Goal: Task Accomplishment & Management: Use online tool/utility

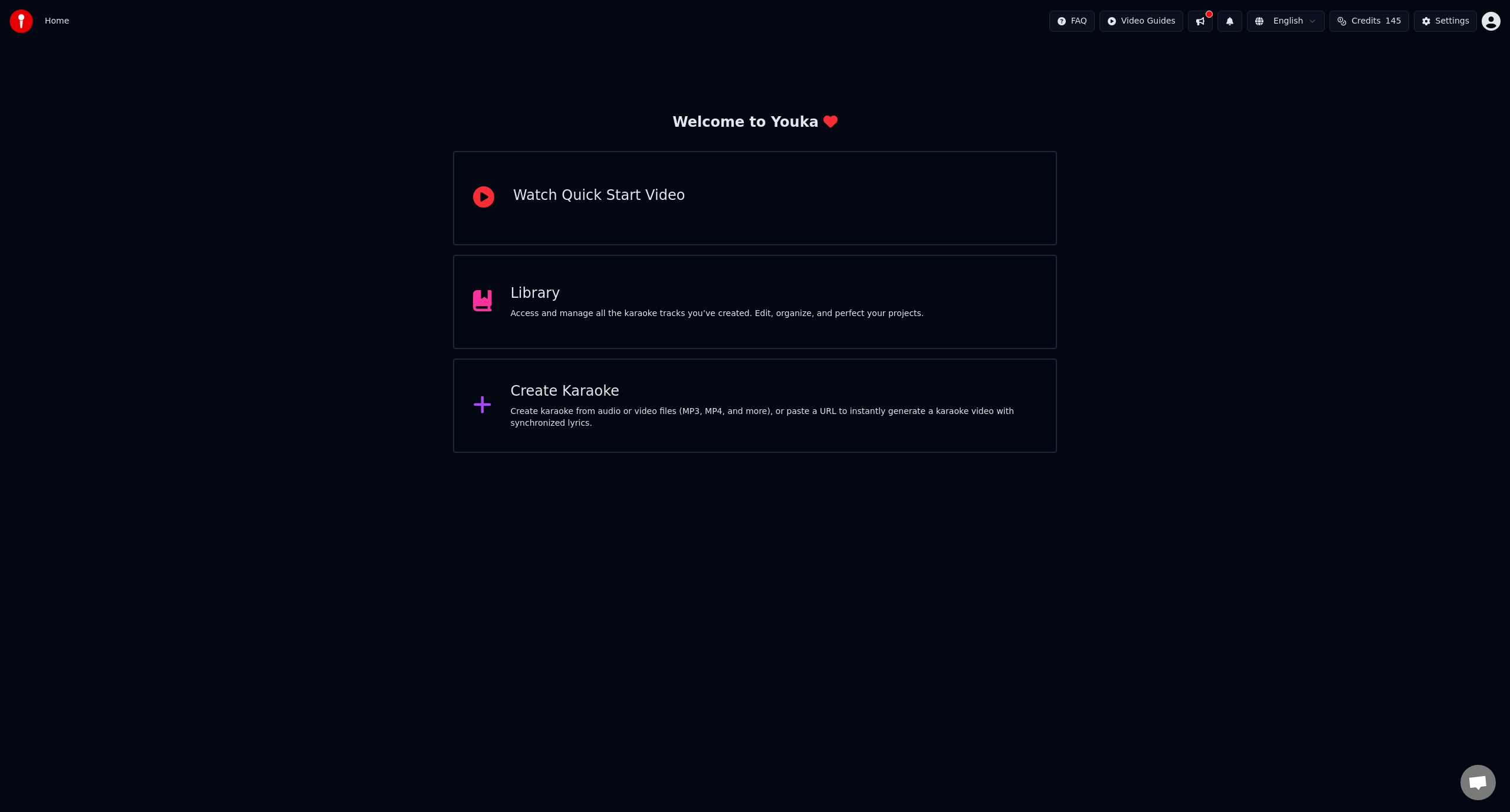
click at [548, 288] on div "Library" at bounding box center [718, 293] width 414 height 19
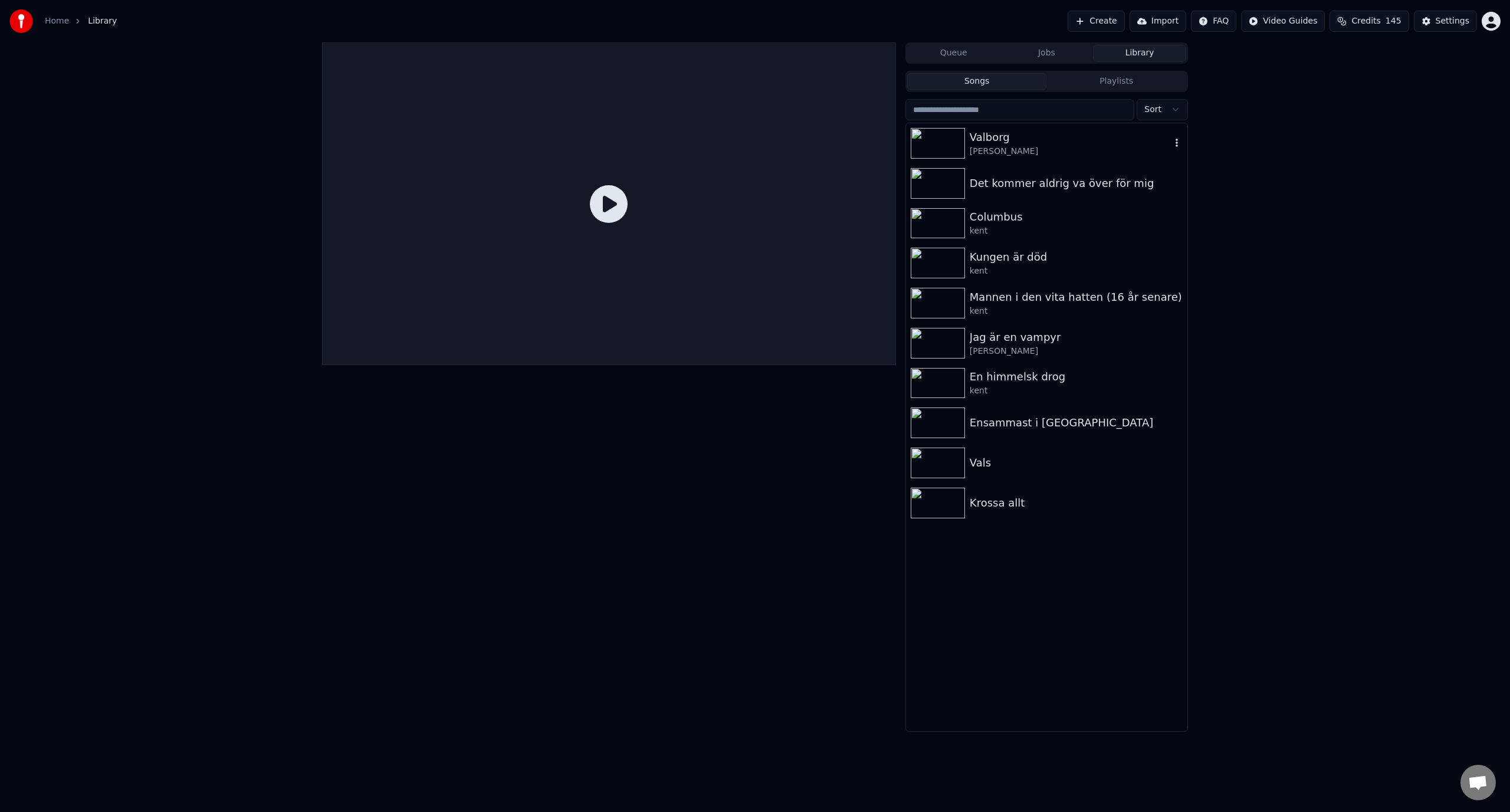
click at [987, 140] on div "Valborg" at bounding box center [1071, 137] width 201 height 17
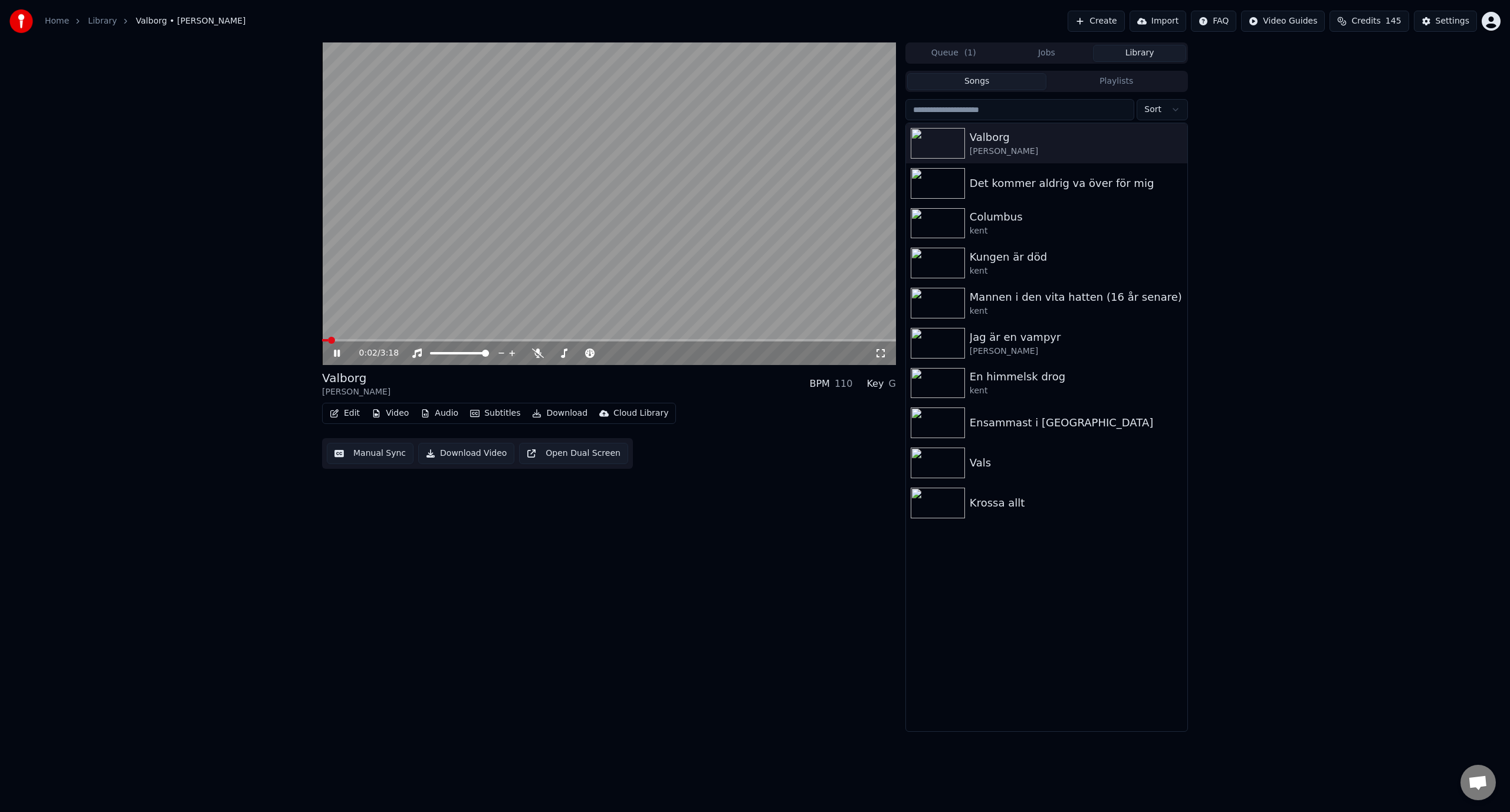
click at [499, 278] on video at bounding box center [609, 204] width 574 height 323
click at [141, 338] on div "0:02 / 3:18 [PERSON_NAME] BPM 110 Key G Edit Video Audio Subtitles Download Clo…" at bounding box center [755, 387] width 1510 height 689
click at [557, 416] on button "Download" at bounding box center [560, 413] width 65 height 17
click at [242, 405] on div "0:02 / 3:18 [PERSON_NAME] BPM 110 Key G Edit Video Audio Subtitles Download Clo…" at bounding box center [755, 387] width 1510 height 689
click at [1173, 144] on icon "button" at bounding box center [1176, 142] width 12 height 9
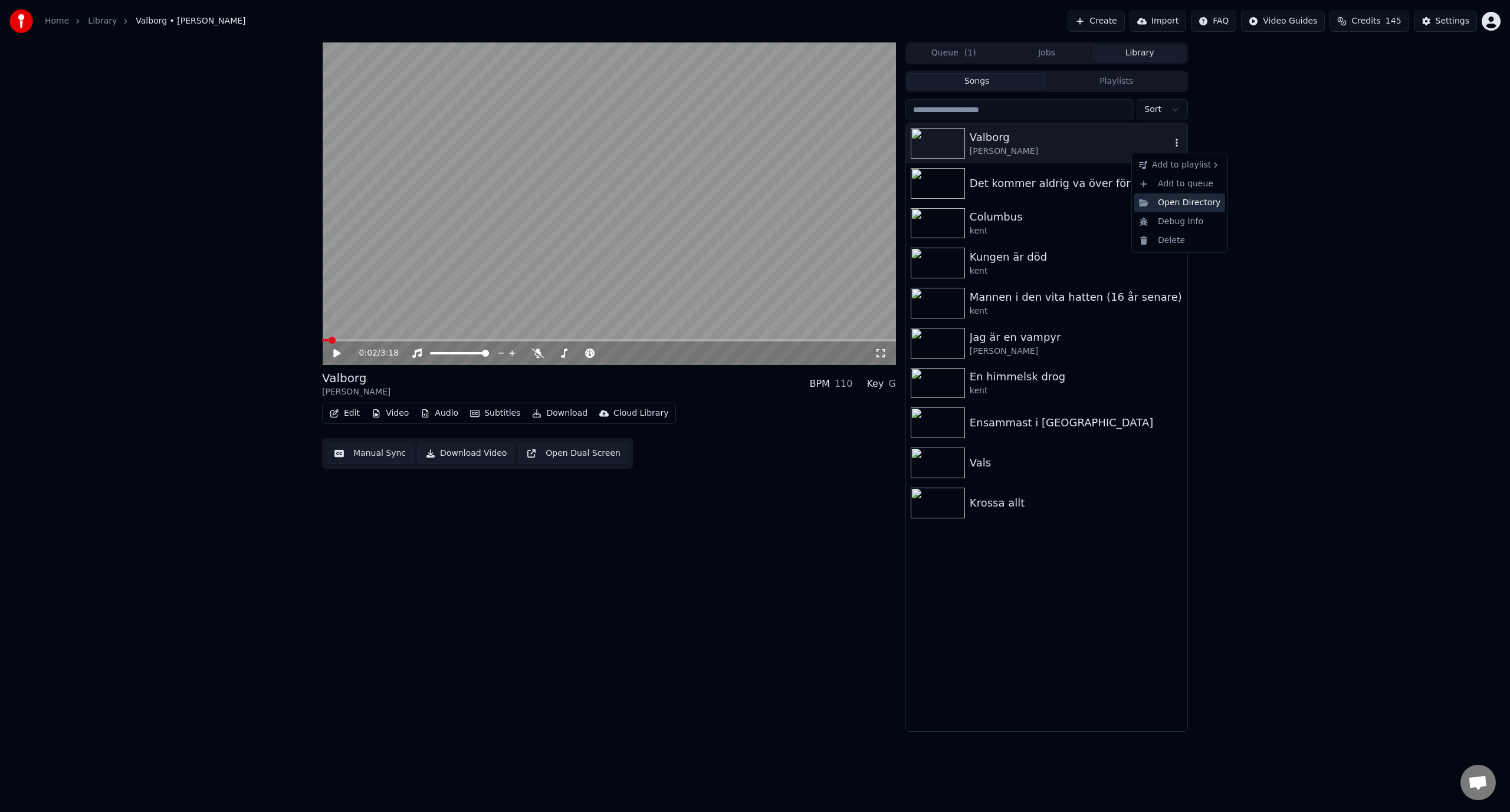
click at [1192, 209] on div "Open Directory" at bounding box center [1180, 202] width 91 height 19
click at [1465, 17] on div "Settings" at bounding box center [1452, 21] width 34 height 12
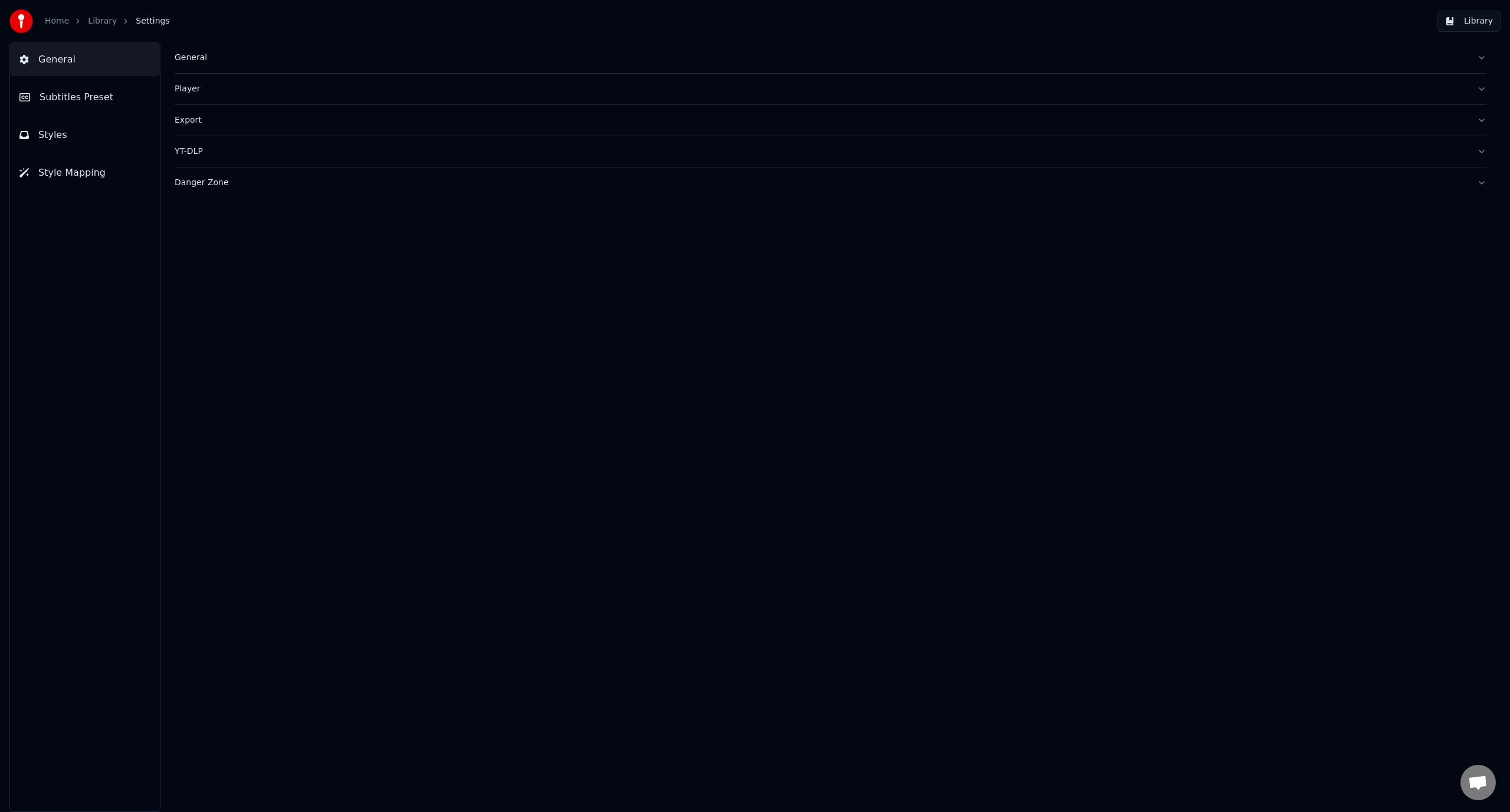
click at [228, 116] on div "Export" at bounding box center [821, 120] width 1293 height 12
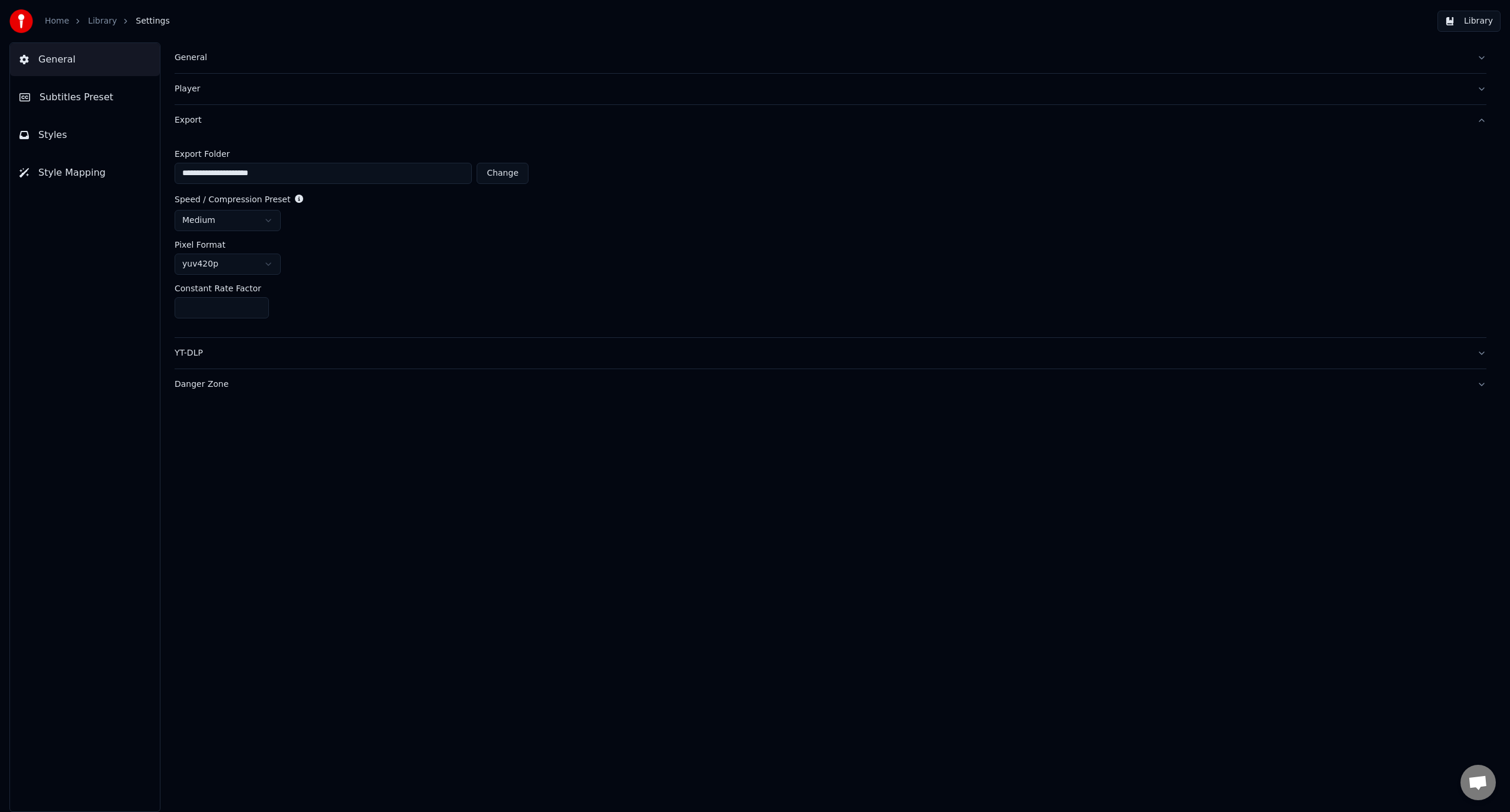
click at [45, 12] on div "Home Library Settings" at bounding box center [90, 21] width 161 height 23
click at [47, 27] on div "Home Library Settings" at bounding box center [90, 21] width 161 height 23
click at [47, 26] on link "Home" at bounding box center [56, 21] width 24 height 12
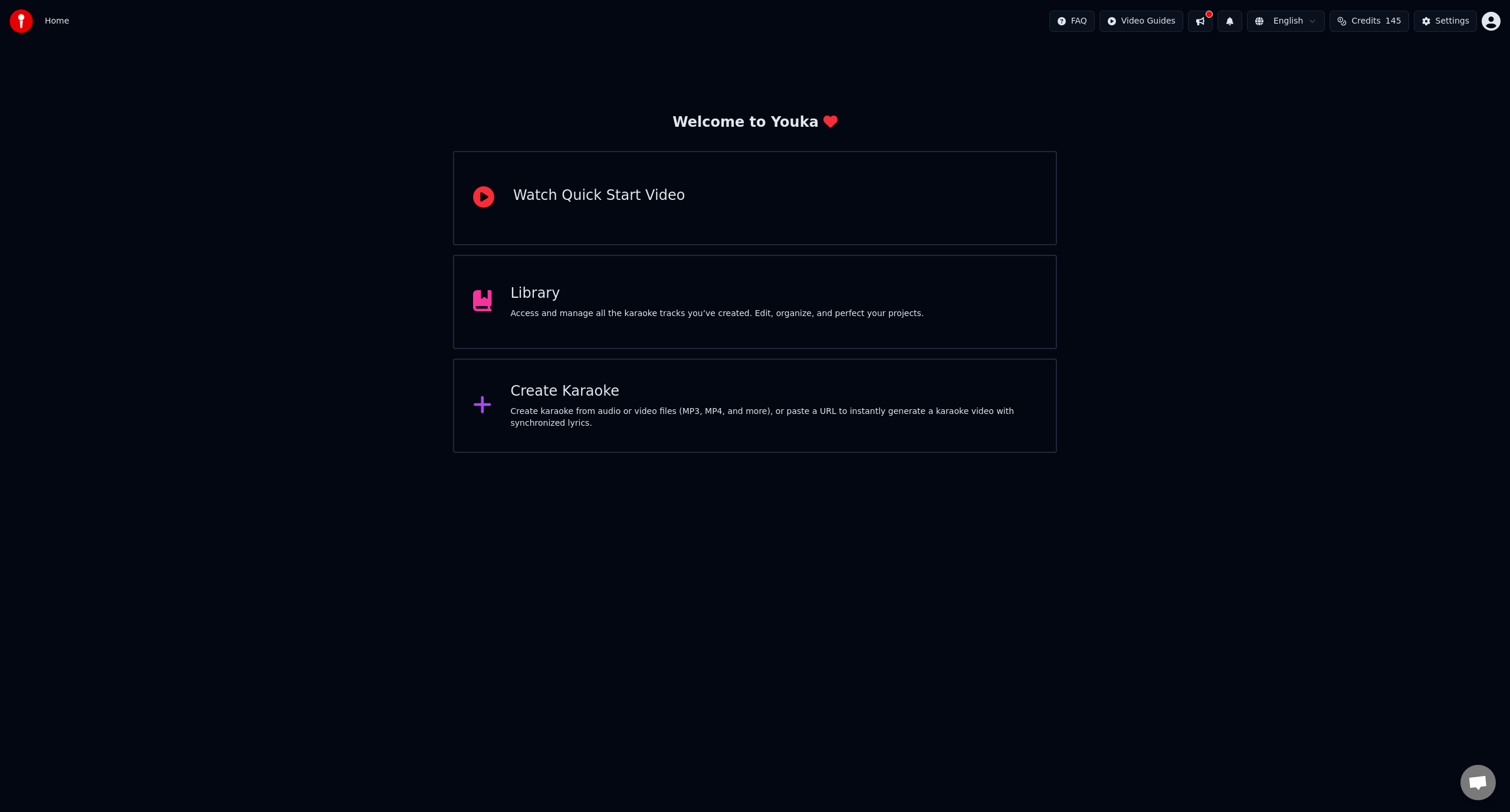
click at [1213, 25] on button at bounding box center [1200, 21] width 25 height 21
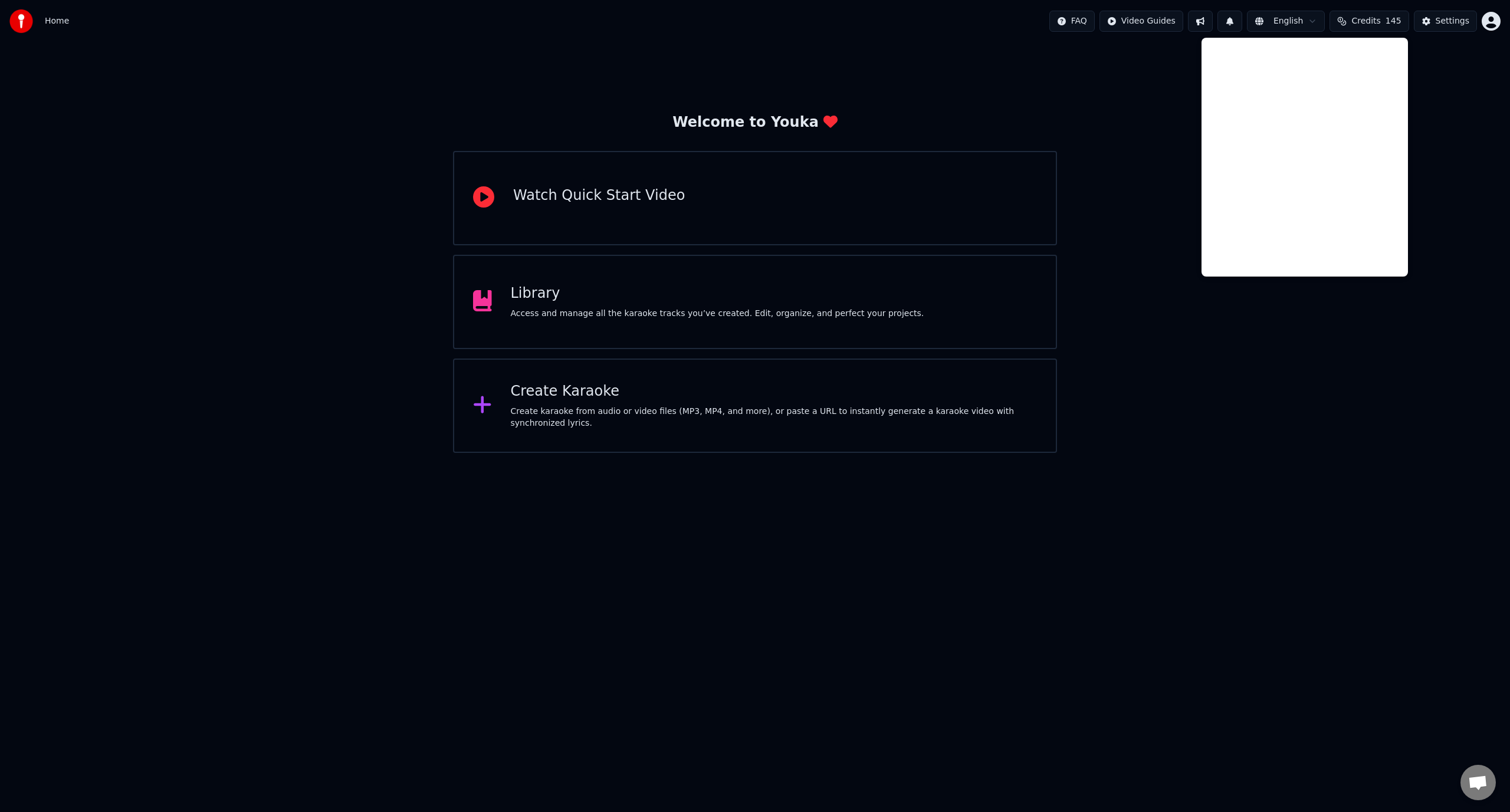
click at [1213, 25] on button at bounding box center [1200, 21] width 25 height 21
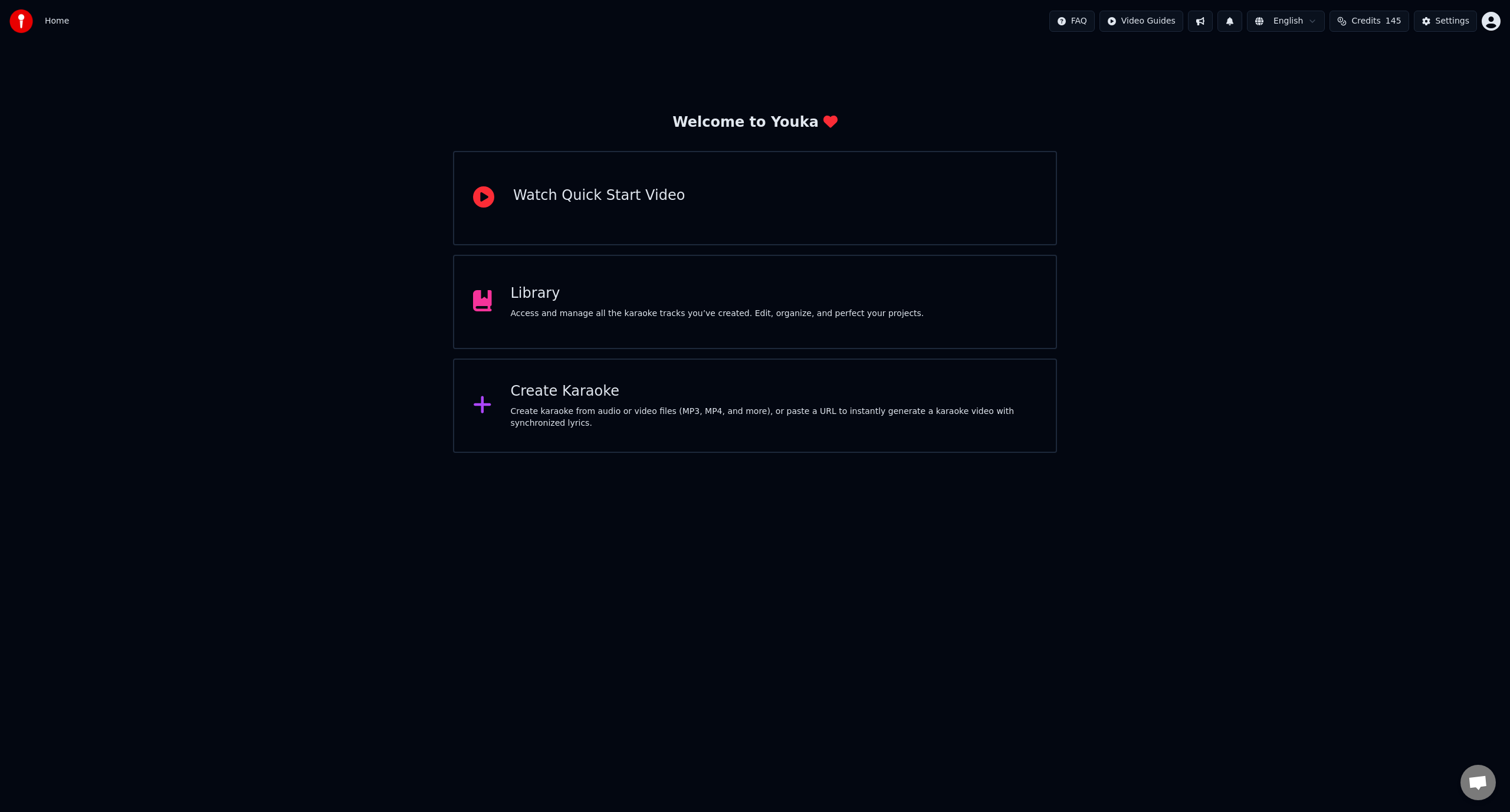
click at [1203, 69] on div "Welcome to Youka Watch Quick Start Video Library Access and manage all the kara…" at bounding box center [755, 247] width 1510 height 410
click at [619, 453] on html "Home FAQ Video Guides English Credits 145 Settings Welcome to Youka Watch Quick…" at bounding box center [755, 226] width 1510 height 453
click at [523, 426] on div "Create Karaoke Create karaoke from audio or video files (MP3, MP4, and more), o…" at bounding box center [755, 406] width 604 height 94
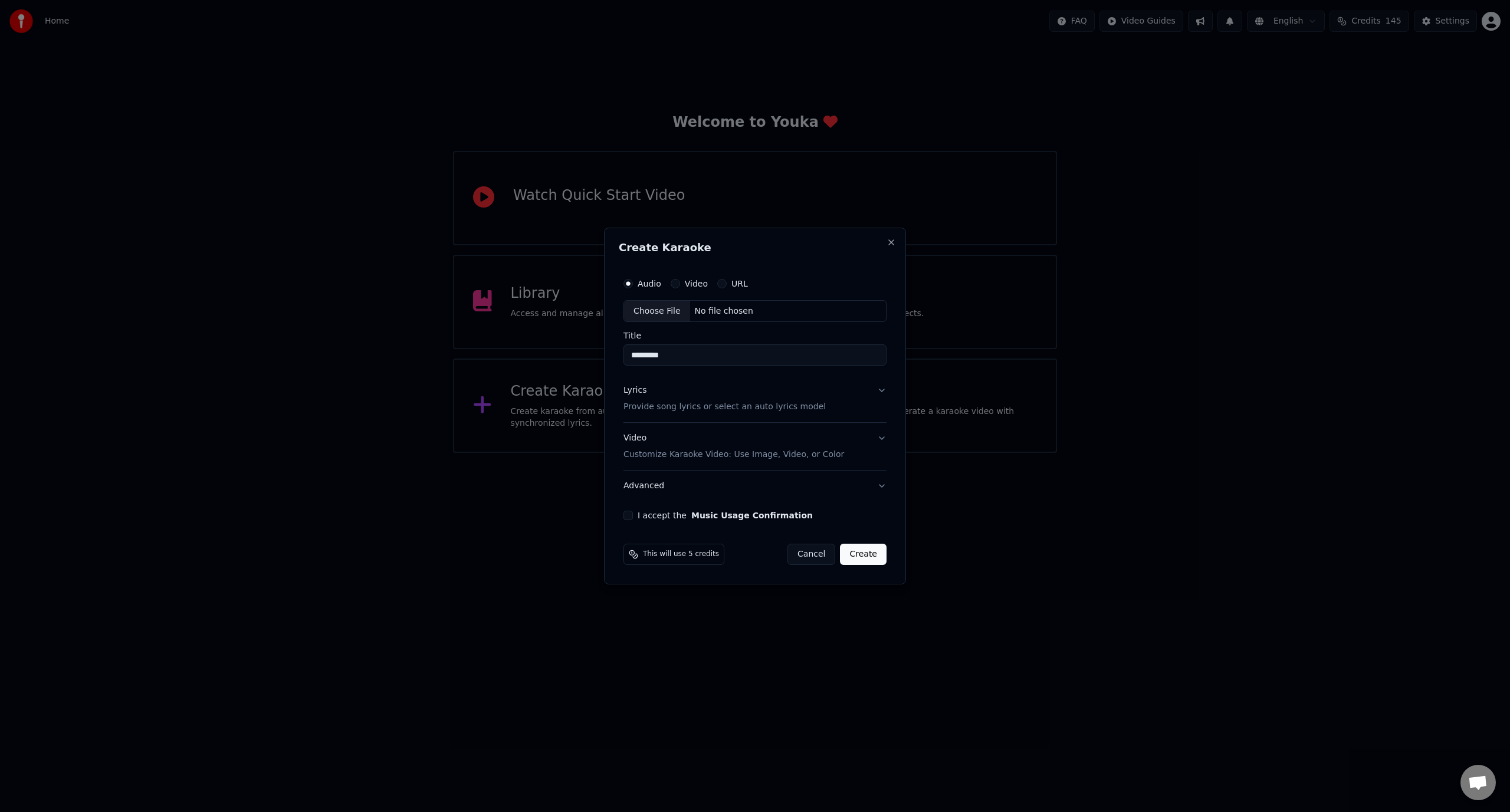
click at [722, 310] on div "No file chosen" at bounding box center [724, 311] width 68 height 12
type input "**********"
click at [692, 443] on div "Video Customize Karaoke Video: Use Image, Video, or Color" at bounding box center [731, 447] width 221 height 28
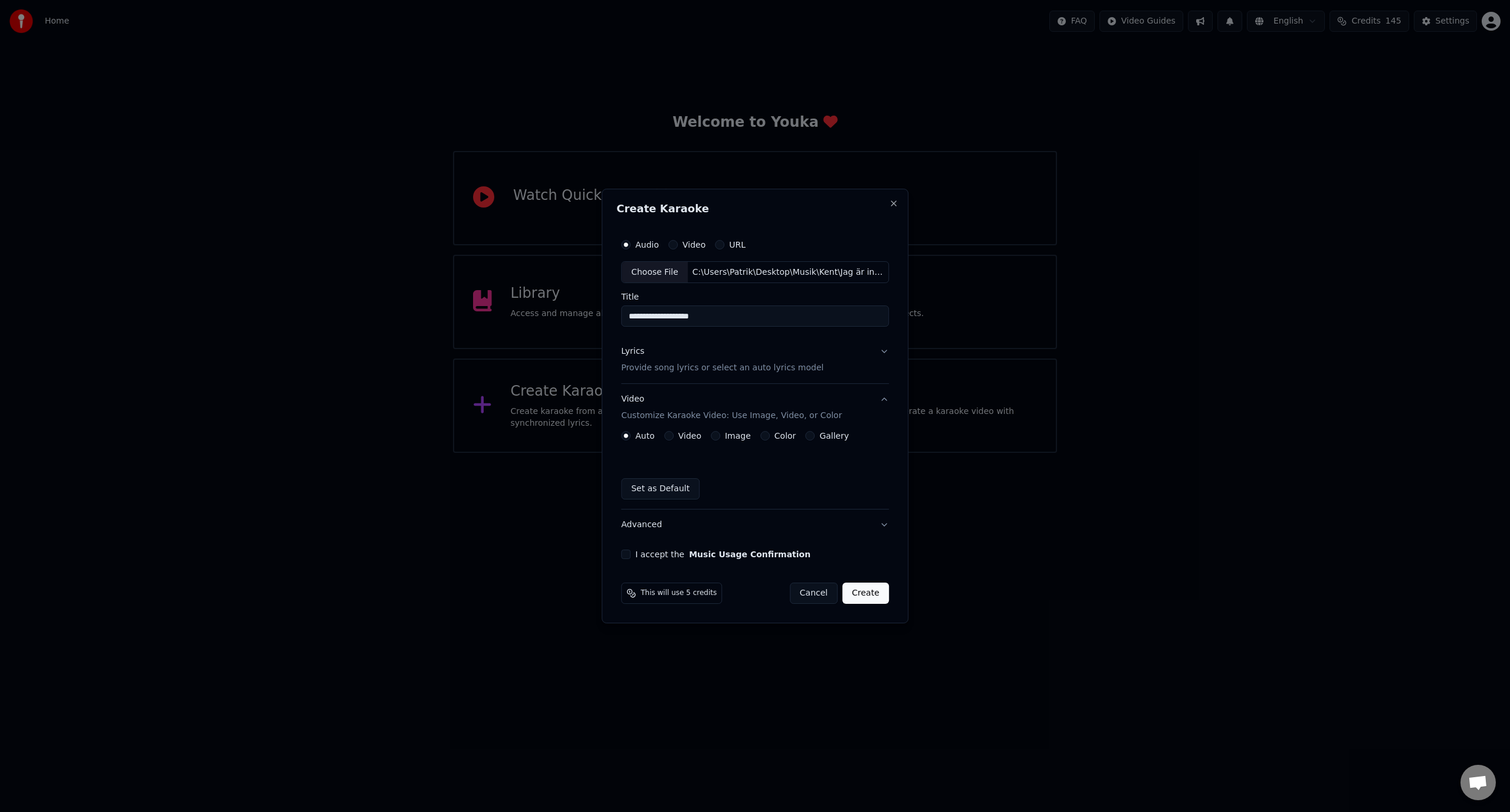
click at [669, 552] on label "I accept the Music Usage Confirmation" at bounding box center [723, 554] width 175 height 8
click at [631, 552] on button "I accept the Music Usage Confirmation" at bounding box center [625, 554] width 9 height 9
click at [671, 369] on p "Provide song lyrics or select an auto lyrics model" at bounding box center [722, 368] width 202 height 12
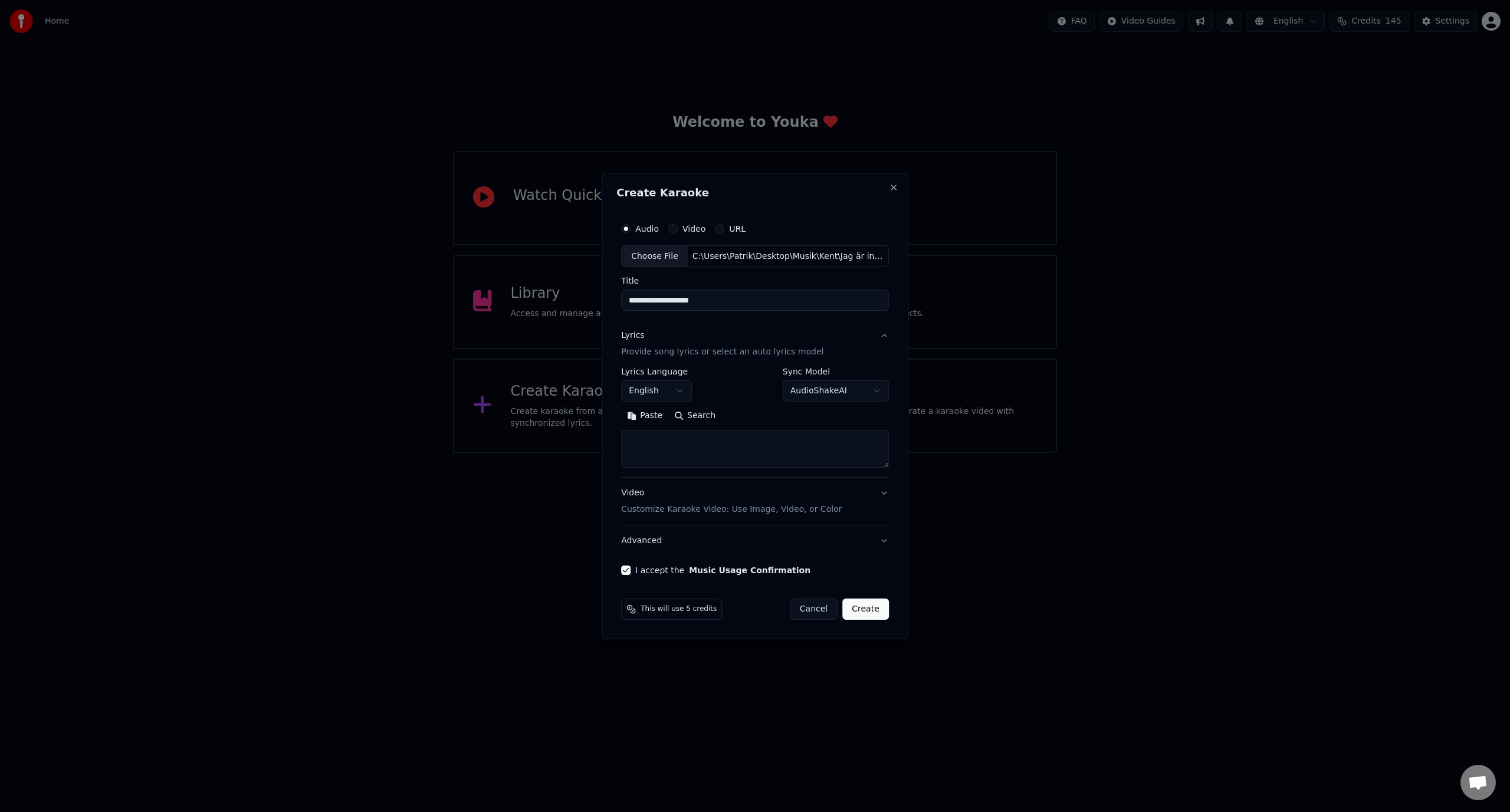
click at [696, 452] on textarea at bounding box center [755, 450] width 268 height 38
paste textarea "**********"
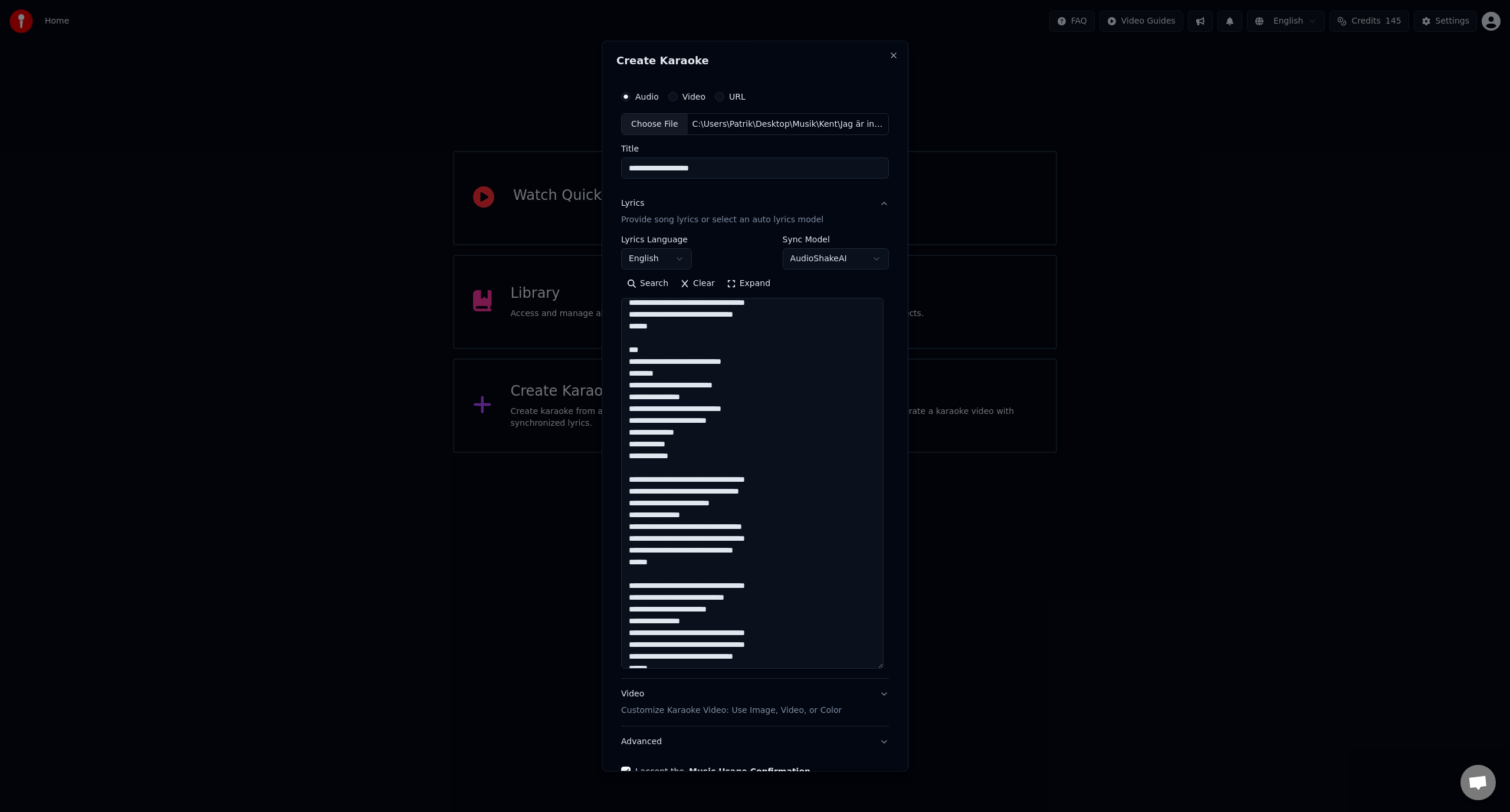
drag, startPoint x: 885, startPoint y: 462, endPoint x: 866, endPoint y: 674, distance: 212.8
click at [866, 669] on textarea at bounding box center [752, 483] width 263 height 371
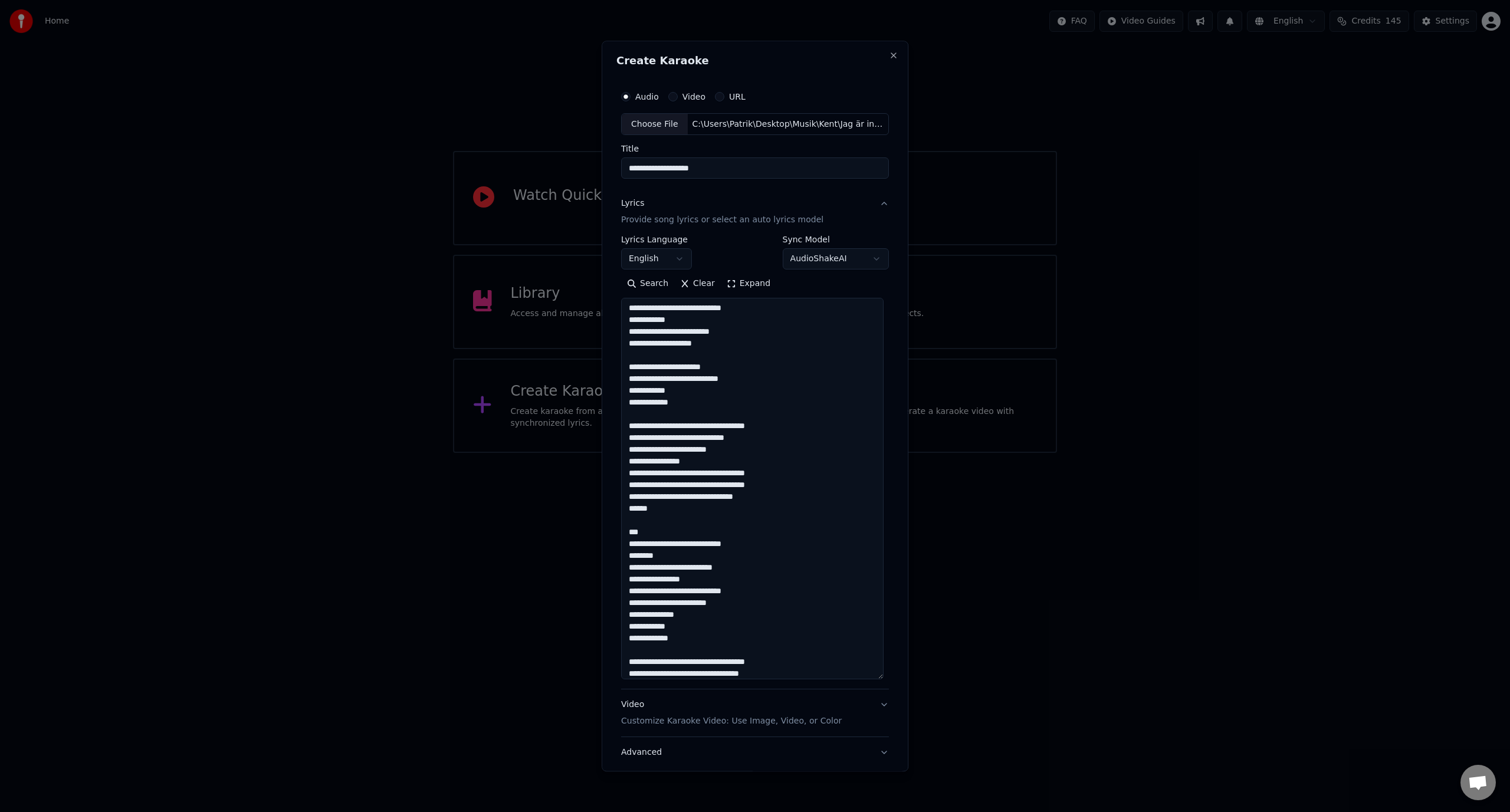
scroll to position [0, 0]
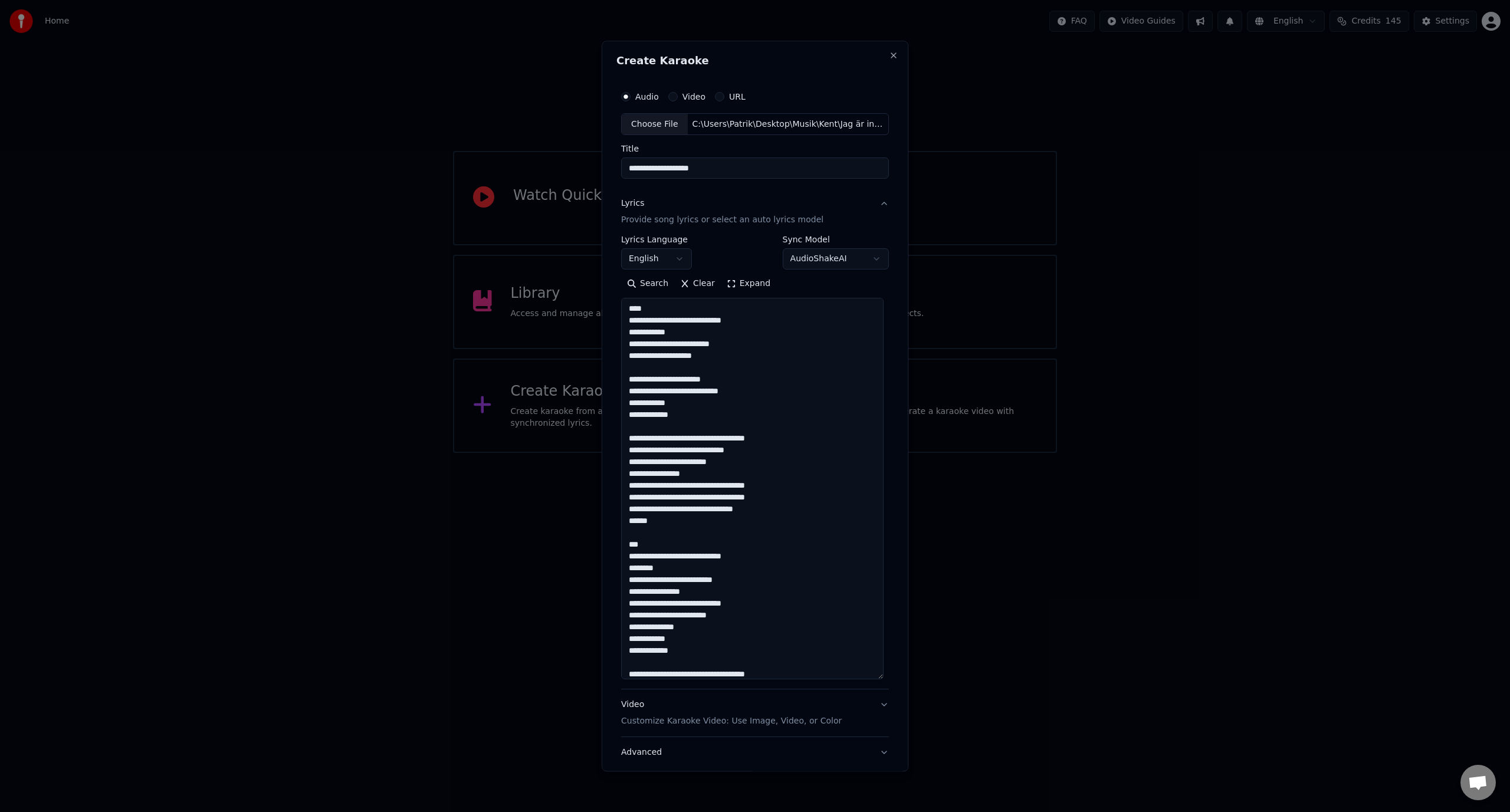
click at [639, 461] on textarea at bounding box center [752, 489] width 263 height 381
click at [627, 416] on textarea at bounding box center [752, 489] width 263 height 381
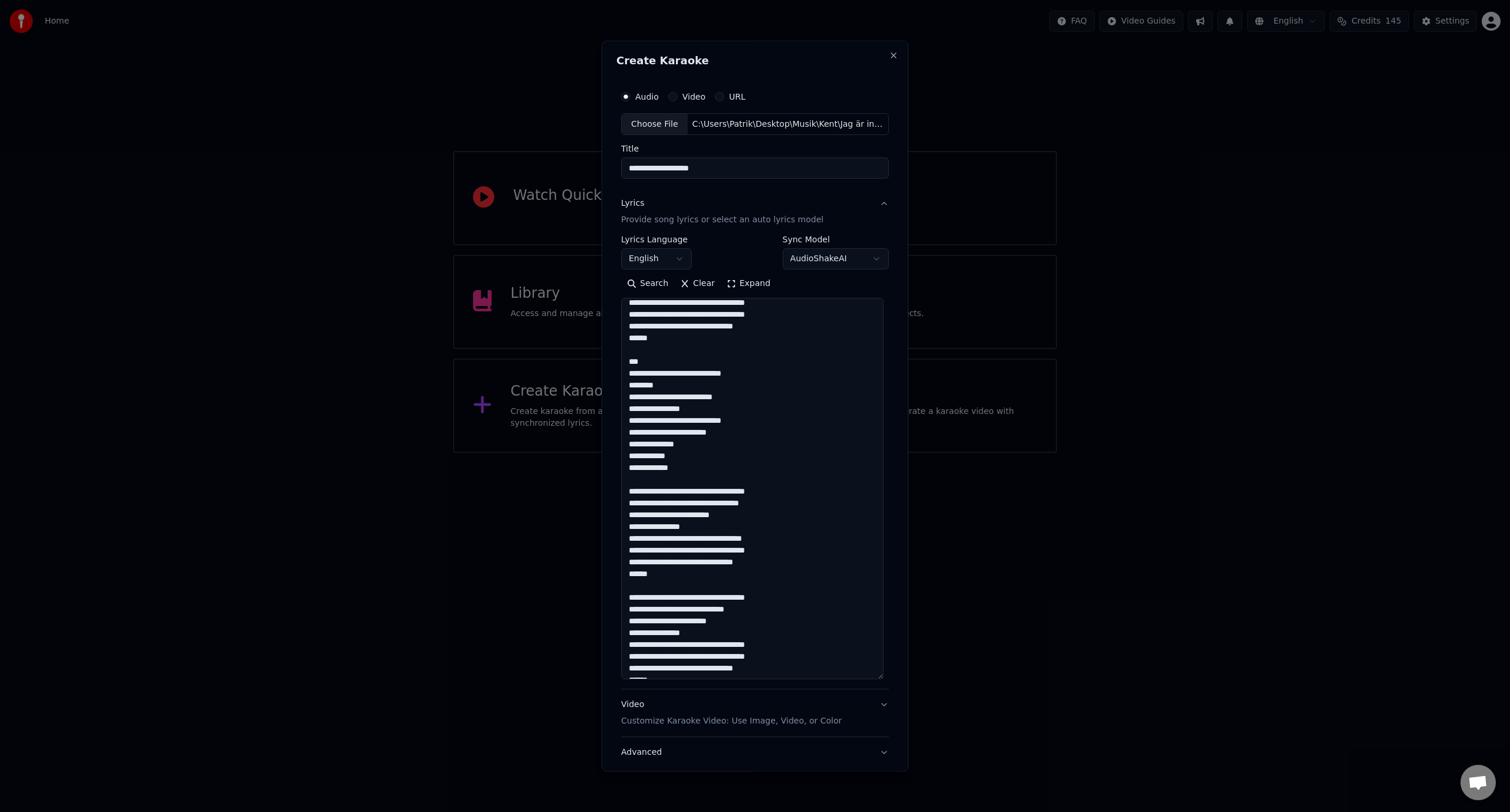
scroll to position [177, 0]
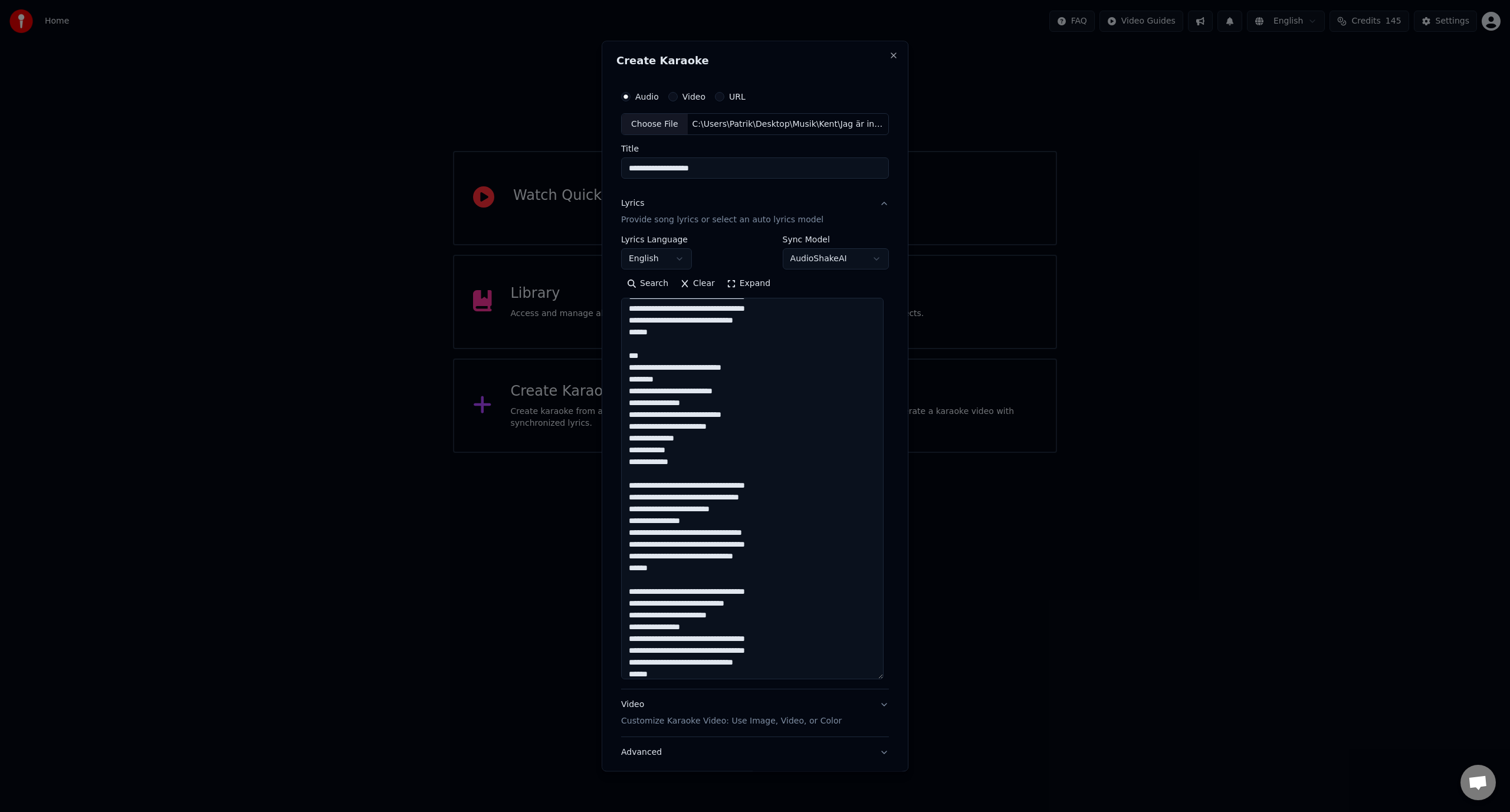
click at [631, 463] on textarea at bounding box center [752, 489] width 263 height 381
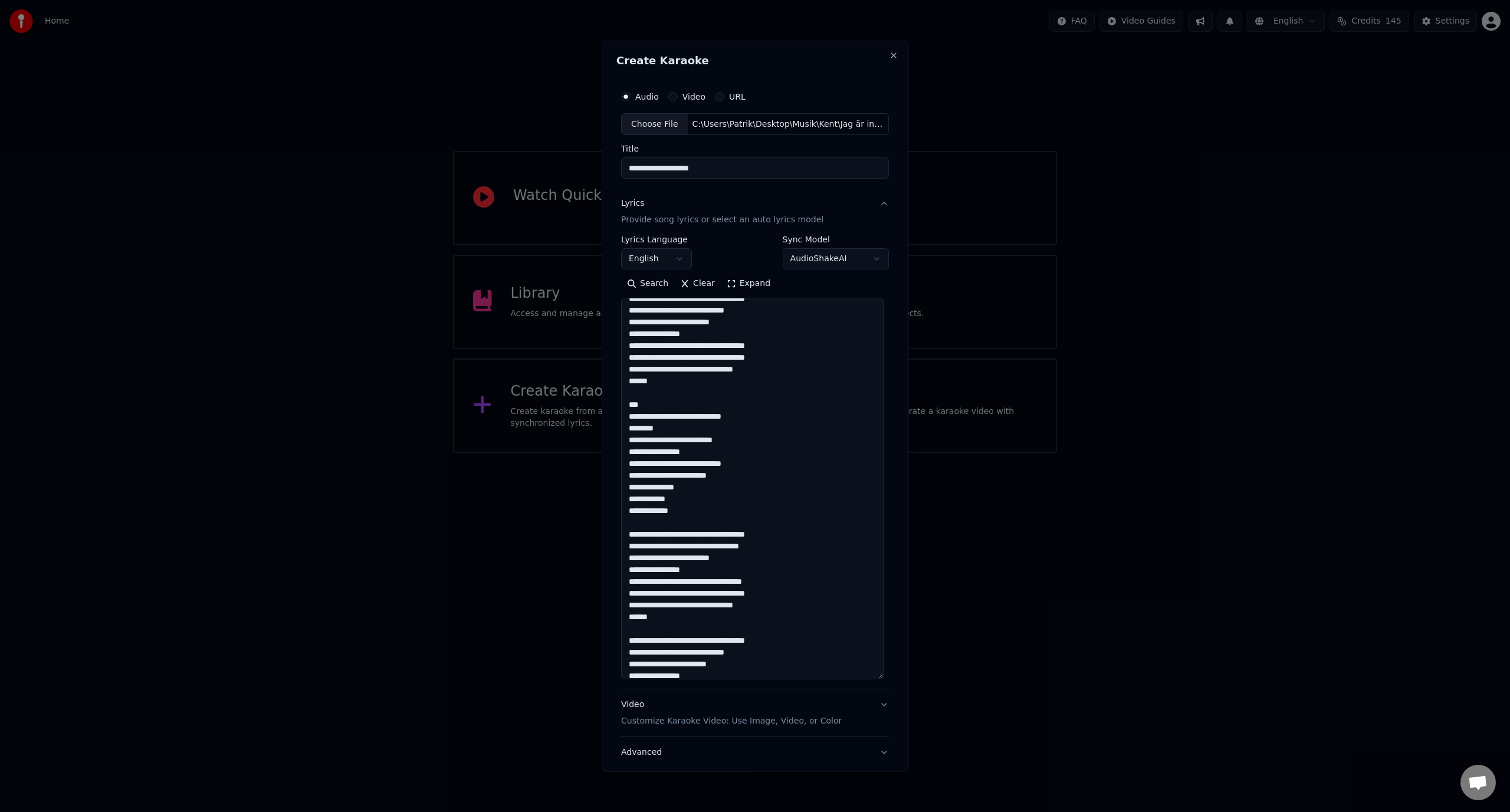
scroll to position [124, 0]
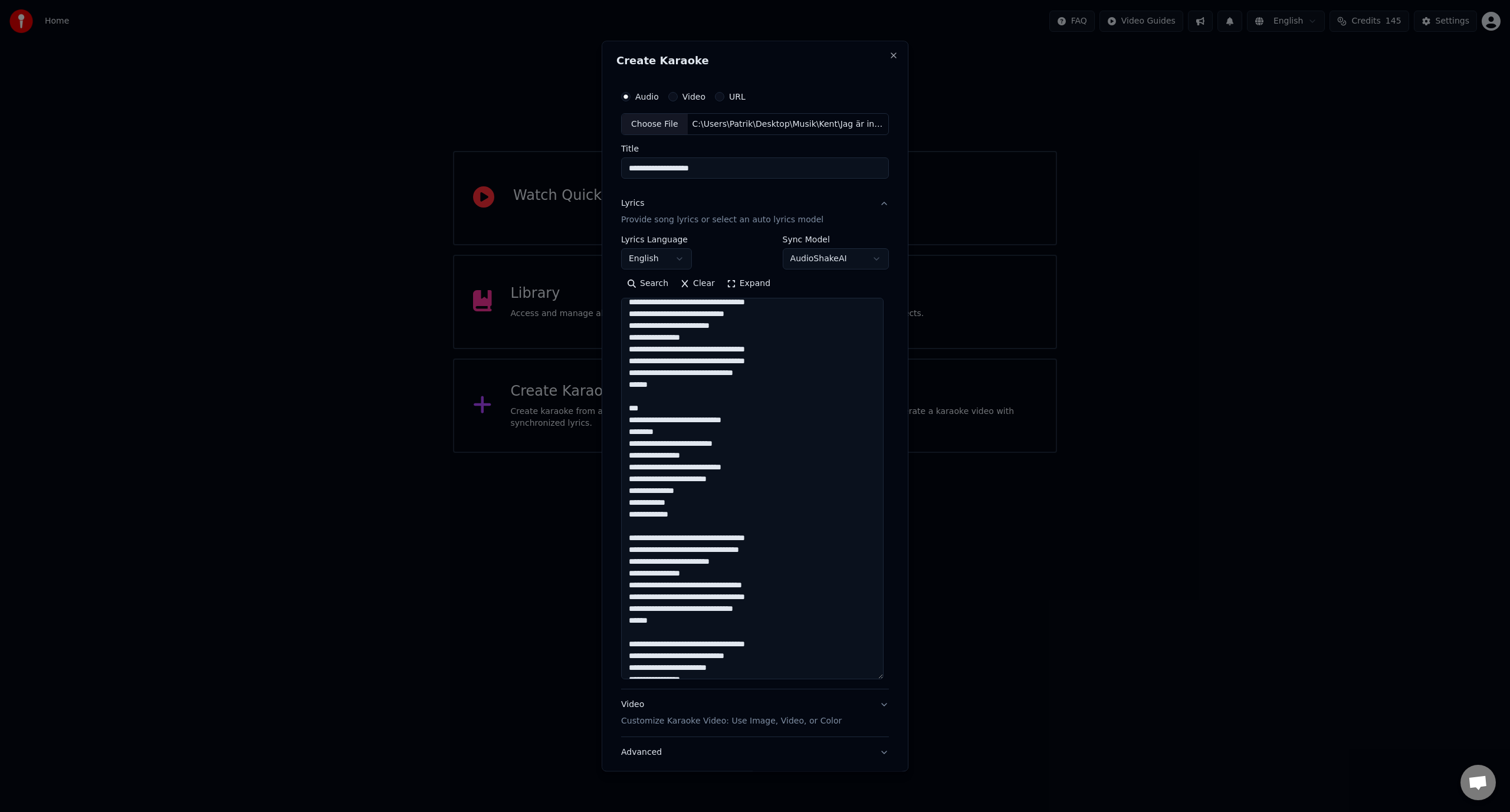
click at [623, 622] on textarea at bounding box center [752, 489] width 263 height 381
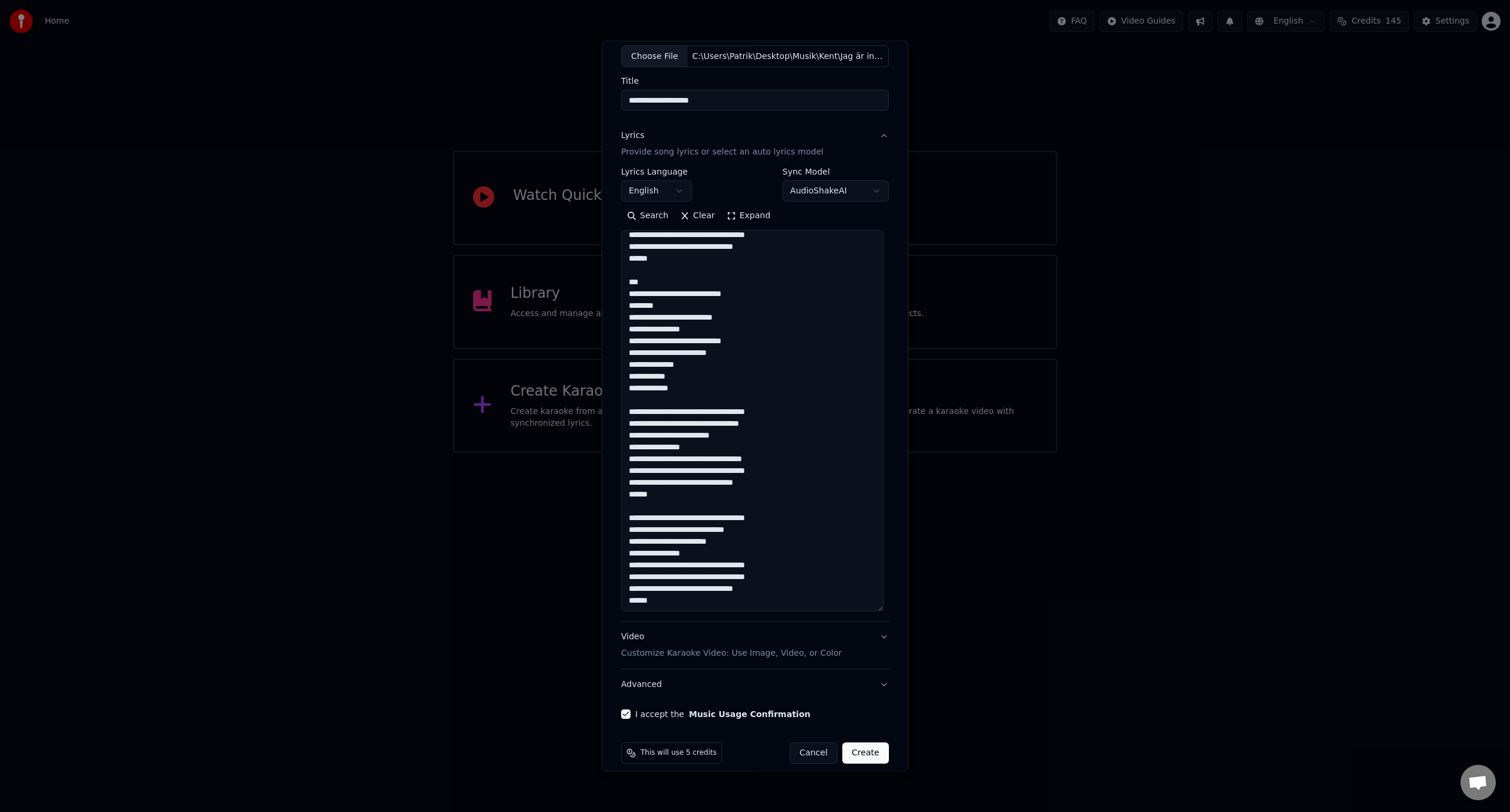
scroll to position [80, 0]
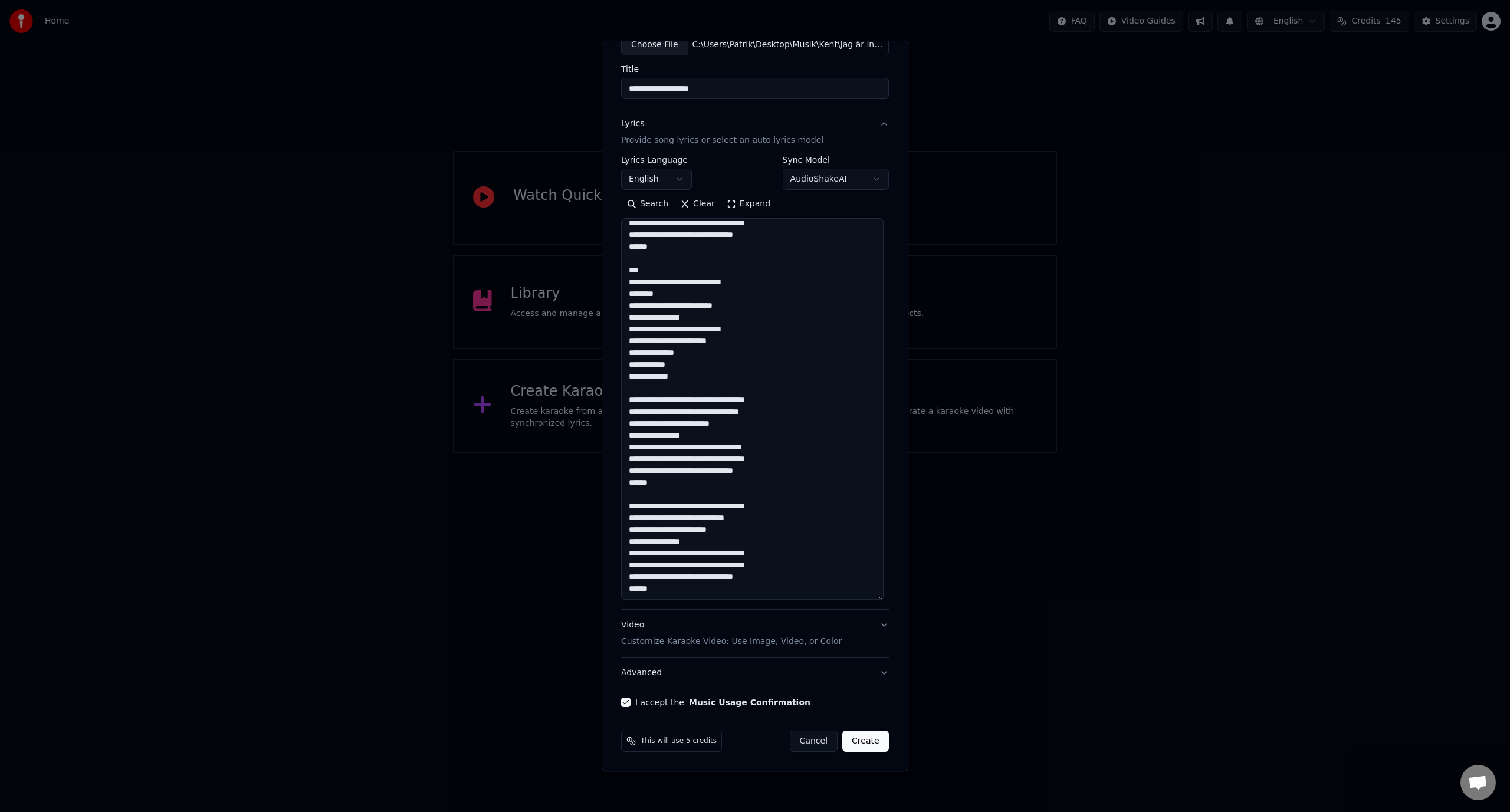
type textarea "**********"
click at [860, 746] on button "Create" at bounding box center [866, 741] width 47 height 21
select select "**"
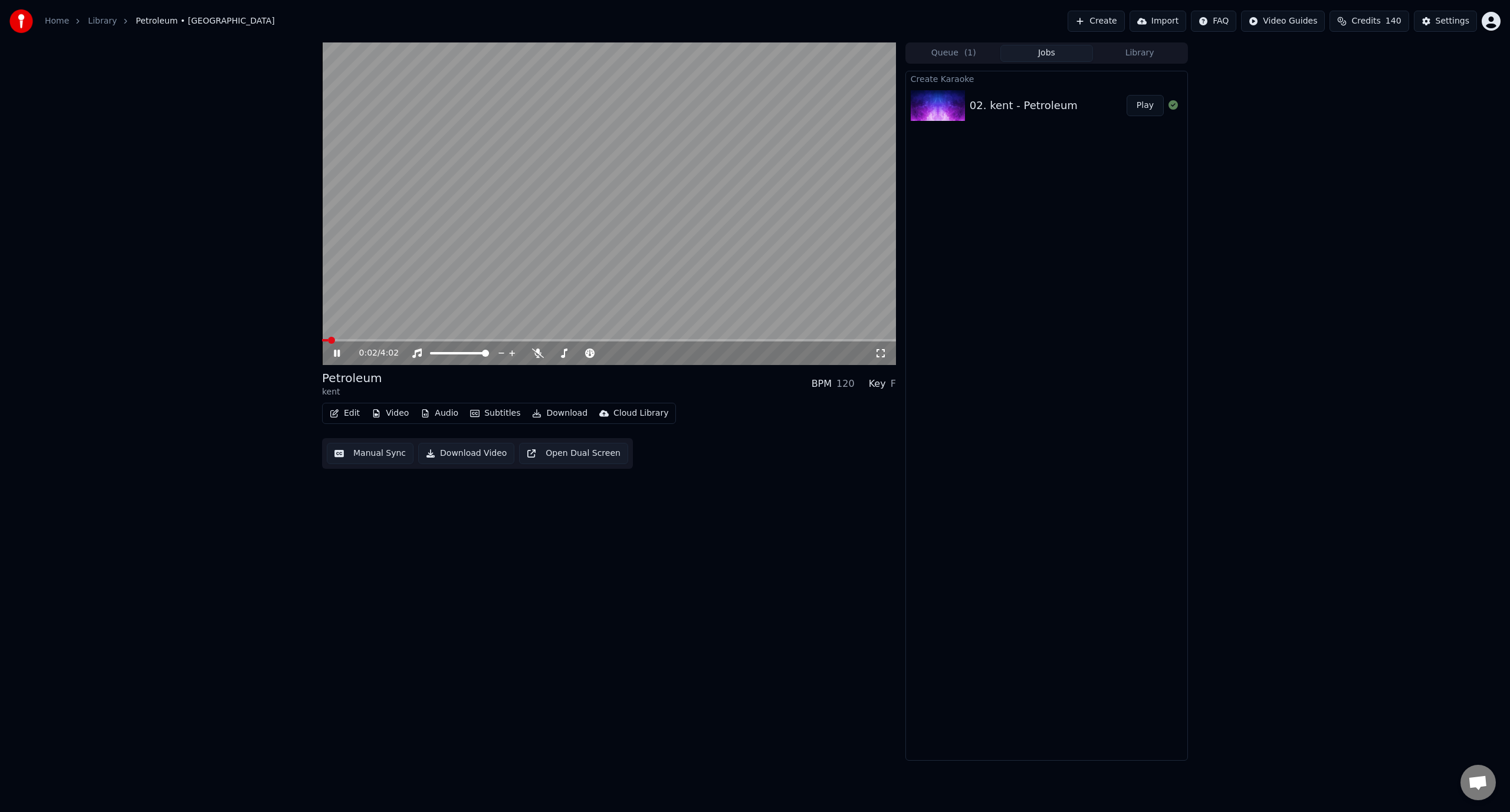
click at [591, 182] on video at bounding box center [609, 204] width 574 height 323
click at [343, 356] on icon at bounding box center [345, 353] width 28 height 9
drag, startPoint x: 495, startPoint y: 355, endPoint x: 485, endPoint y: 354, distance: 10.0
click at [487, 355] on div at bounding box center [470, 353] width 95 height 12
click at [453, 357] on span at bounding box center [457, 353] width 7 height 7
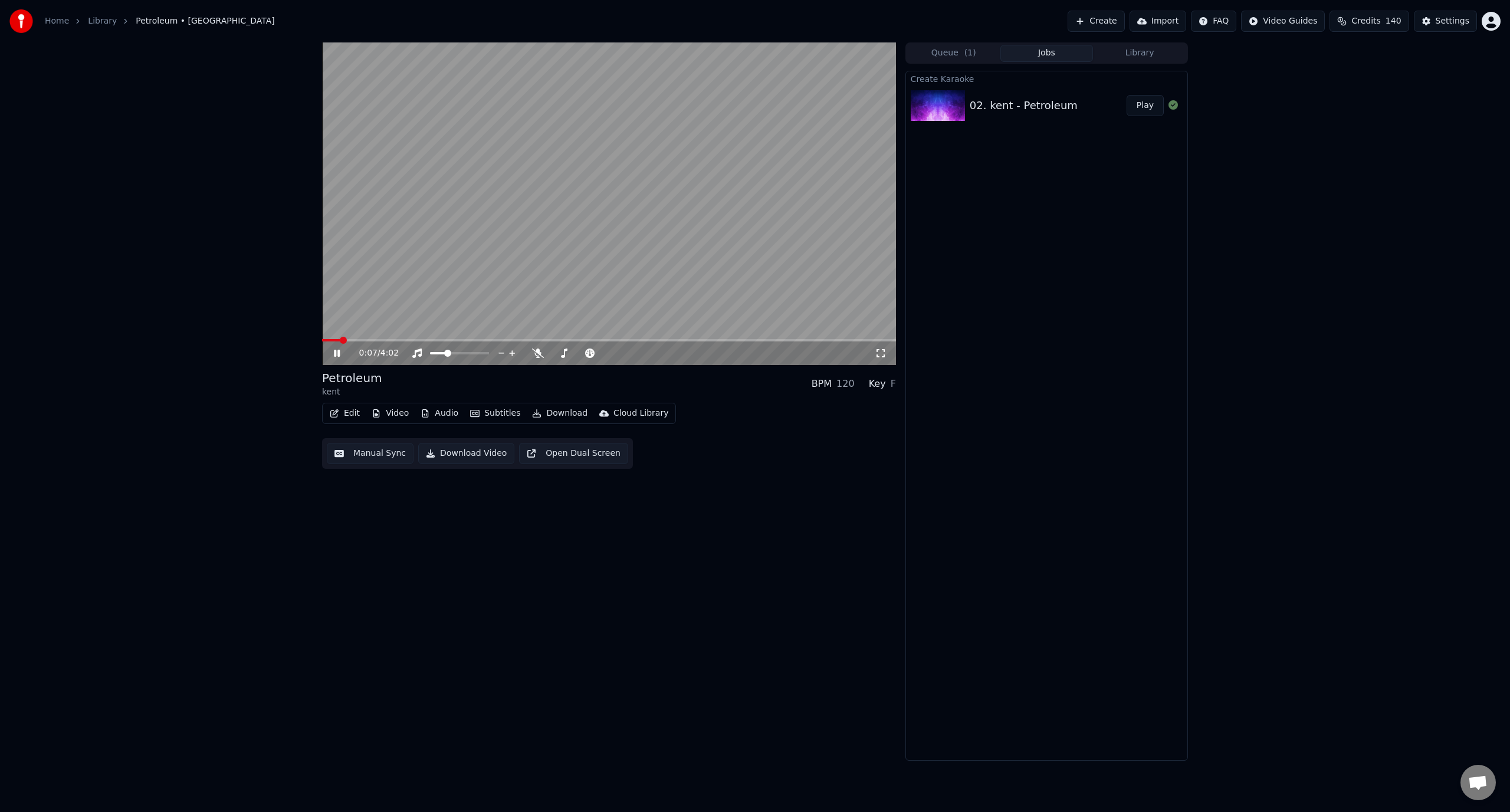
click at [345, 416] on button "Edit" at bounding box center [345, 413] width 39 height 17
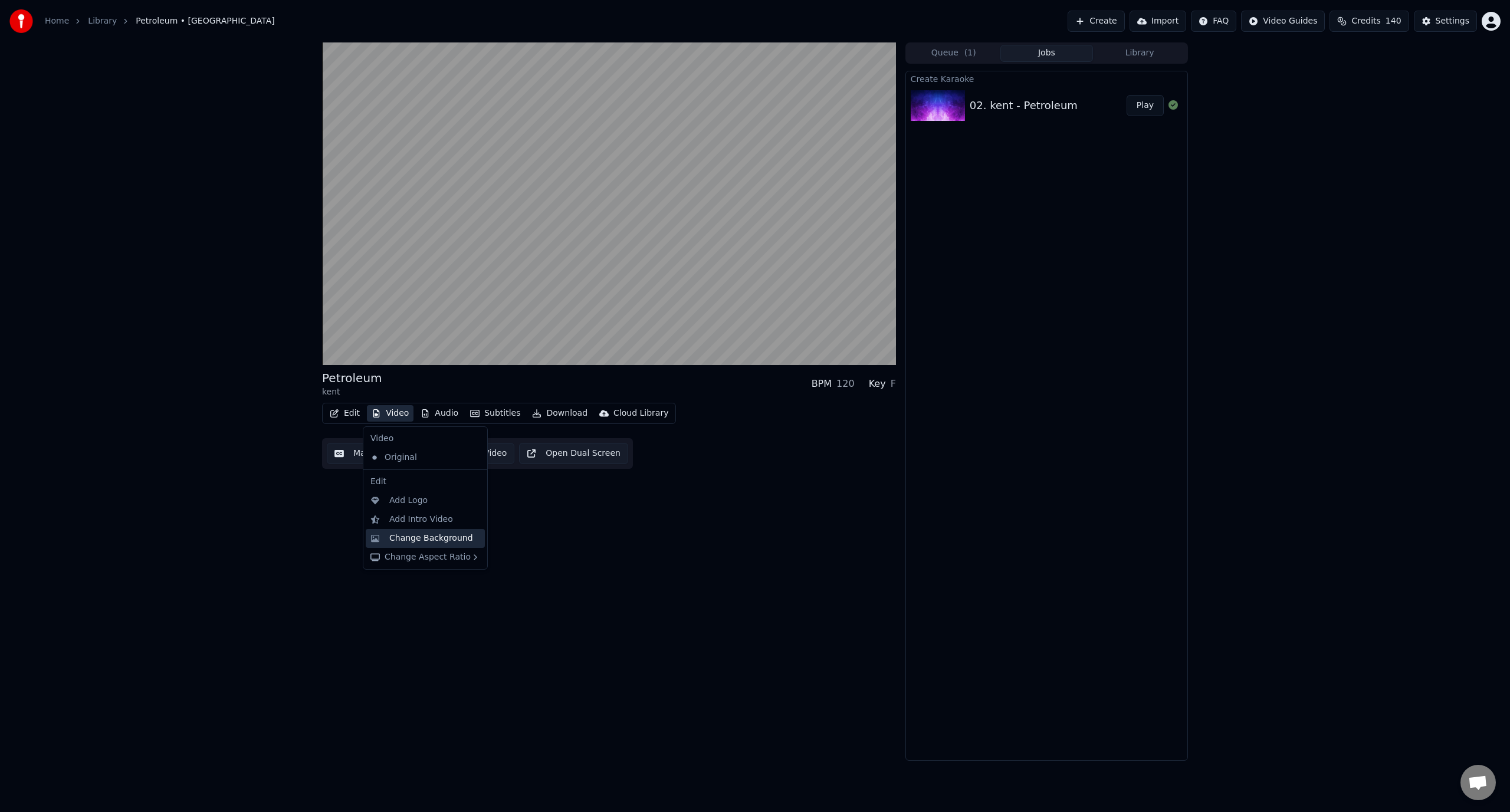
click at [422, 532] on div "Change Background" at bounding box center [431, 538] width 84 height 12
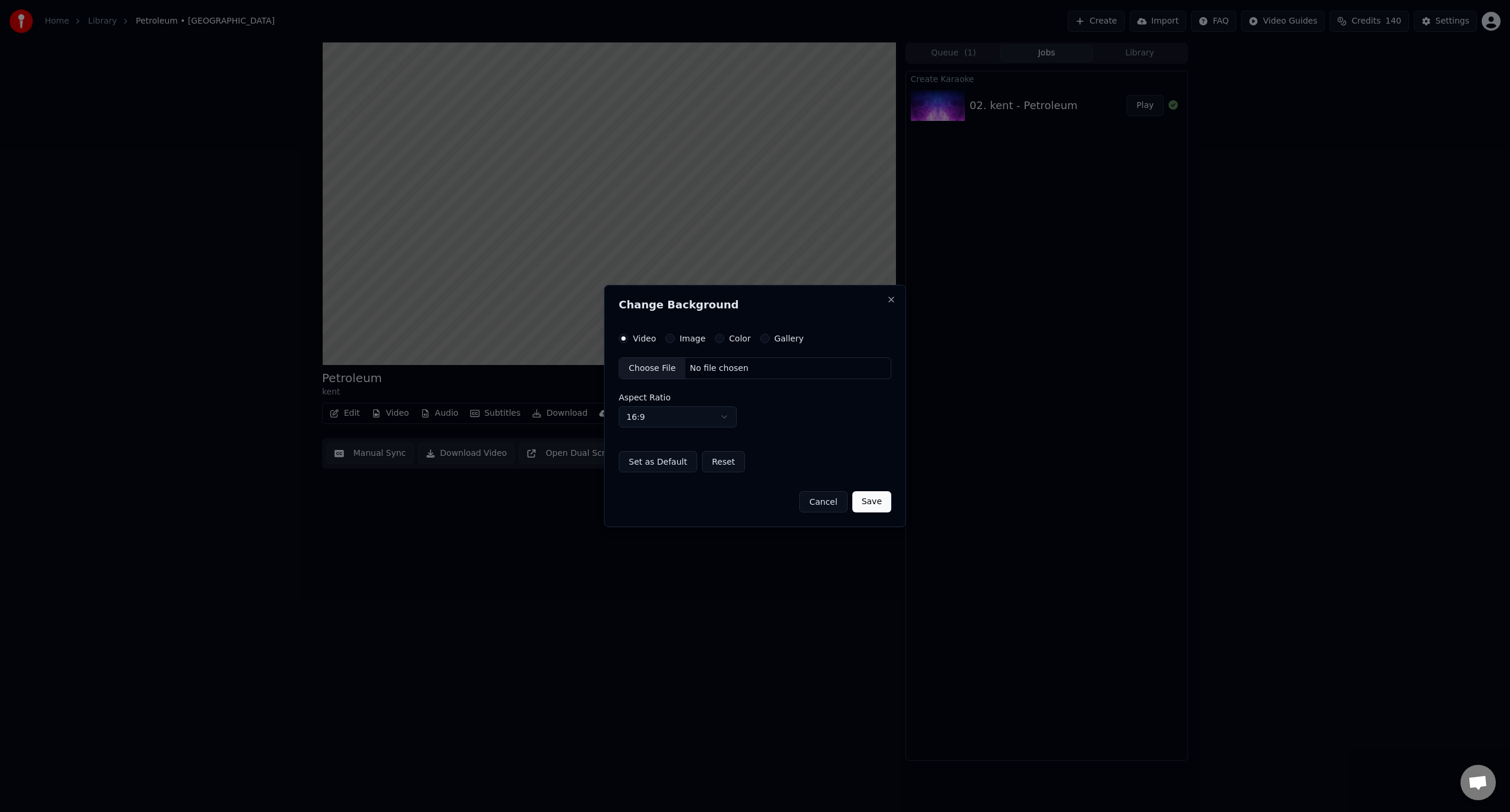
click at [739, 336] on label "Color" at bounding box center [740, 338] width 22 height 8
click at [725, 336] on button "Color" at bounding box center [719, 338] width 9 height 9
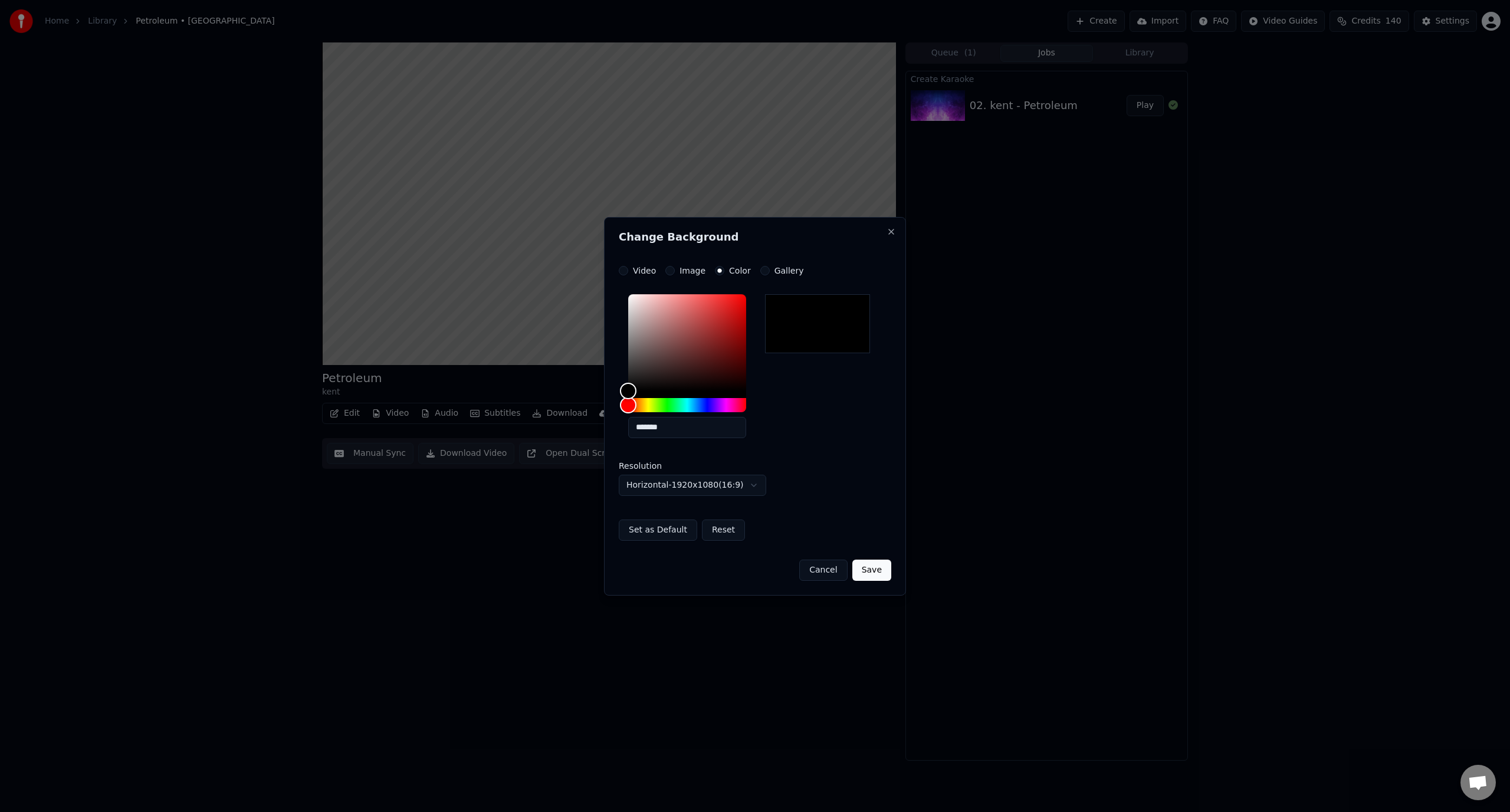
click at [885, 575] on button "Save" at bounding box center [871, 570] width 39 height 21
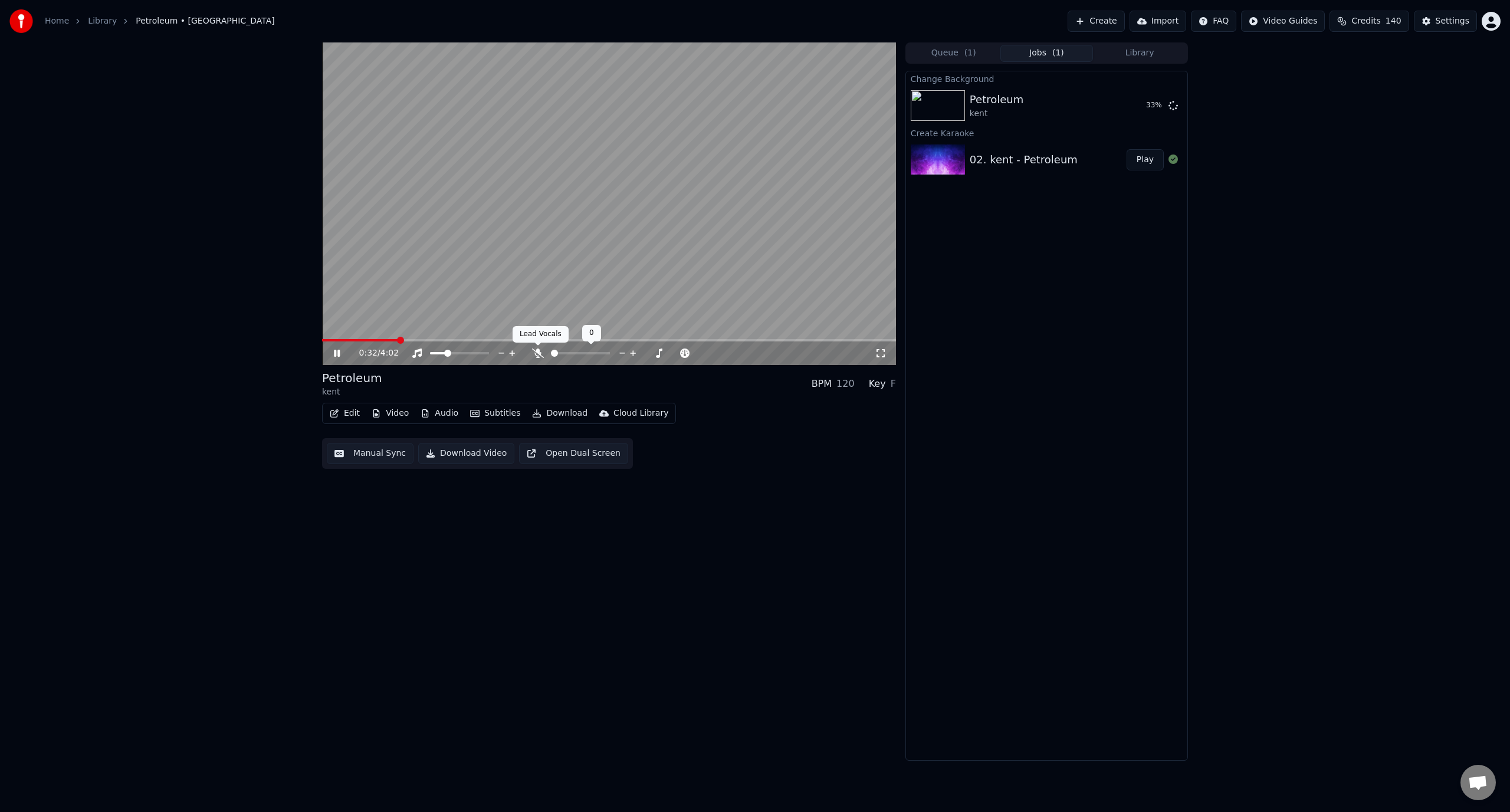
drag, startPoint x: 566, startPoint y: 350, endPoint x: 572, endPoint y: 351, distance: 6.1
click at [572, 351] on div at bounding box center [591, 353] width 95 height 12
click at [571, 354] on span at bounding box center [580, 353] width 59 height 2
click at [53, 23] on link "Home" at bounding box center [56, 21] width 24 height 12
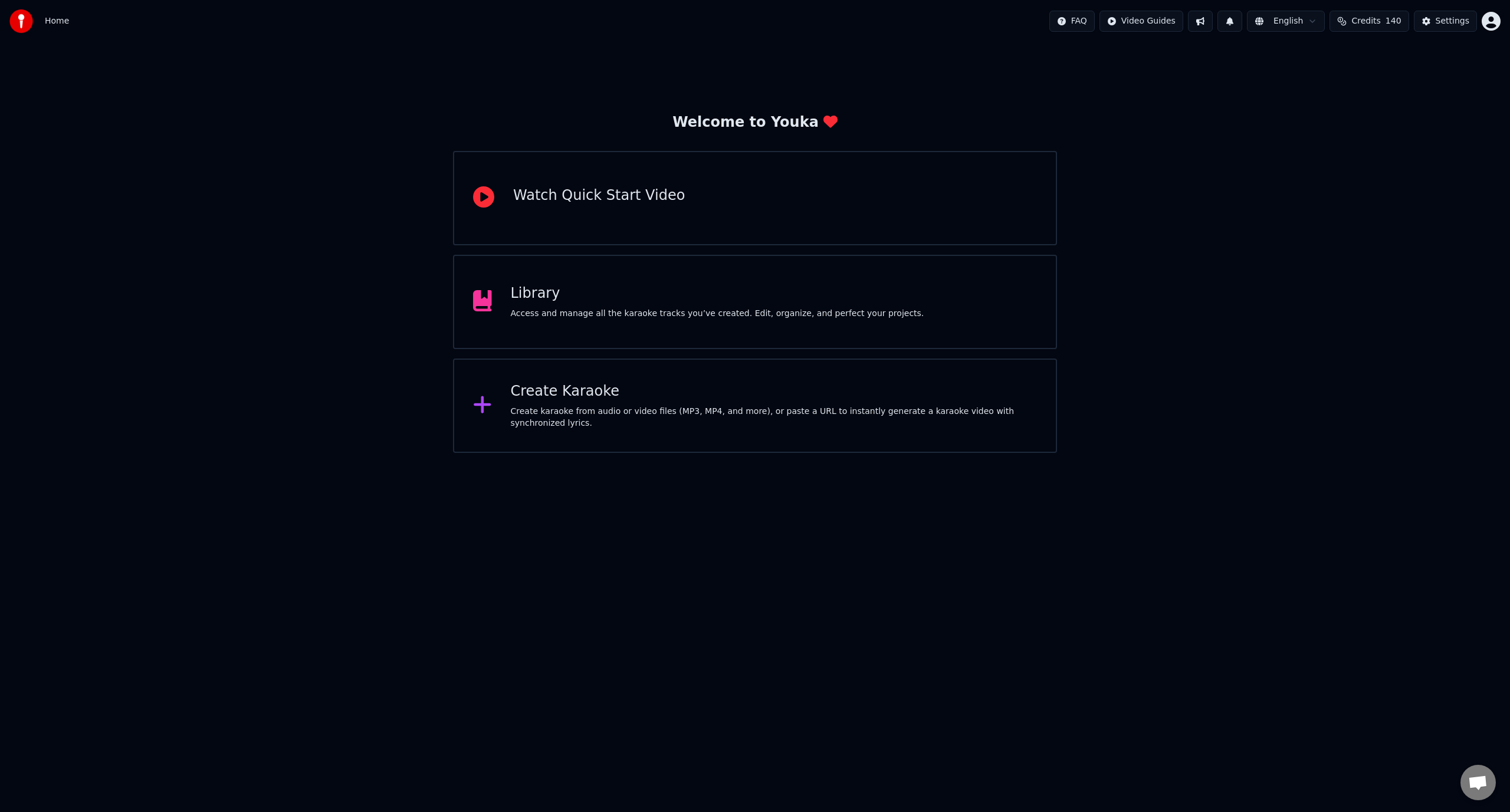
click at [591, 315] on div "Access and manage all the karaoke tracks you’ve created. Edit, organize, and pe…" at bounding box center [718, 313] width 414 height 12
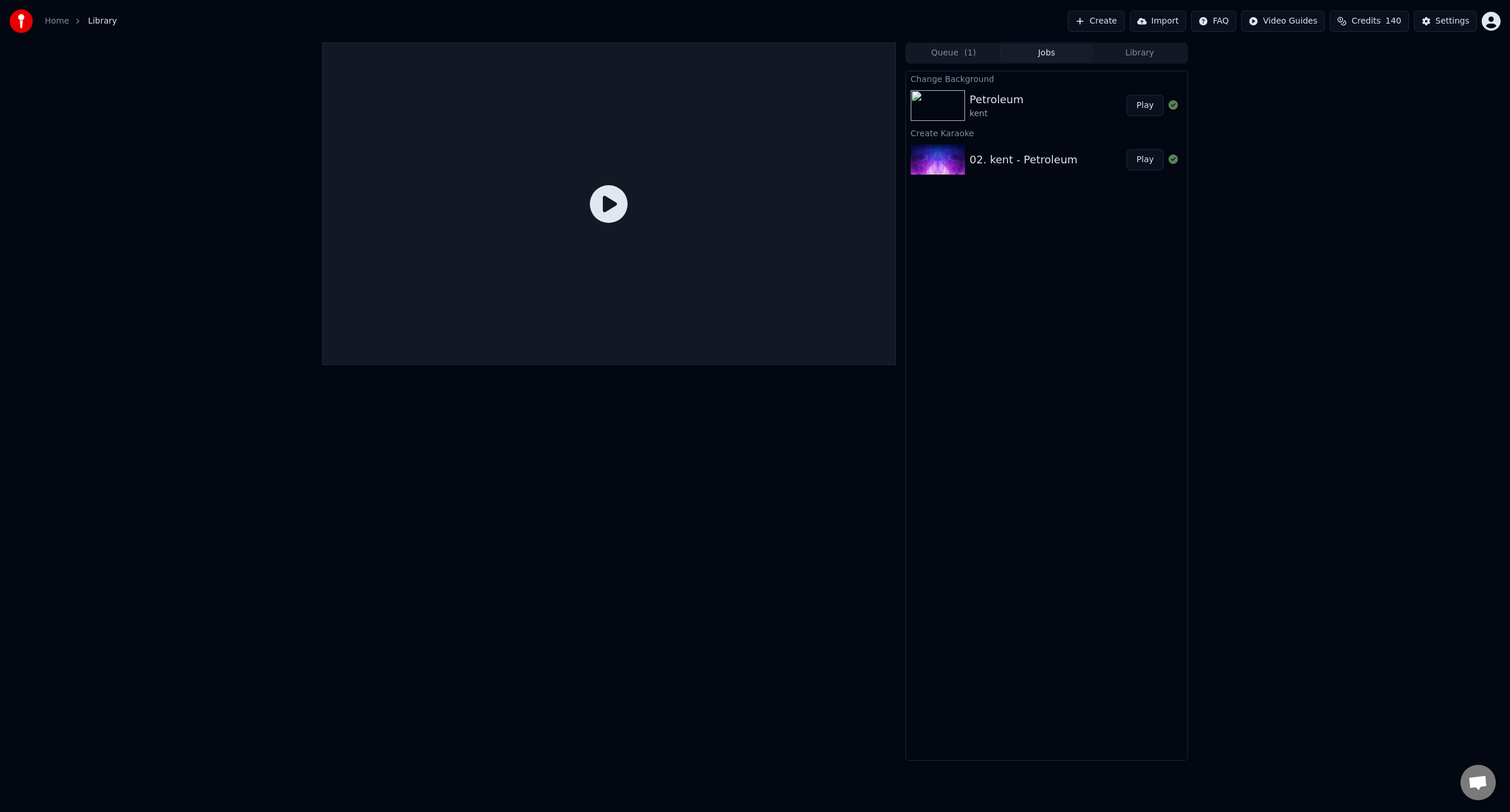
click at [433, 720] on div at bounding box center [609, 401] width 574 height 718
click at [989, 96] on div "Petroleum" at bounding box center [996, 99] width 53 height 17
click at [599, 220] on icon at bounding box center [609, 204] width 38 height 38
click at [1142, 103] on button "Play" at bounding box center [1145, 105] width 37 height 21
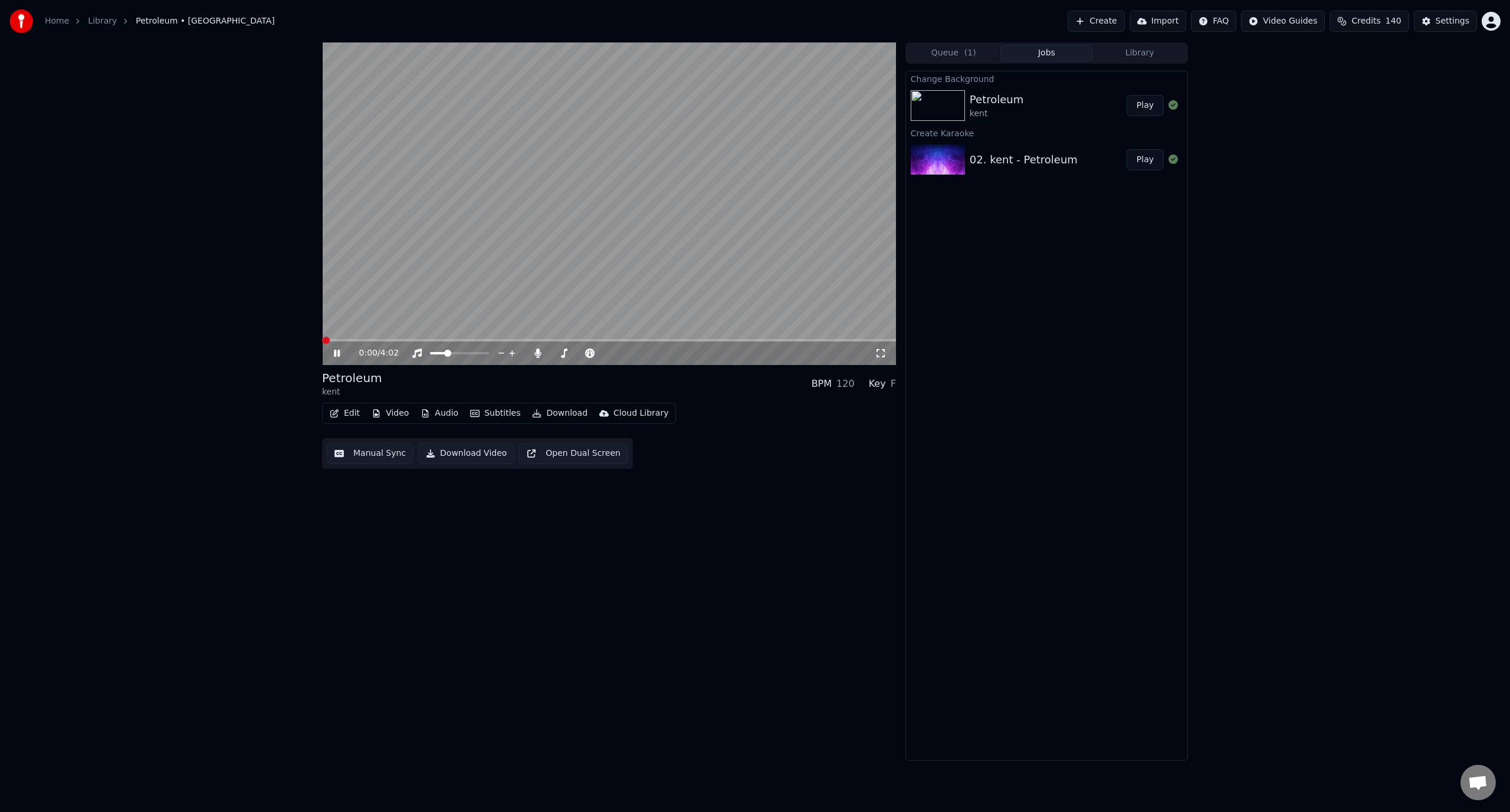
click at [393, 339] on span at bounding box center [609, 340] width 574 height 2
click at [337, 412] on icon "button" at bounding box center [334, 413] width 8 height 8
click at [385, 515] on div "Manual Sync" at bounding box center [376, 519] width 53 height 12
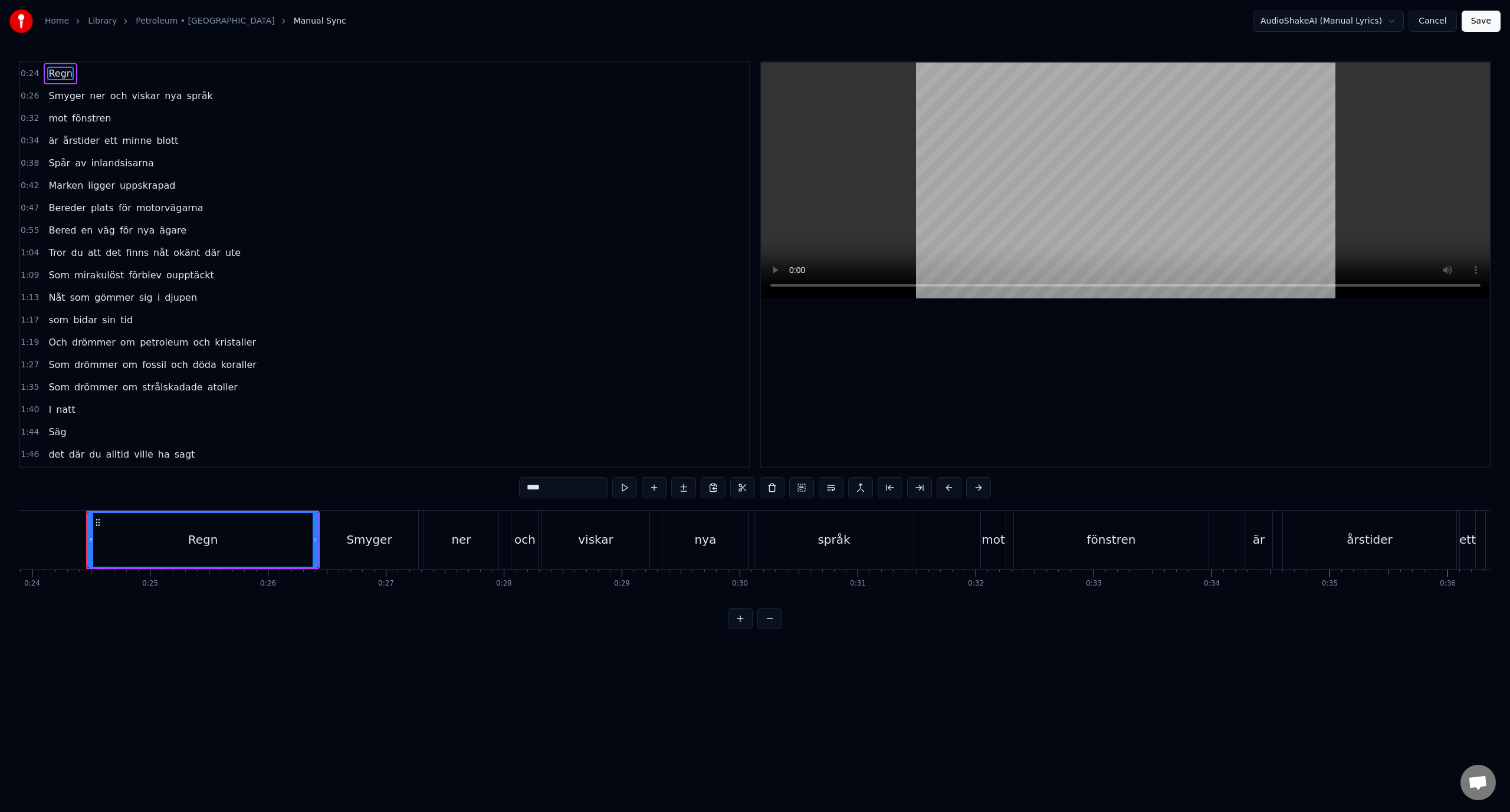
scroll to position [0, 2827]
click at [47, 99] on span "Smyger" at bounding box center [66, 96] width 39 height 13
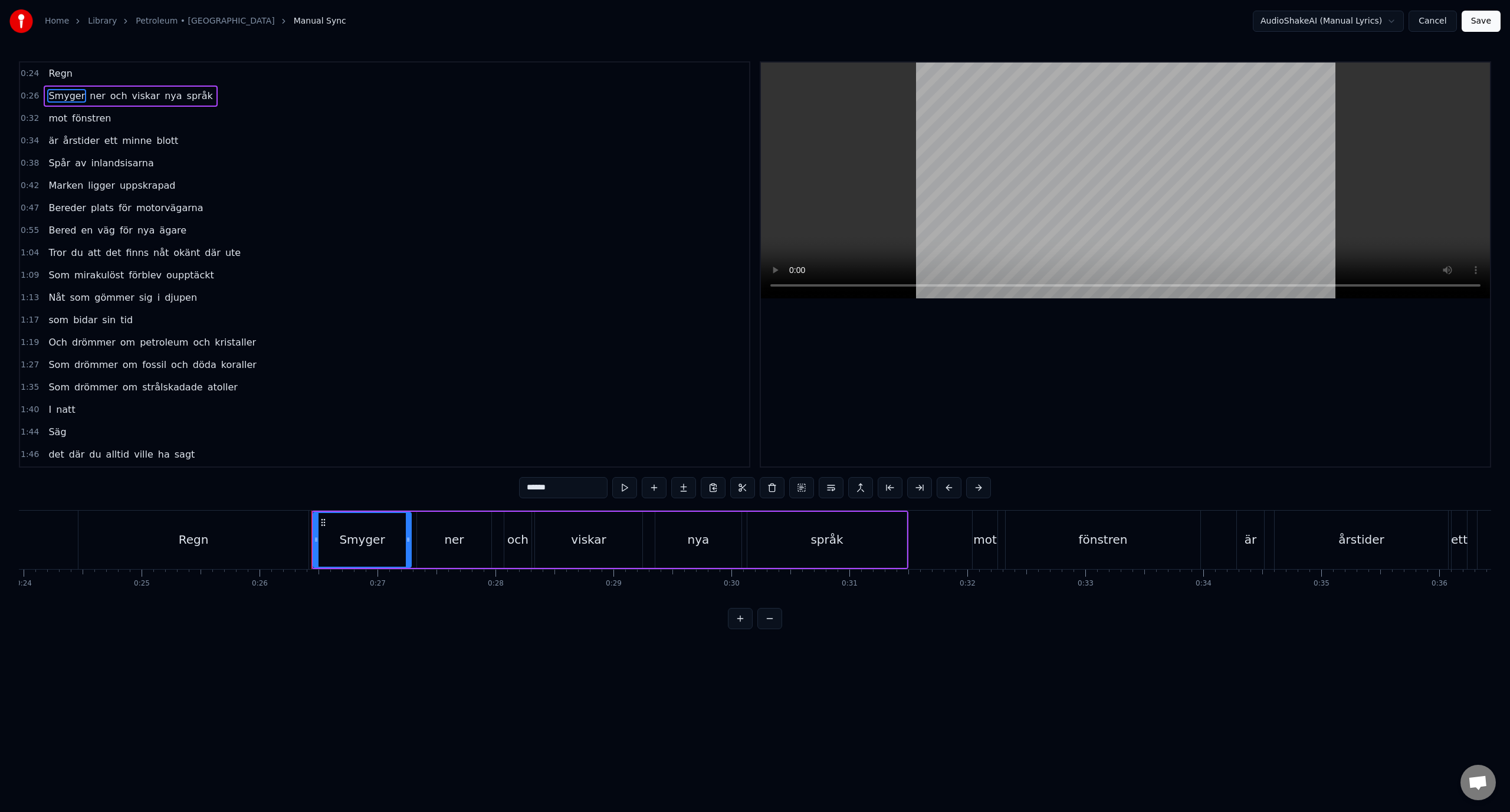
drag, startPoint x: 530, startPoint y: 485, endPoint x: 523, endPoint y: 485, distance: 7.0
click at [523, 485] on input "******" at bounding box center [563, 488] width 88 height 21
type input "******"
click at [1474, 20] on button "Save" at bounding box center [1481, 21] width 39 height 21
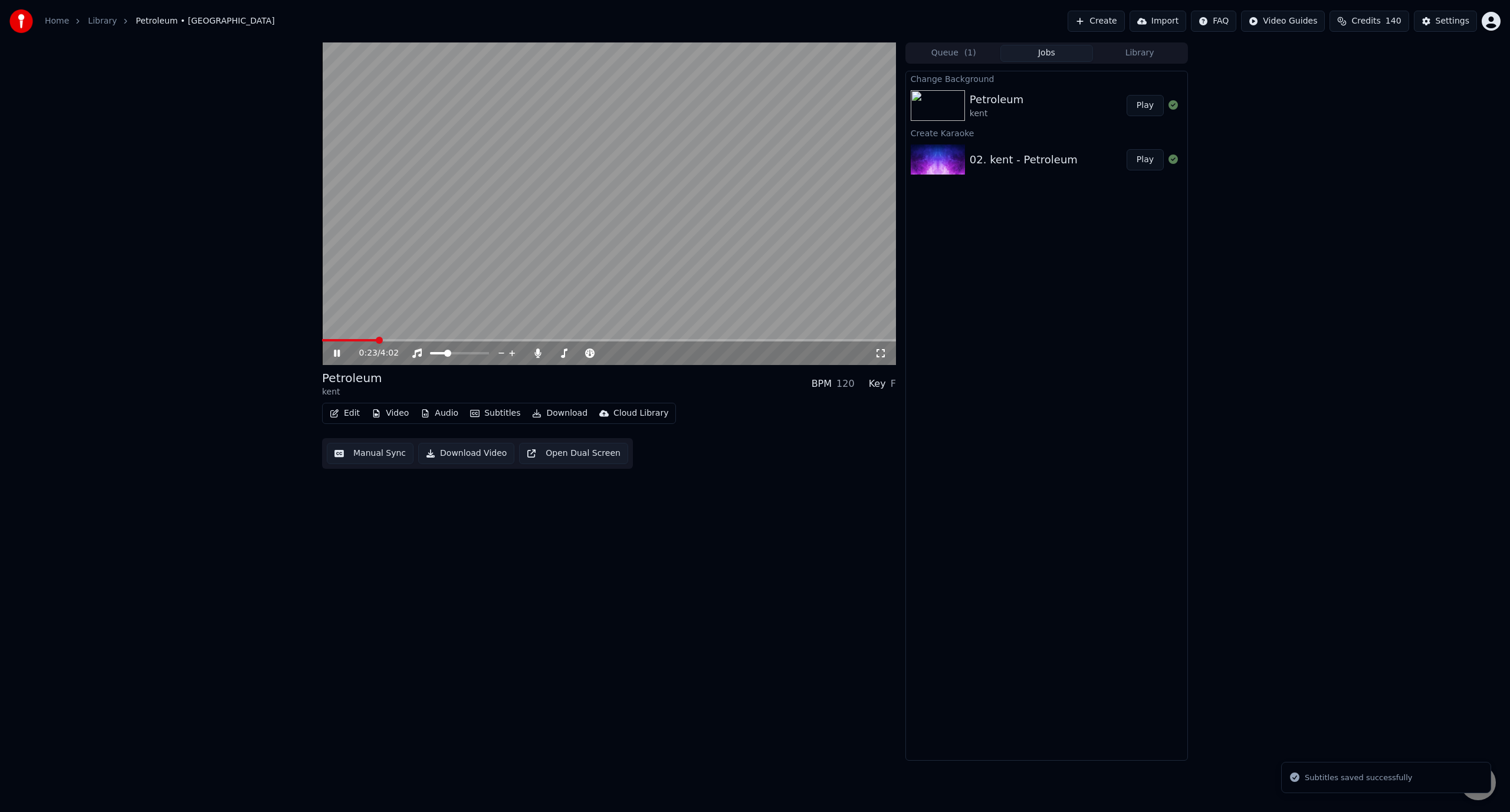
click at [376, 342] on span at bounding box center [609, 340] width 574 height 2
click at [358, 339] on span at bounding box center [352, 340] width 60 height 2
click at [166, 329] on div "0:17 / 4:02 Petroleum kent BPM 120 Key F Edit Video Audio Subtitles Download Cl…" at bounding box center [755, 401] width 1510 height 718
click at [490, 258] on video at bounding box center [609, 204] width 574 height 323
click at [350, 424] on div "Edit Video Audio Subtitles Download Cloud Library" at bounding box center [499, 413] width 354 height 21
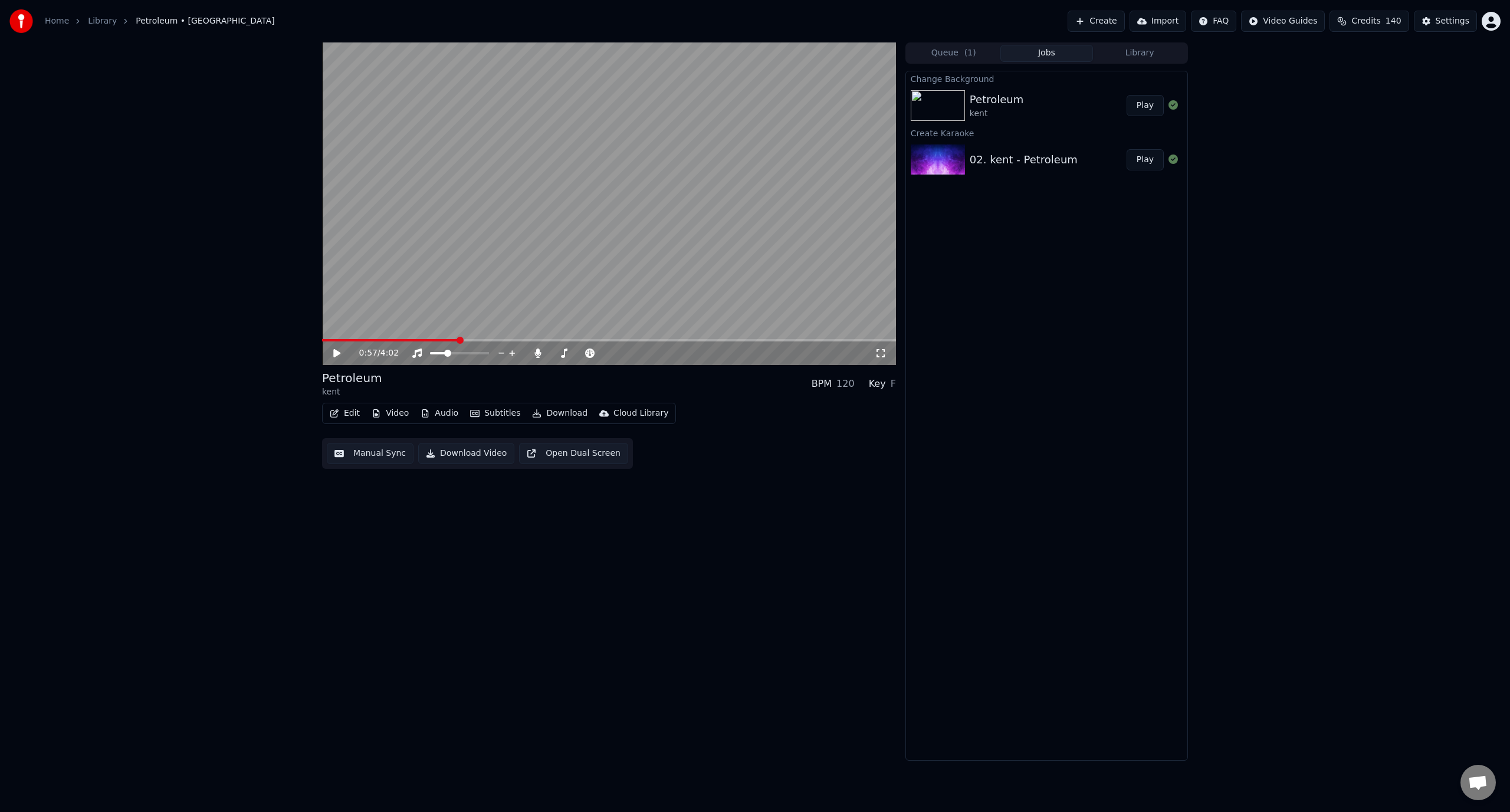
click at [347, 405] on button "Edit" at bounding box center [345, 413] width 39 height 17
click at [380, 521] on div "Manual Sync" at bounding box center [376, 519] width 53 height 12
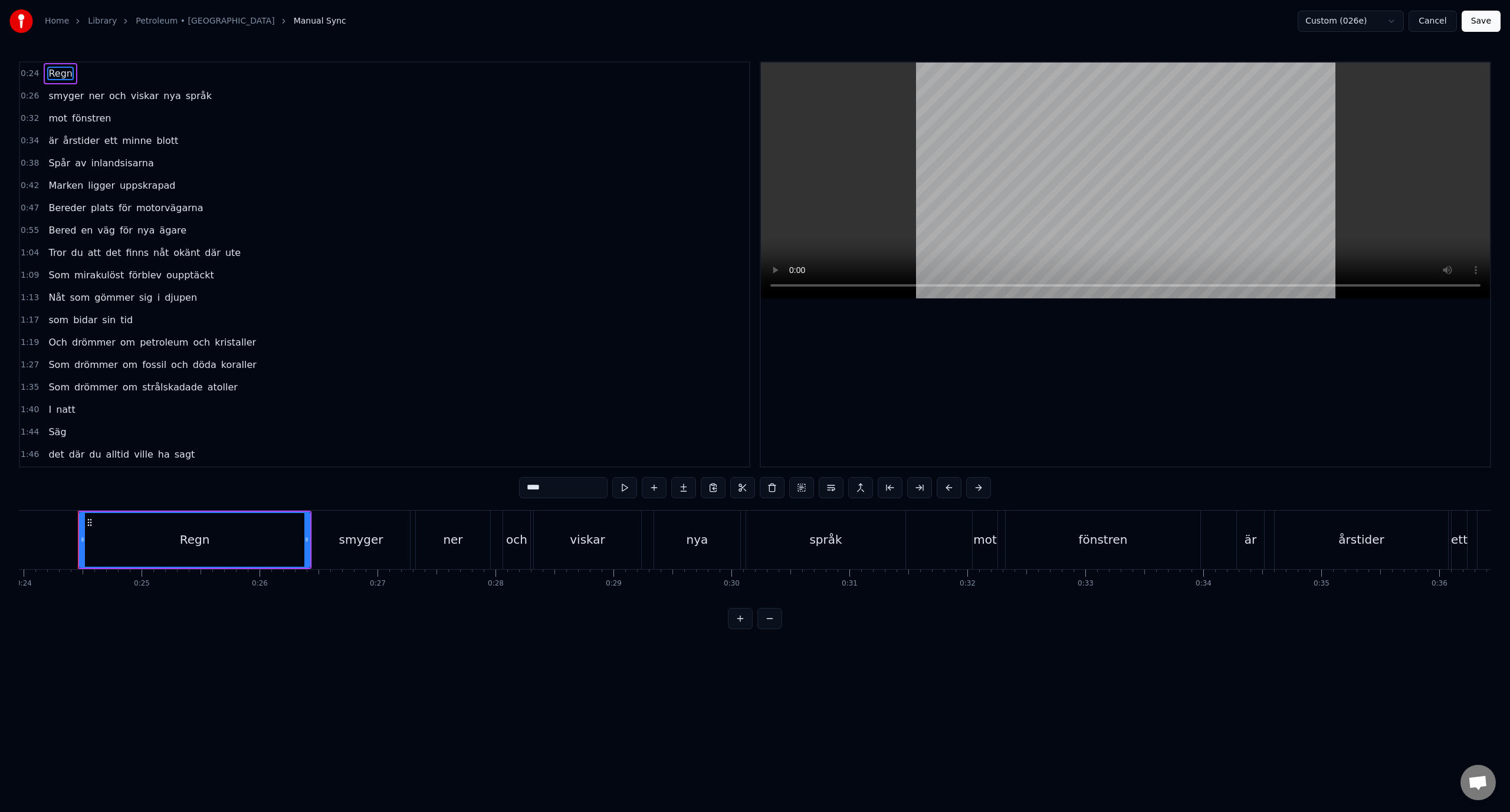
click at [256, 223] on div "0:55 Bered en väg för nya ägare" at bounding box center [385, 231] width 729 height 23
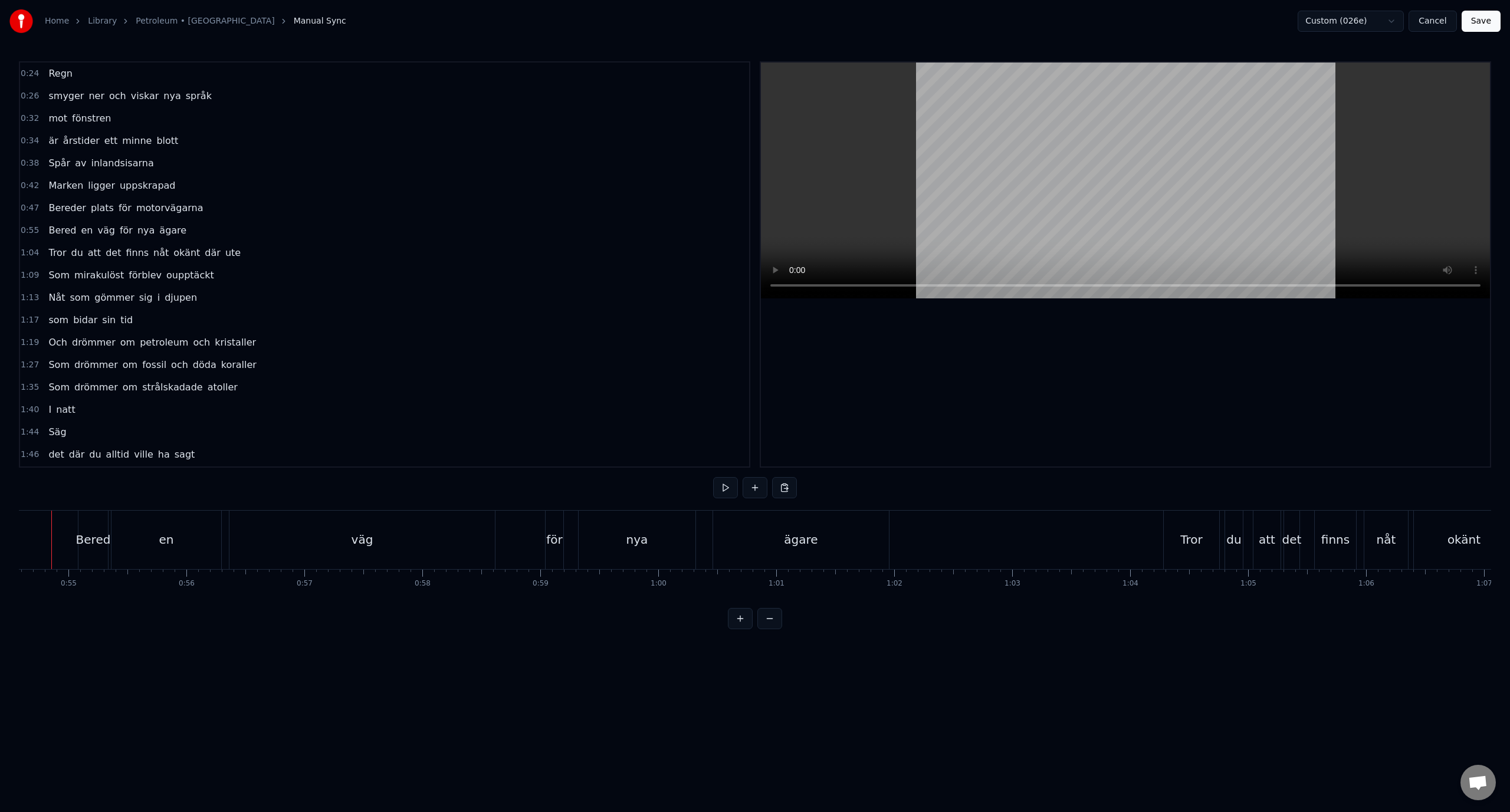
scroll to position [0, 6413]
click at [207, 543] on div "en" at bounding box center [193, 540] width 110 height 58
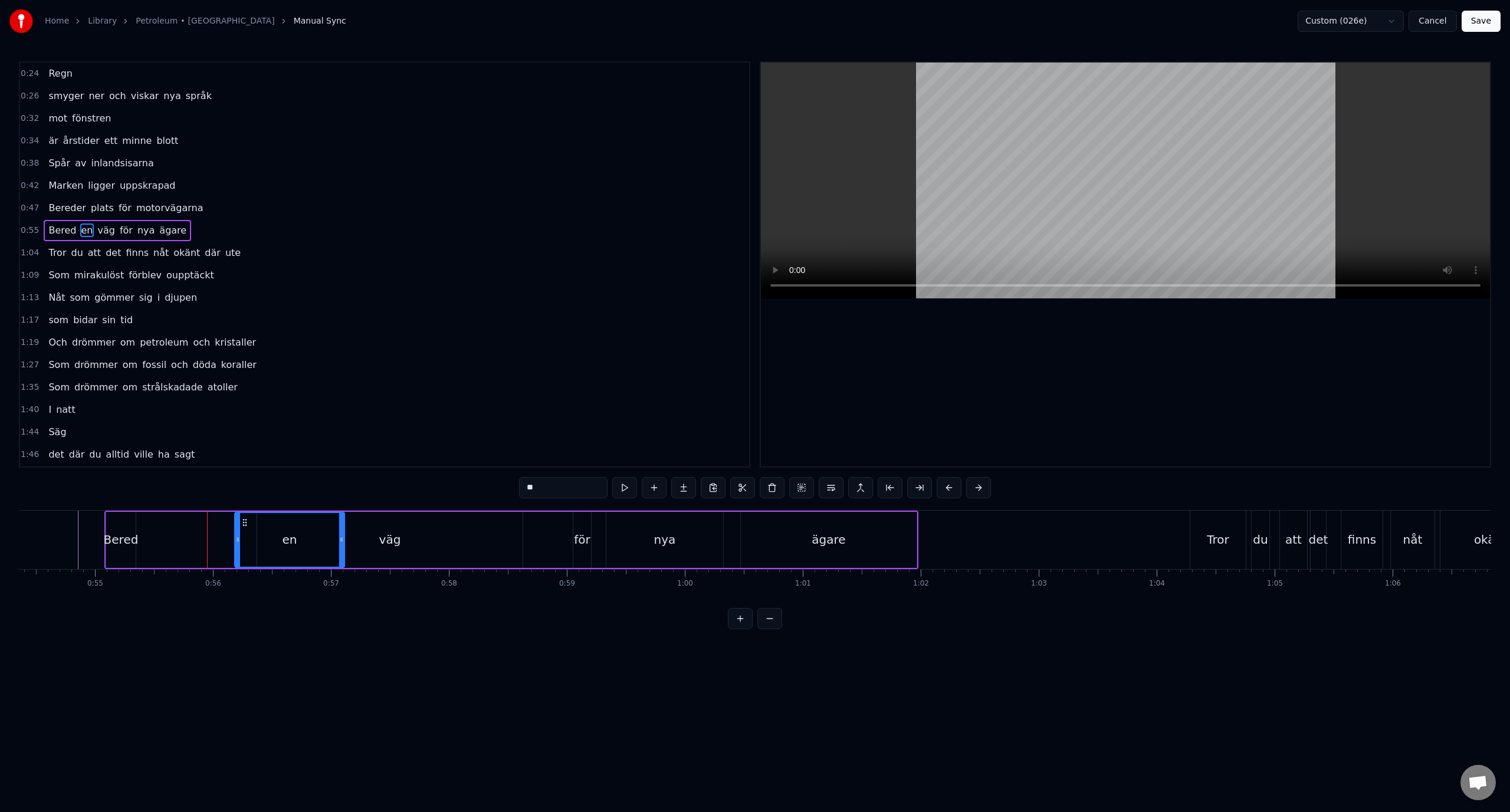
drag, startPoint x: 148, startPoint y: 519, endPoint x: 244, endPoint y: 521, distance: 96.0
click at [244, 521] on icon at bounding box center [244, 522] width 9 height 9
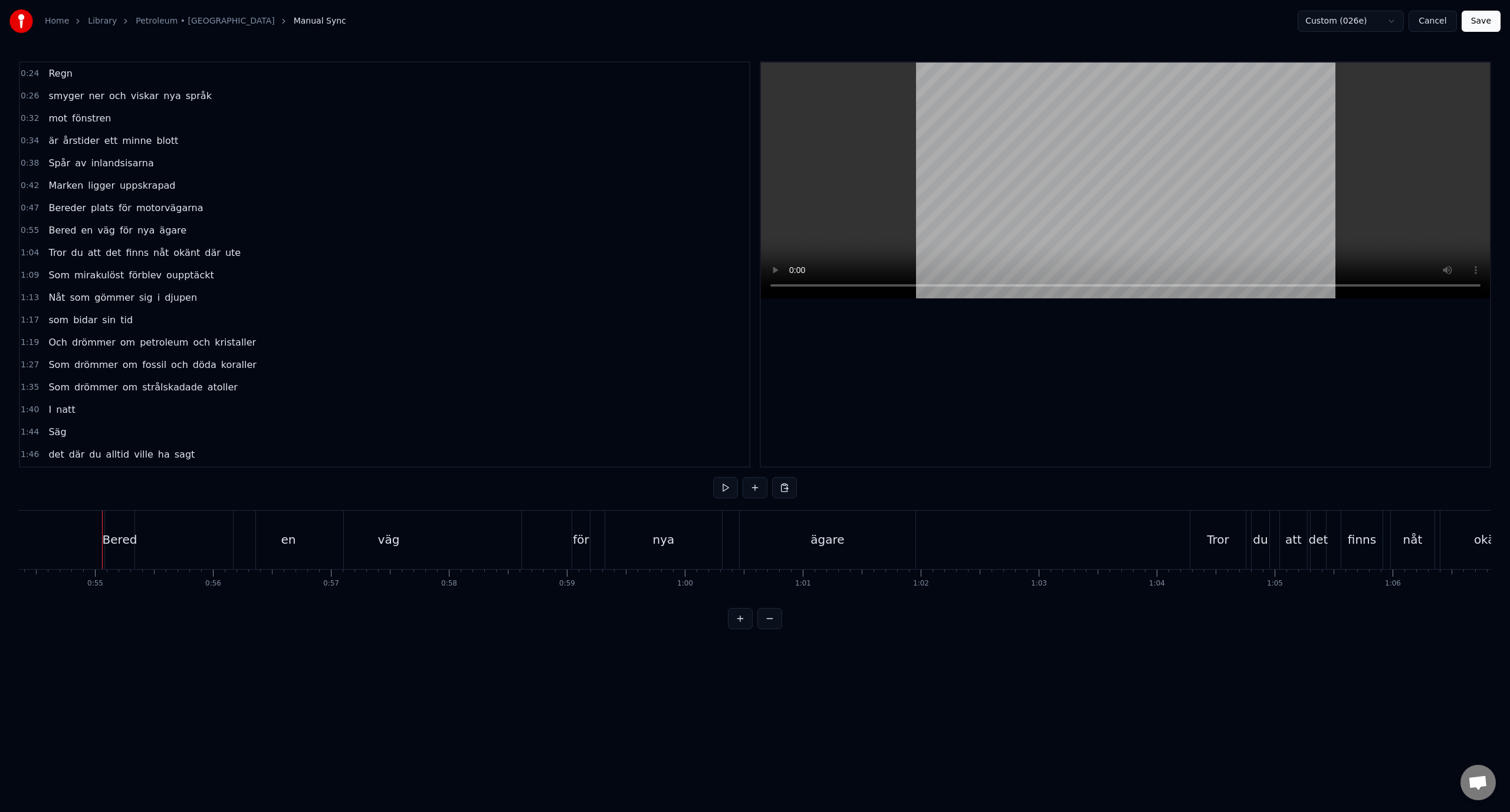
click at [123, 532] on div "Bered" at bounding box center [120, 539] width 35 height 18
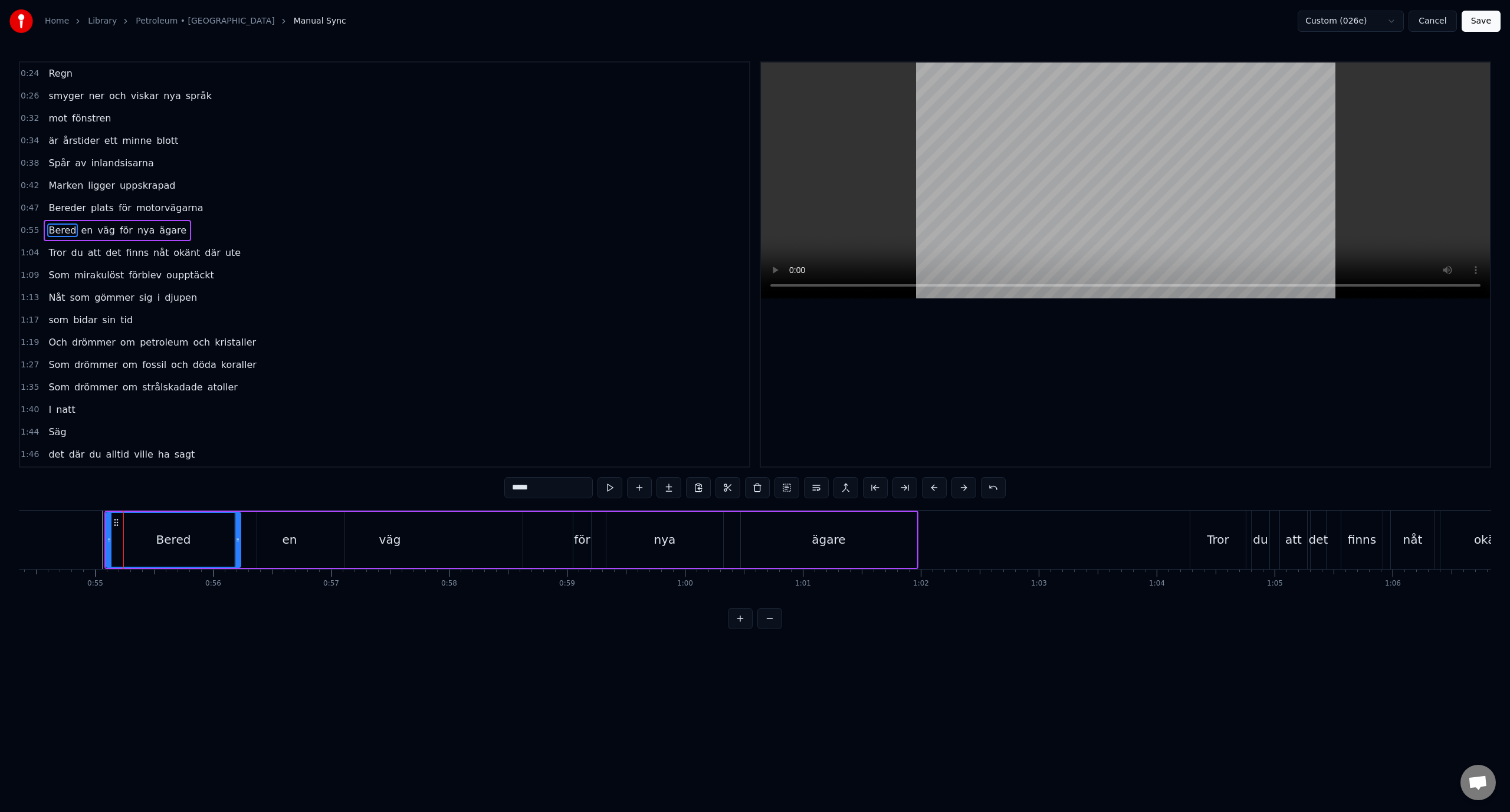
drag, startPoint x: 133, startPoint y: 542, endPoint x: 237, endPoint y: 541, distance: 104.0
click at [237, 541] on icon at bounding box center [238, 539] width 5 height 9
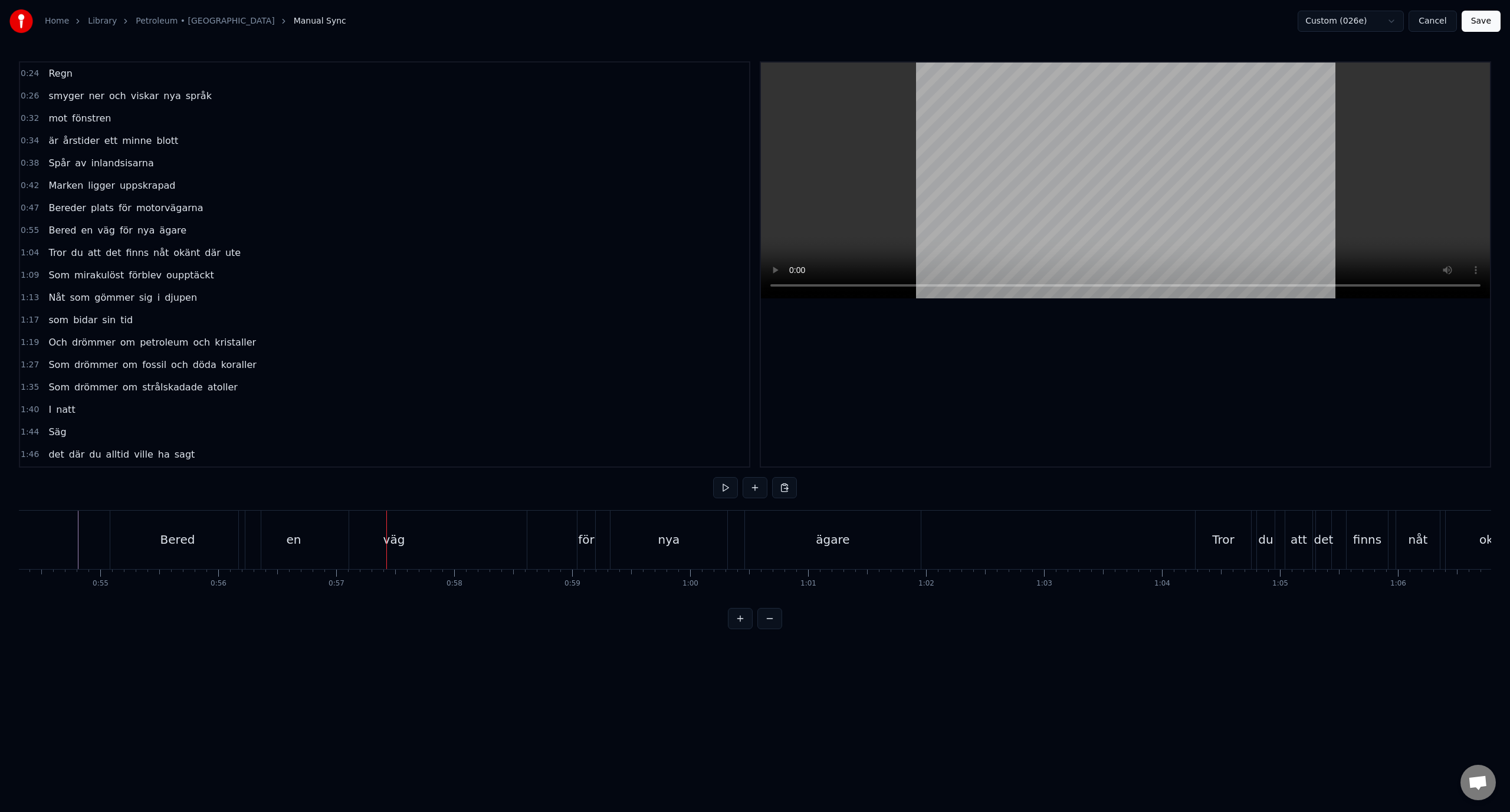
click at [314, 543] on div "väg" at bounding box center [394, 540] width 266 height 58
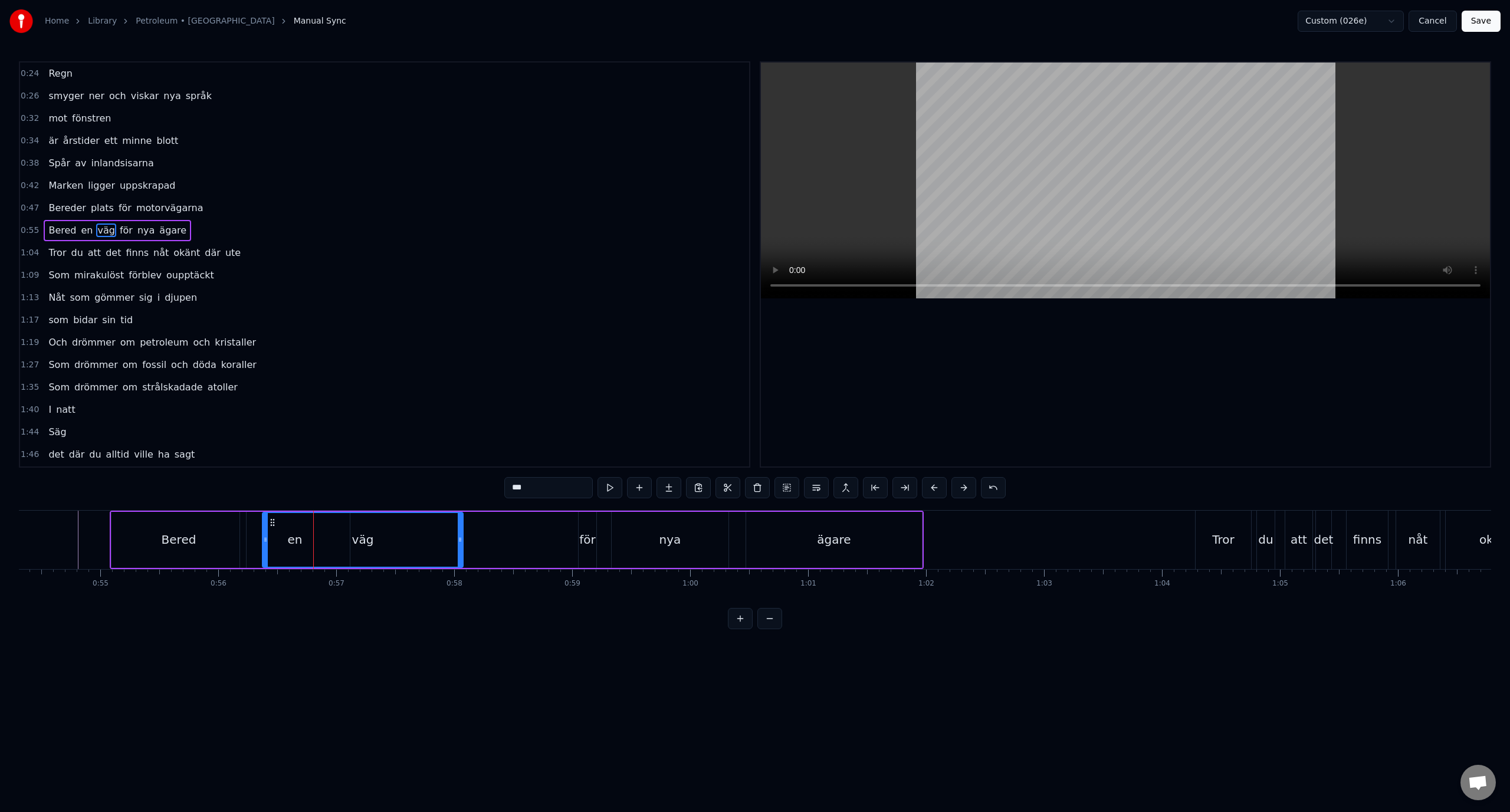
drag, startPoint x: 525, startPoint y: 541, endPoint x: 496, endPoint y: 538, distance: 29.2
click at [463, 538] on icon at bounding box center [460, 539] width 5 height 9
click at [290, 542] on div "väg" at bounding box center [381, 539] width 236 height 53
click at [81, 229] on span "en" at bounding box center [87, 230] width 14 height 13
drag, startPoint x: 346, startPoint y: 543, endPoint x: 286, endPoint y: 546, distance: 60.1
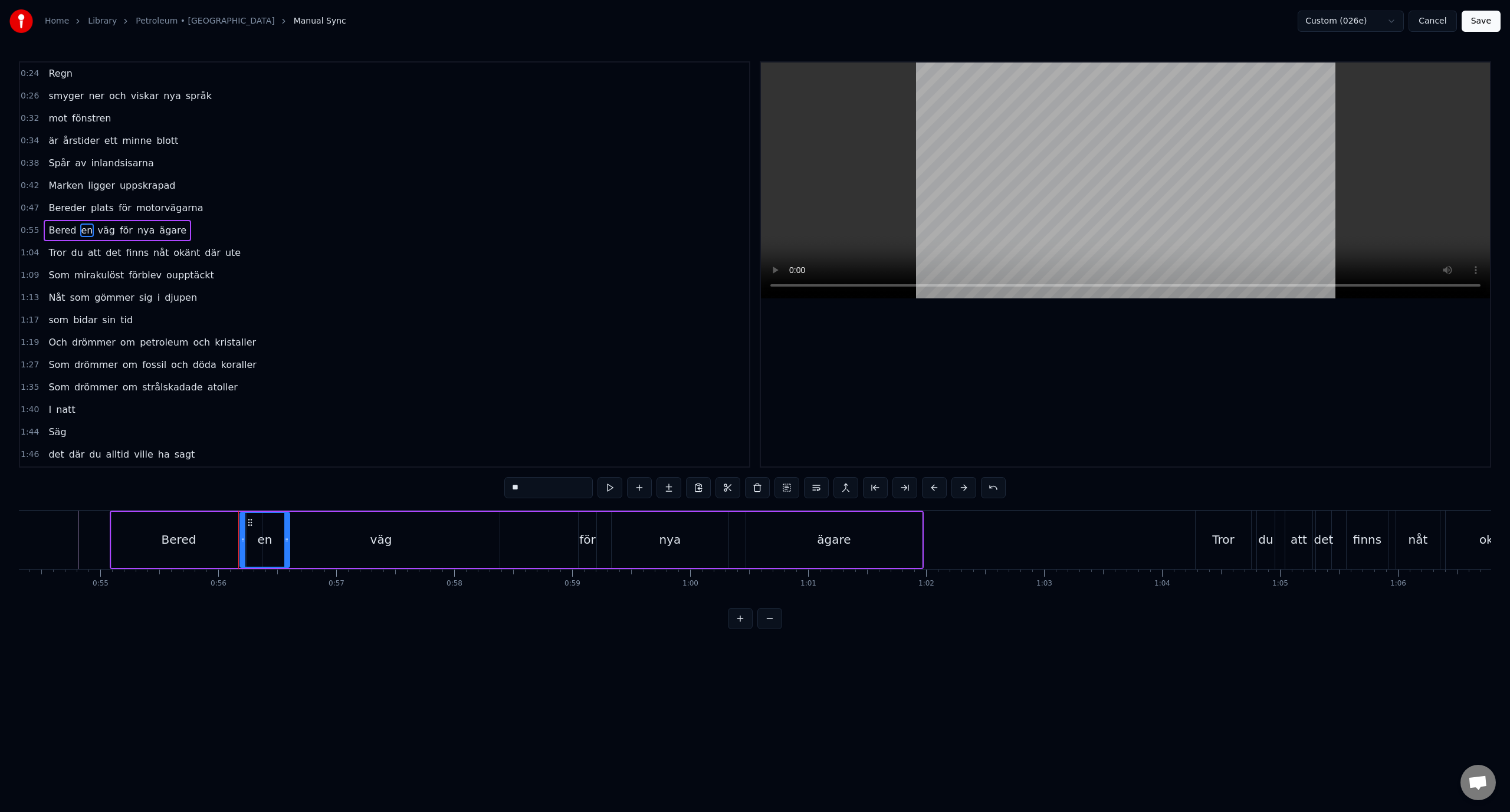
click at [286, 546] on div at bounding box center [287, 539] width 5 height 53
click at [325, 546] on div "väg" at bounding box center [381, 540] width 237 height 56
type input "***"
drag, startPoint x: 264, startPoint y: 544, endPoint x: 290, endPoint y: 542, distance: 26.1
click at [290, 542] on div at bounding box center [291, 539] width 5 height 53
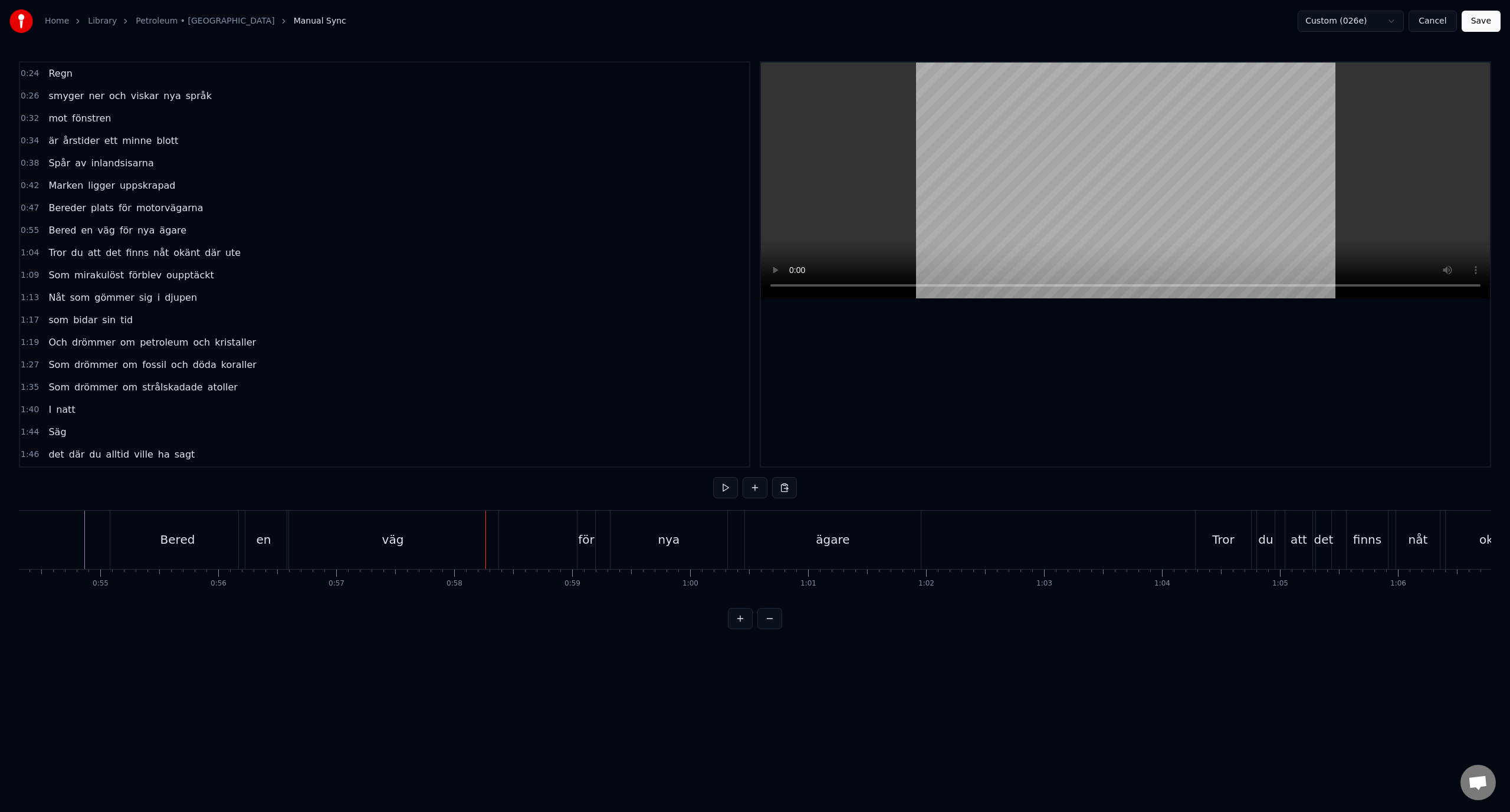
click at [370, 549] on div "väg" at bounding box center [393, 540] width 211 height 58
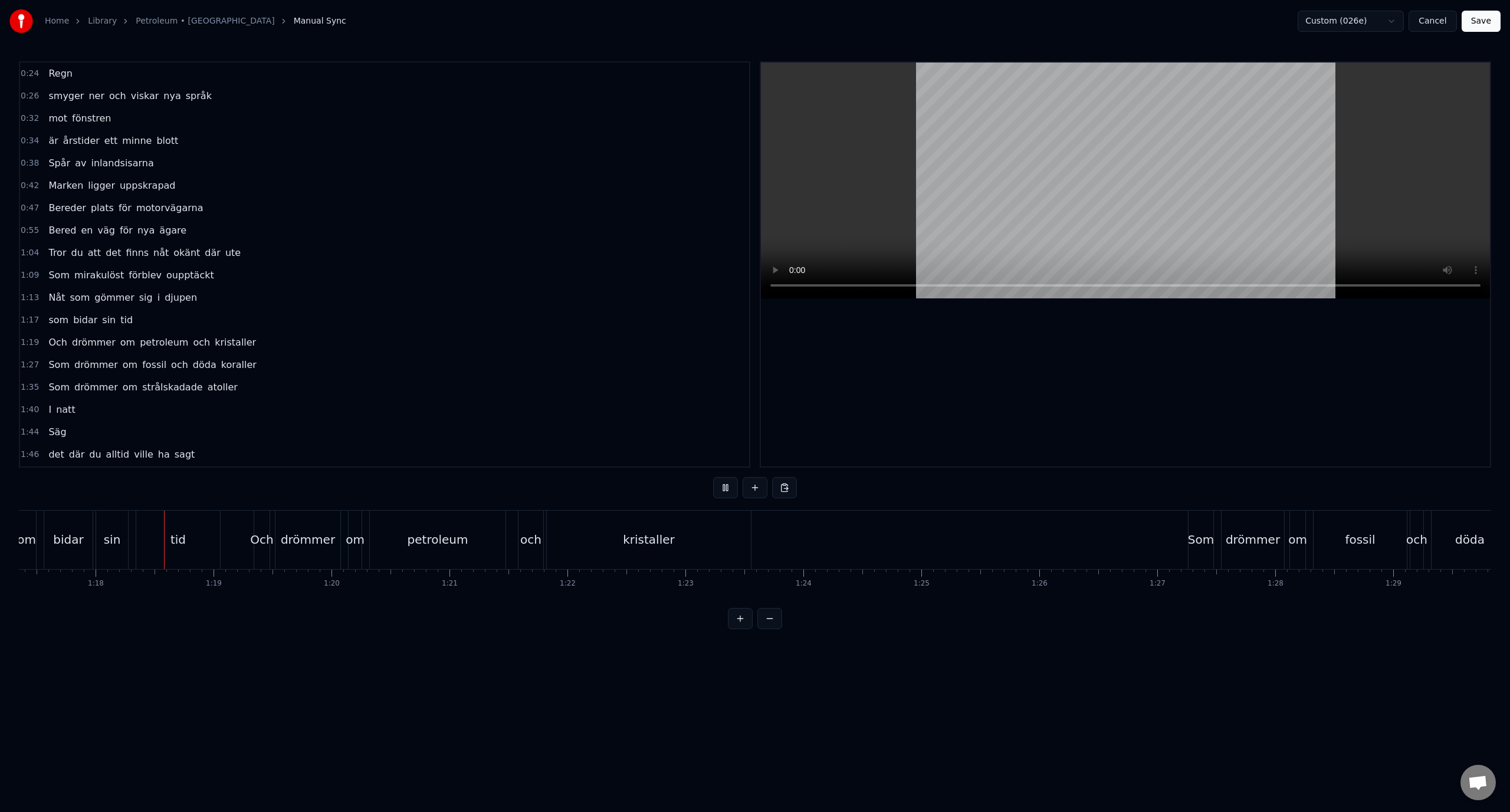
scroll to position [0, 9151]
click at [234, 318] on div "1:17 som bidar sin tid" at bounding box center [385, 320] width 729 height 23
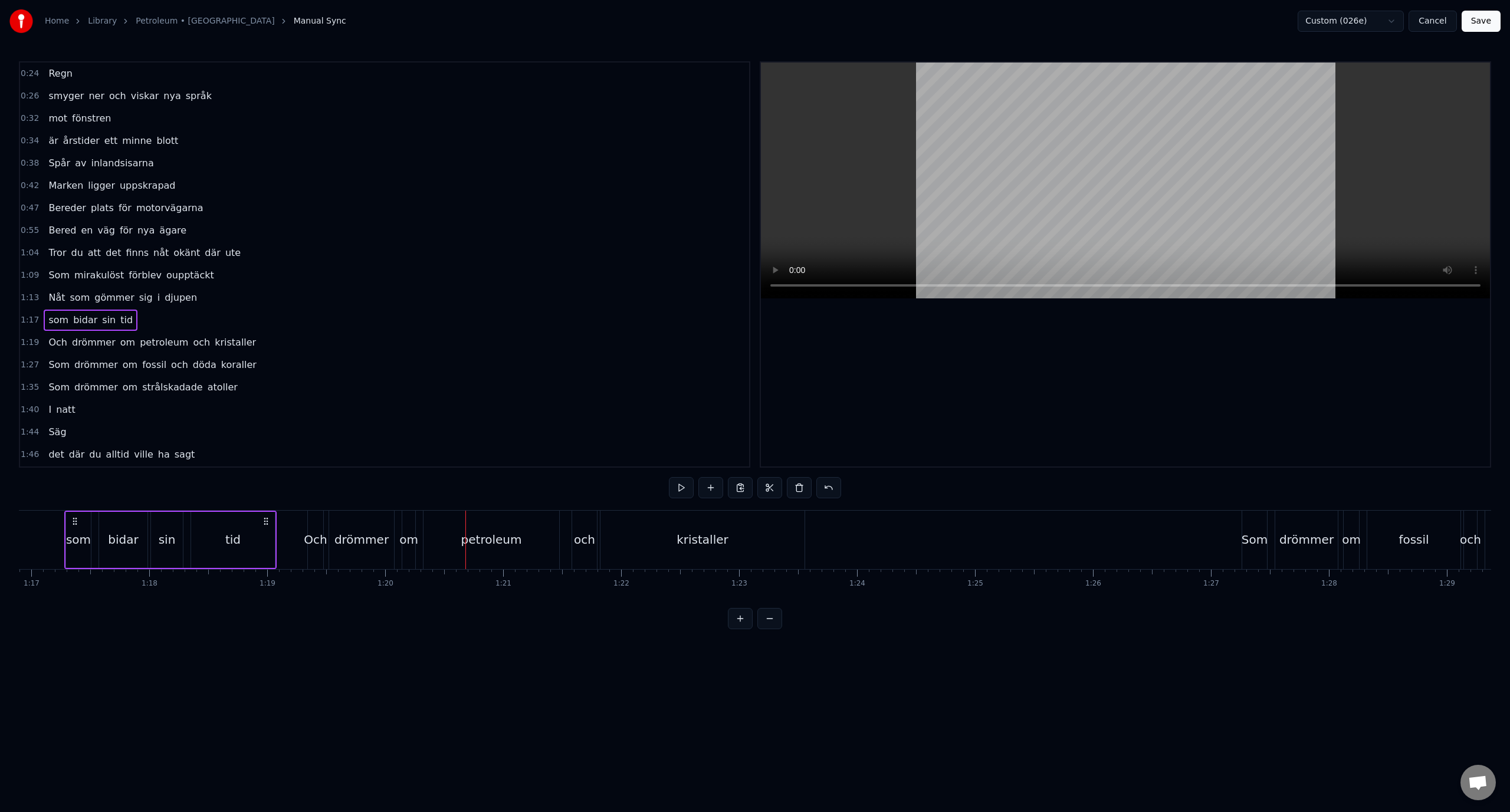
scroll to position [0, 9059]
click at [80, 545] on div "som" at bounding box center [92, 540] width 26 height 56
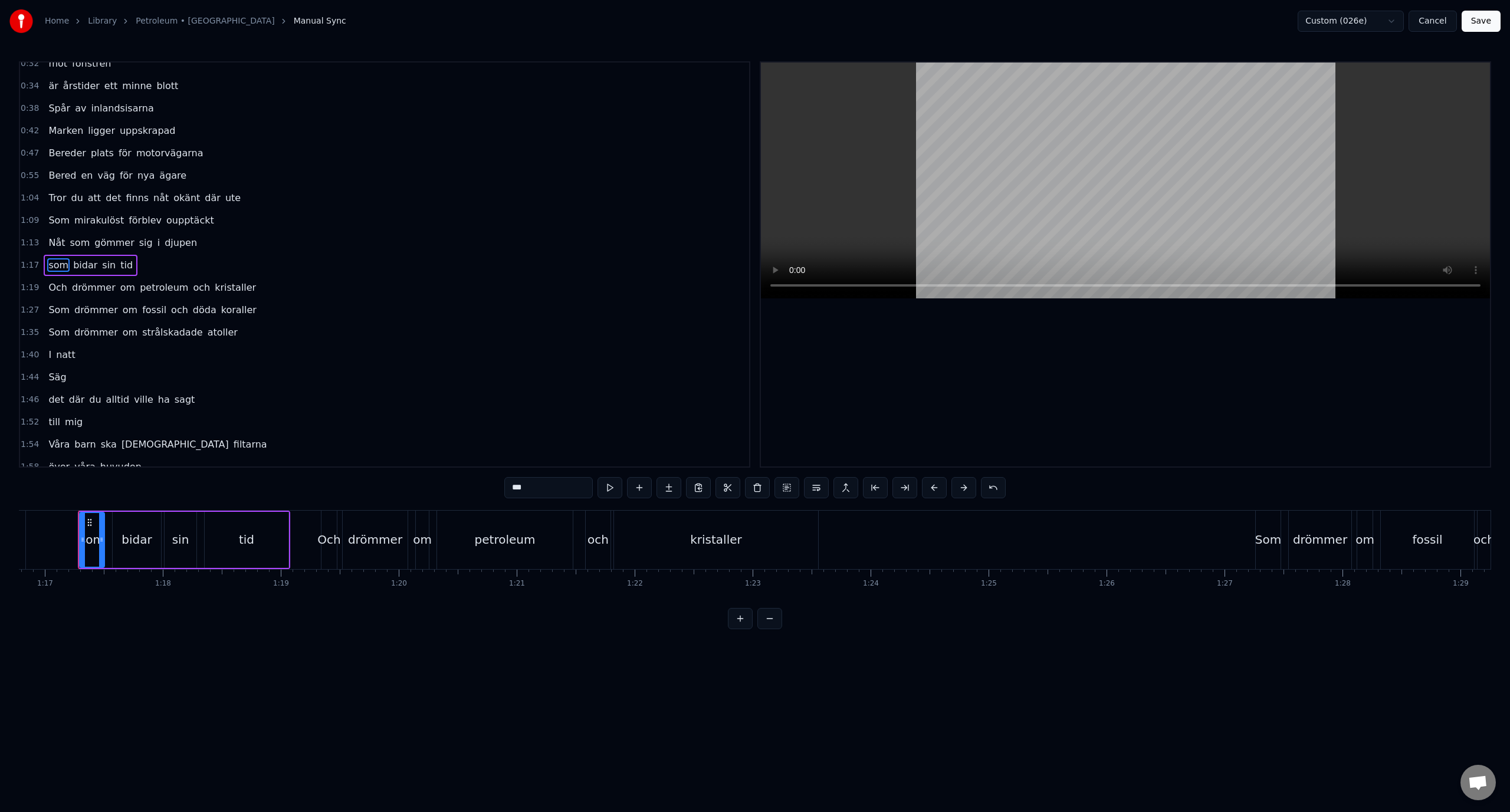
scroll to position [55, 0]
drag, startPoint x: 516, startPoint y: 488, endPoint x: 509, endPoint y: 490, distance: 7.3
click at [509, 490] on input "***" at bounding box center [549, 488] width 88 height 21
type input "***"
click at [247, 272] on div "1:17 Som bidar sin tid" at bounding box center [385, 264] width 729 height 23
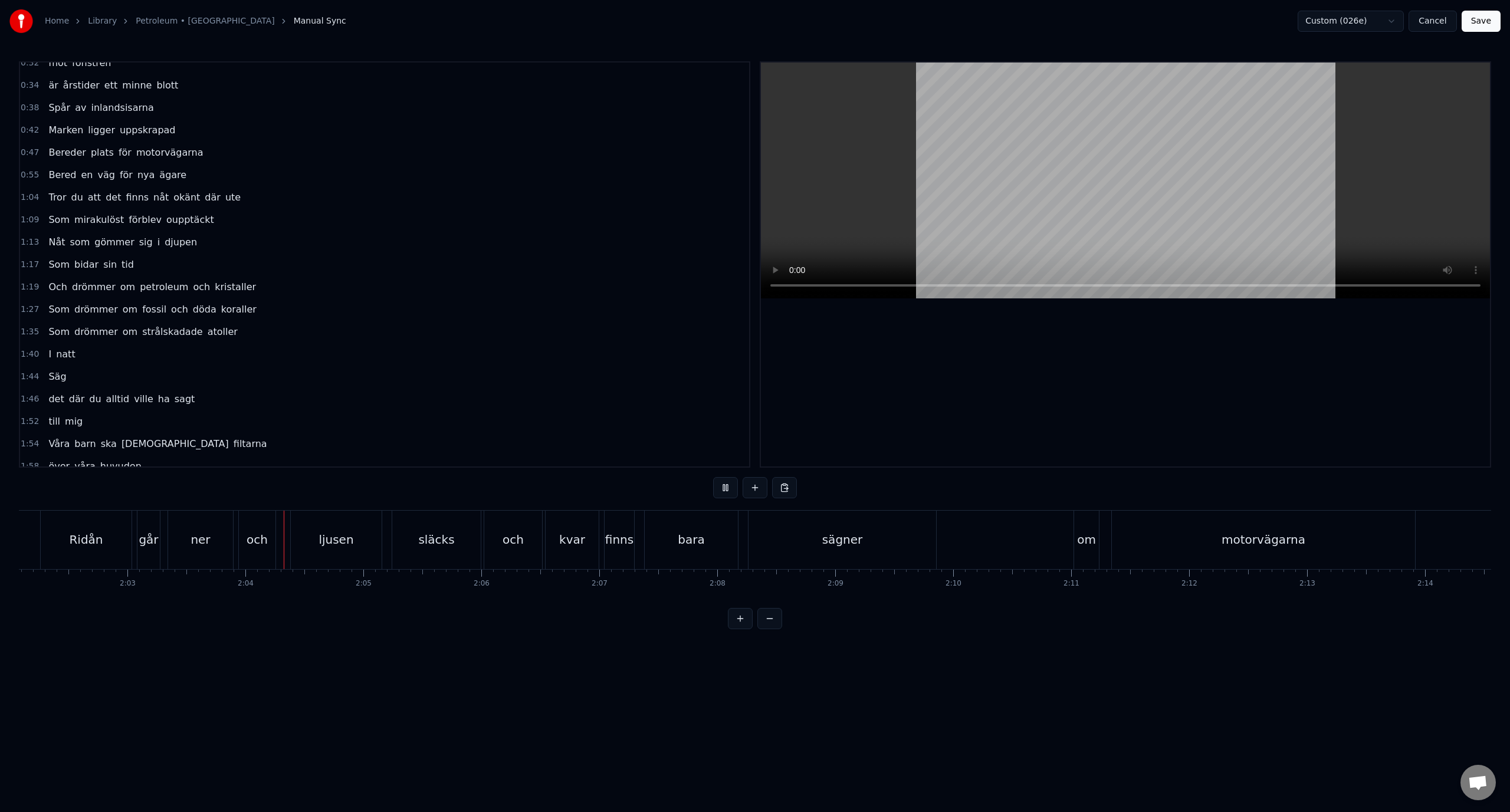
scroll to position [0, 14536]
click at [380, 531] on div "och" at bounding box center [381, 539] width 21 height 18
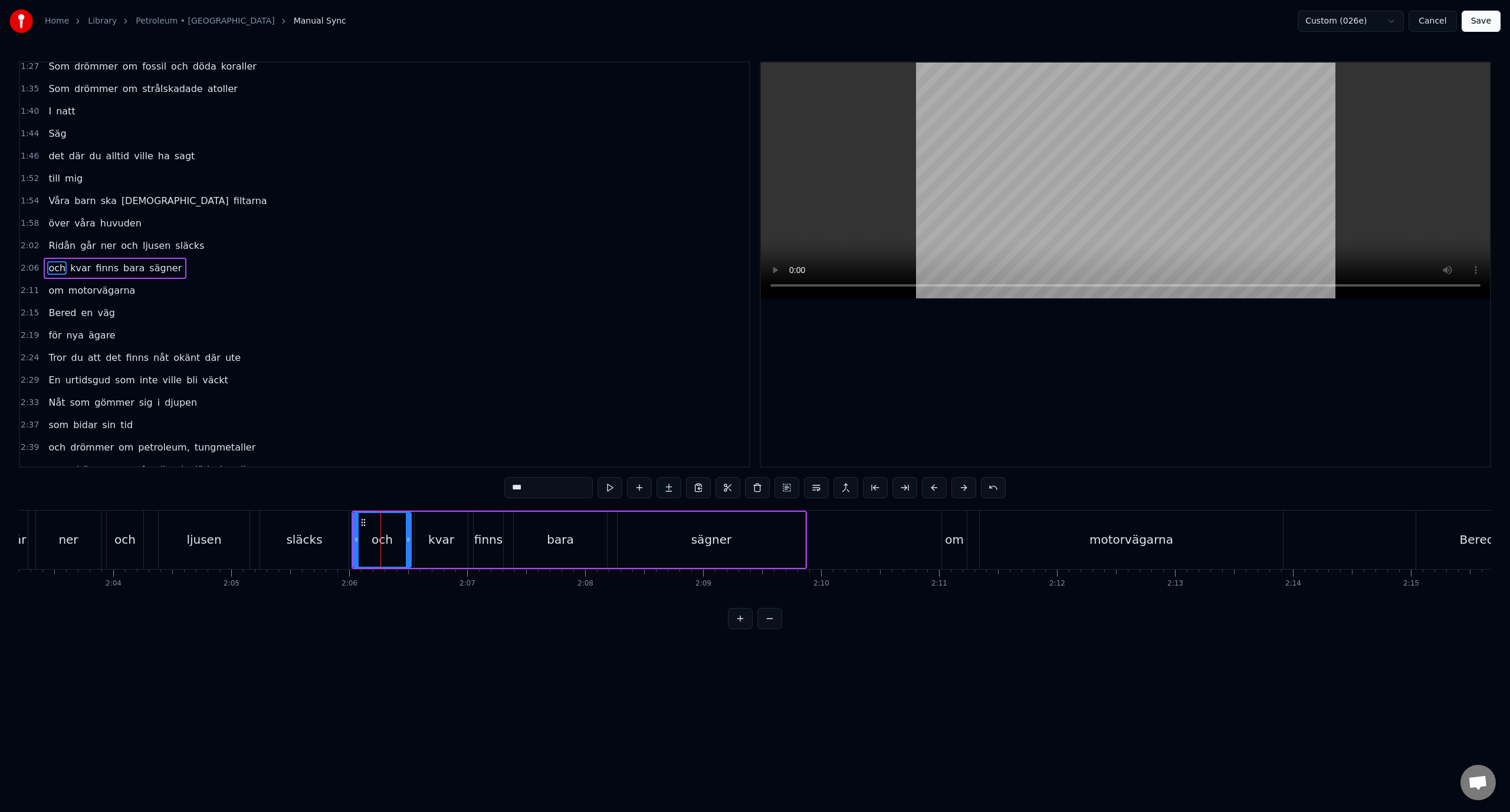
scroll to position [302, 0]
click at [107, 316] on div "Delete Word Del" at bounding box center [126, 313] width 145 height 19
click at [60, 259] on span "kvar" at bounding box center [58, 264] width 23 height 13
drag, startPoint x: 515, startPoint y: 484, endPoint x: 490, endPoint y: 484, distance: 25.0
click at [490, 484] on div "0:24 Regn 0:26 smyger ner och viskar nya språk 0:32 mot fönstren 0:34 är årstid…" at bounding box center [755, 345] width 1473 height 568
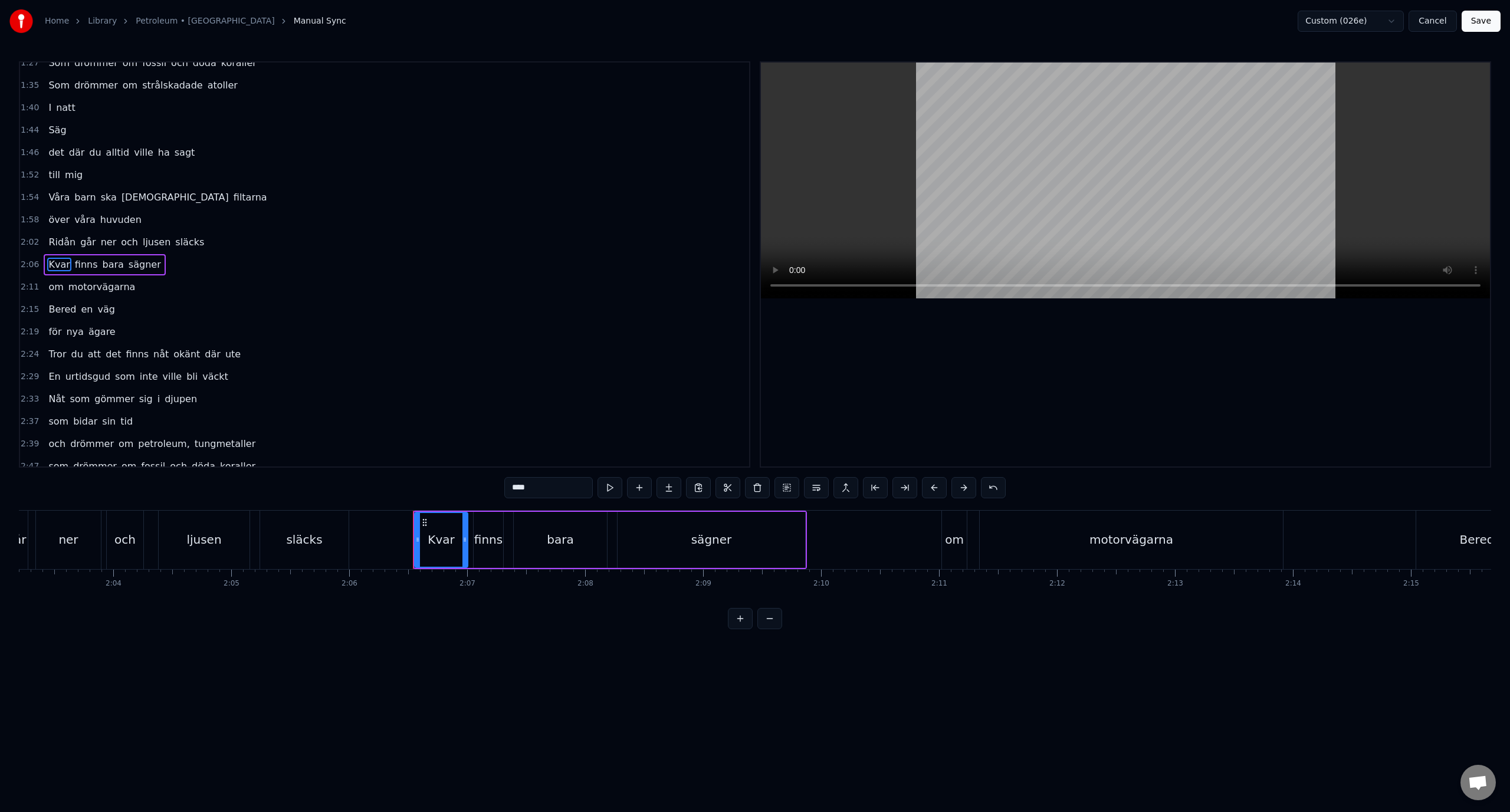
type input "****"
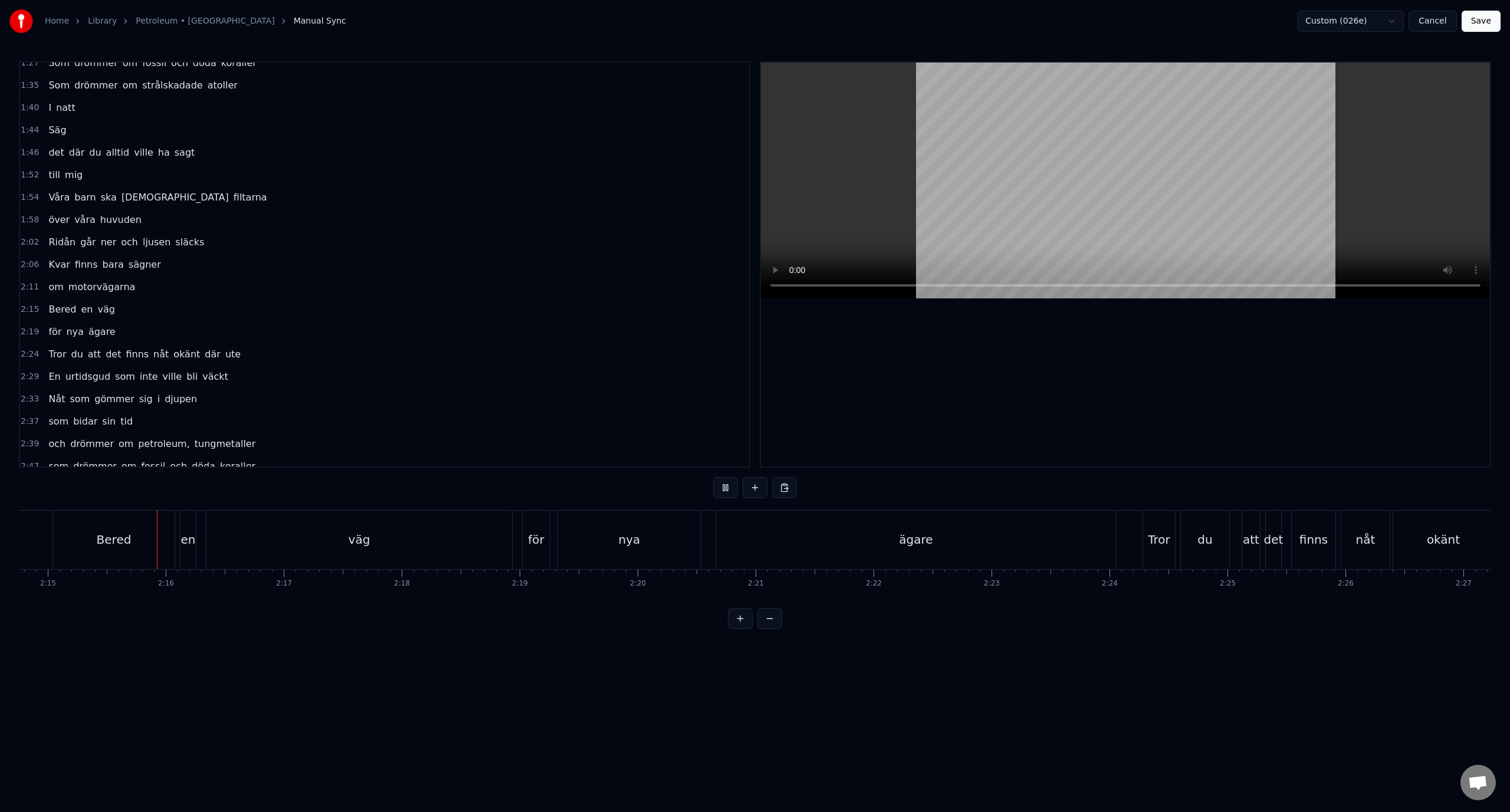
scroll to position [0, 15901]
click at [747, 549] on div "ägare" at bounding box center [914, 540] width 400 height 58
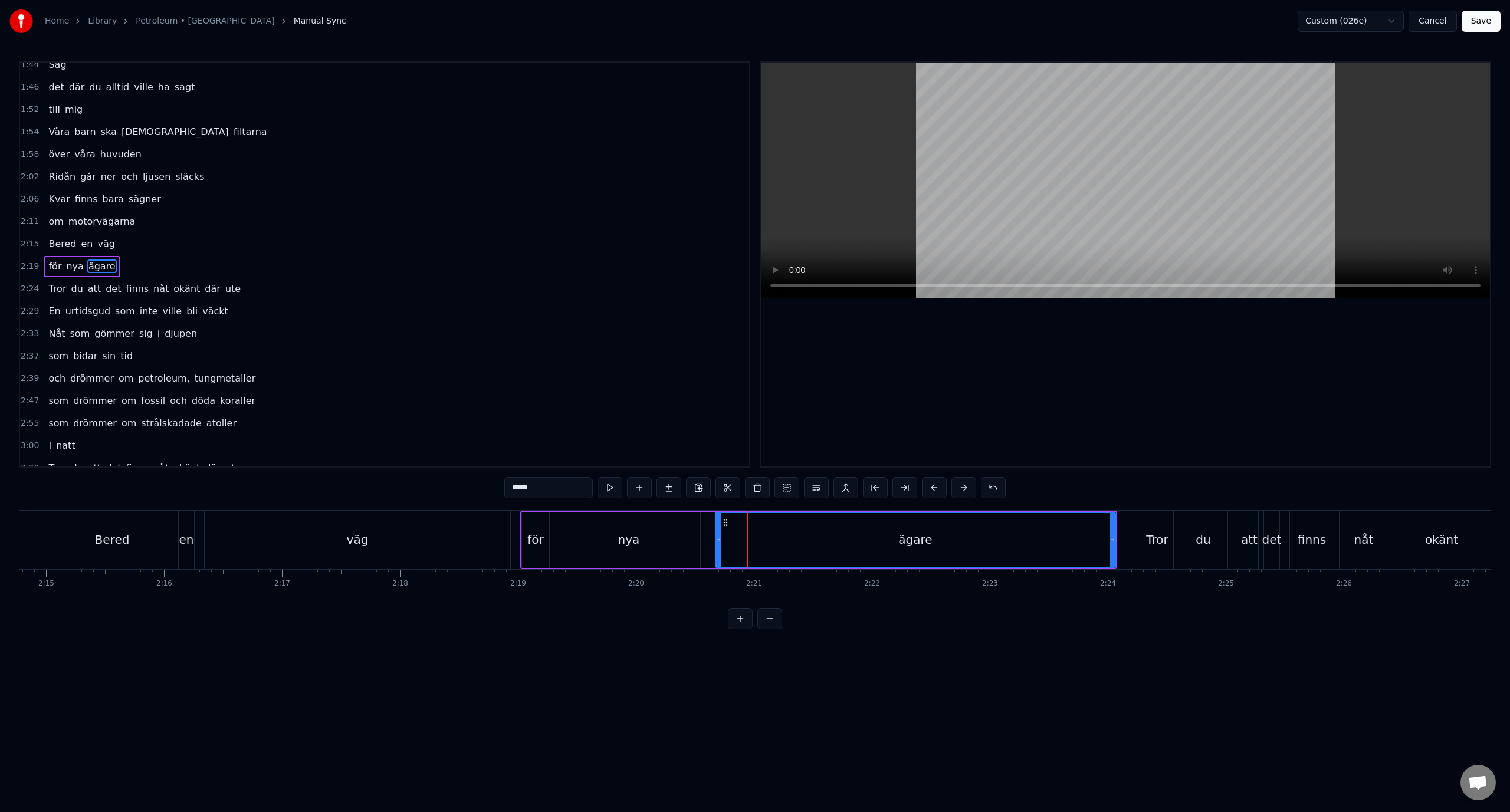
scroll to position [369, 0]
drag, startPoint x: 1113, startPoint y: 540, endPoint x: 844, endPoint y: 563, distance: 270.0
click at [844, 563] on div at bounding box center [844, 539] width 5 height 53
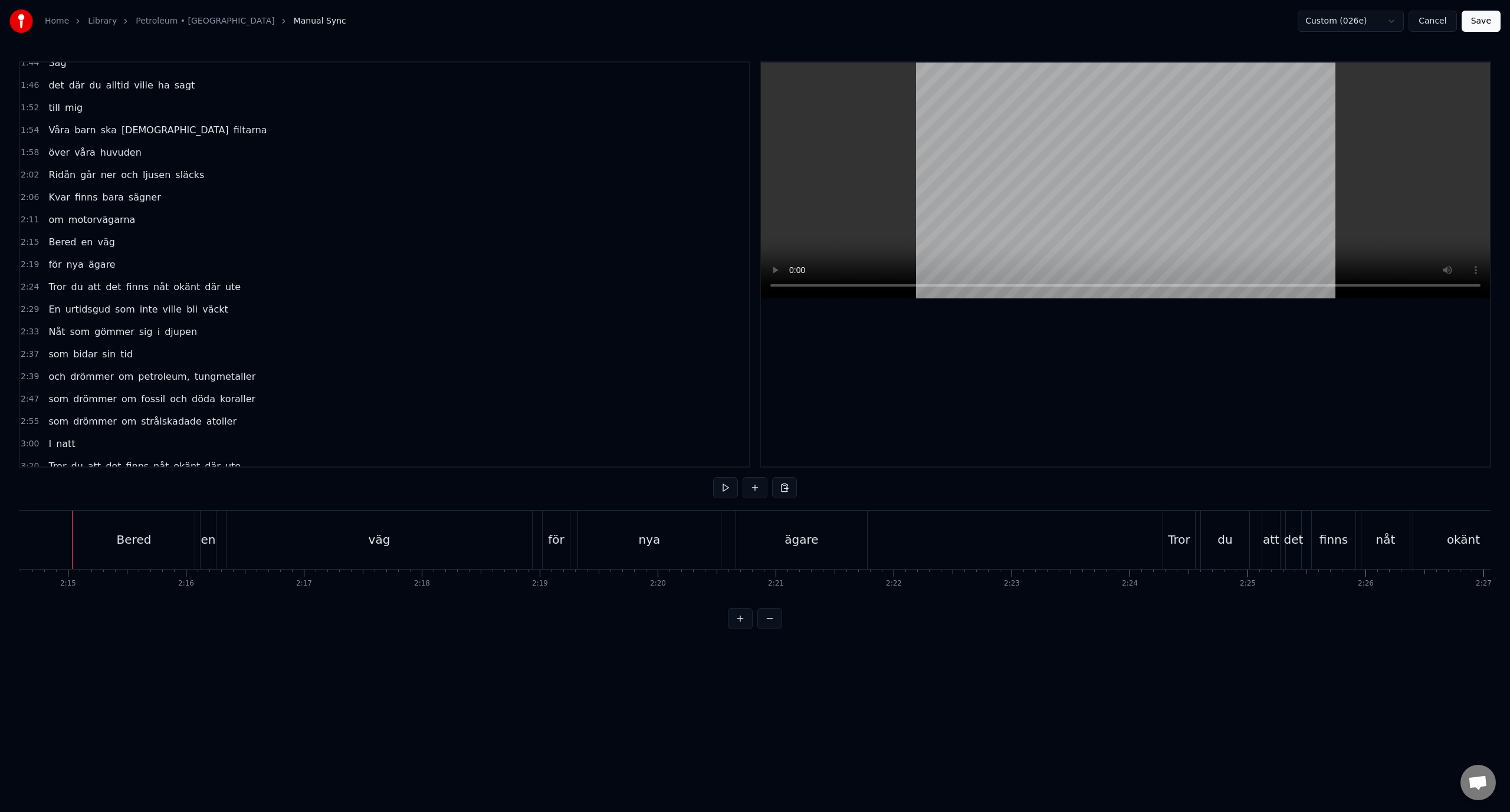
scroll to position [0, 15873]
click at [654, 543] on div "nya" at bounding box center [656, 539] width 22 height 18
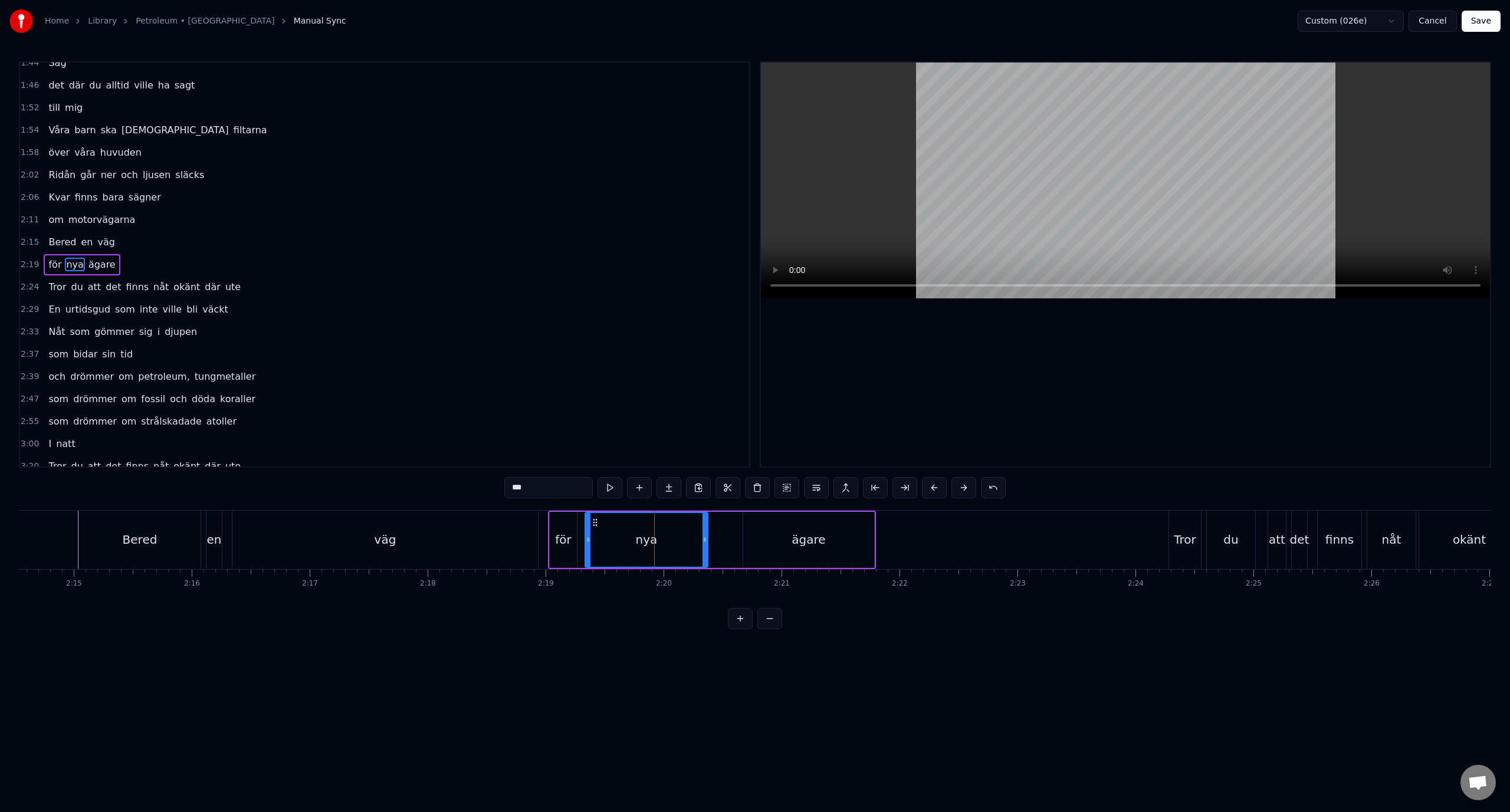
drag, startPoint x: 725, startPoint y: 537, endPoint x: 703, endPoint y: 542, distance: 22.6
click at [703, 542] on icon at bounding box center [705, 539] width 5 height 9
click at [760, 536] on div "ägare" at bounding box center [808, 540] width 131 height 56
type input "*****"
drag, startPoint x: 746, startPoint y: 536, endPoint x: 712, endPoint y: 542, distance: 34.5
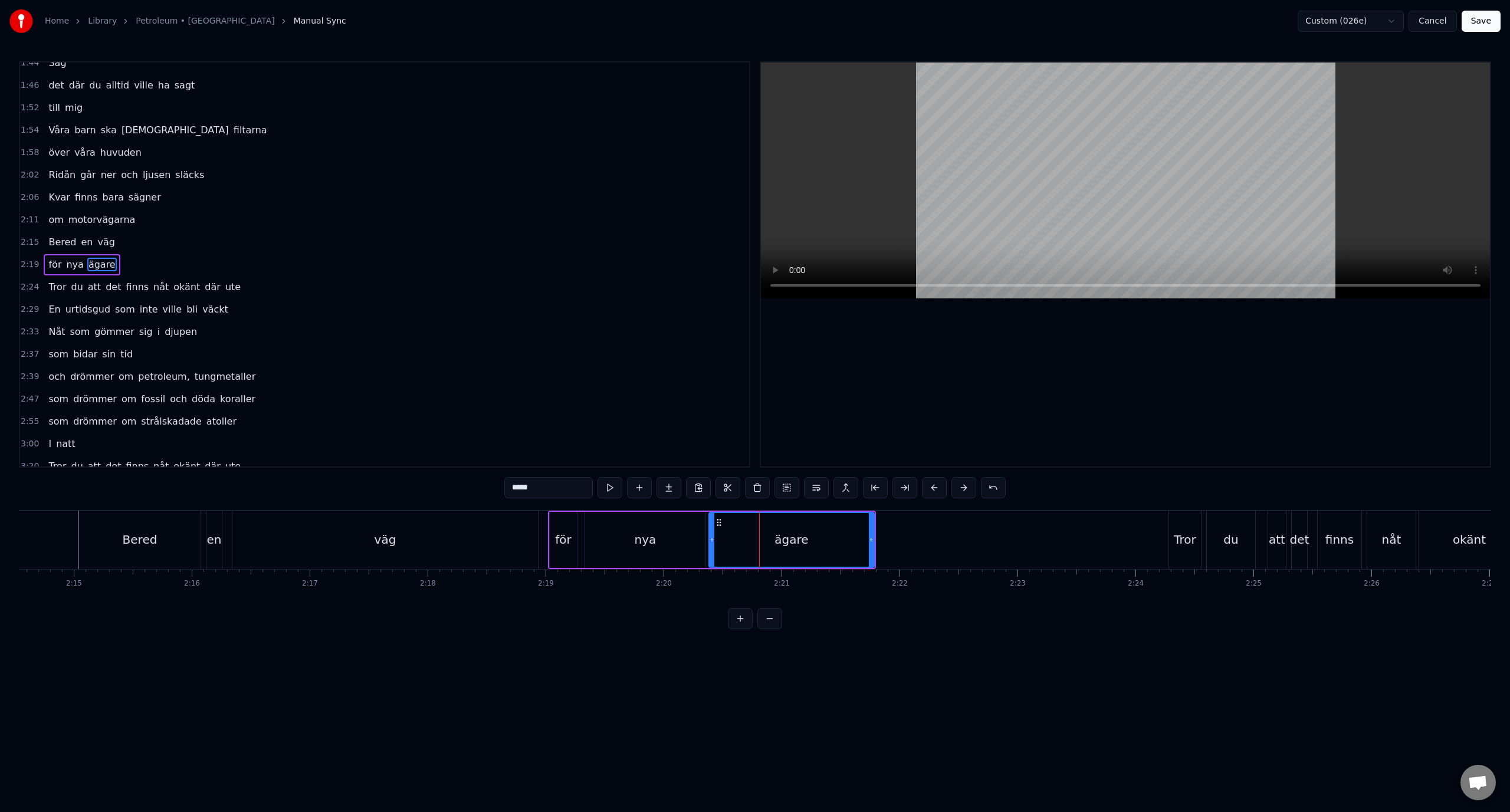
click at [712, 542] on icon at bounding box center [712, 539] width 5 height 9
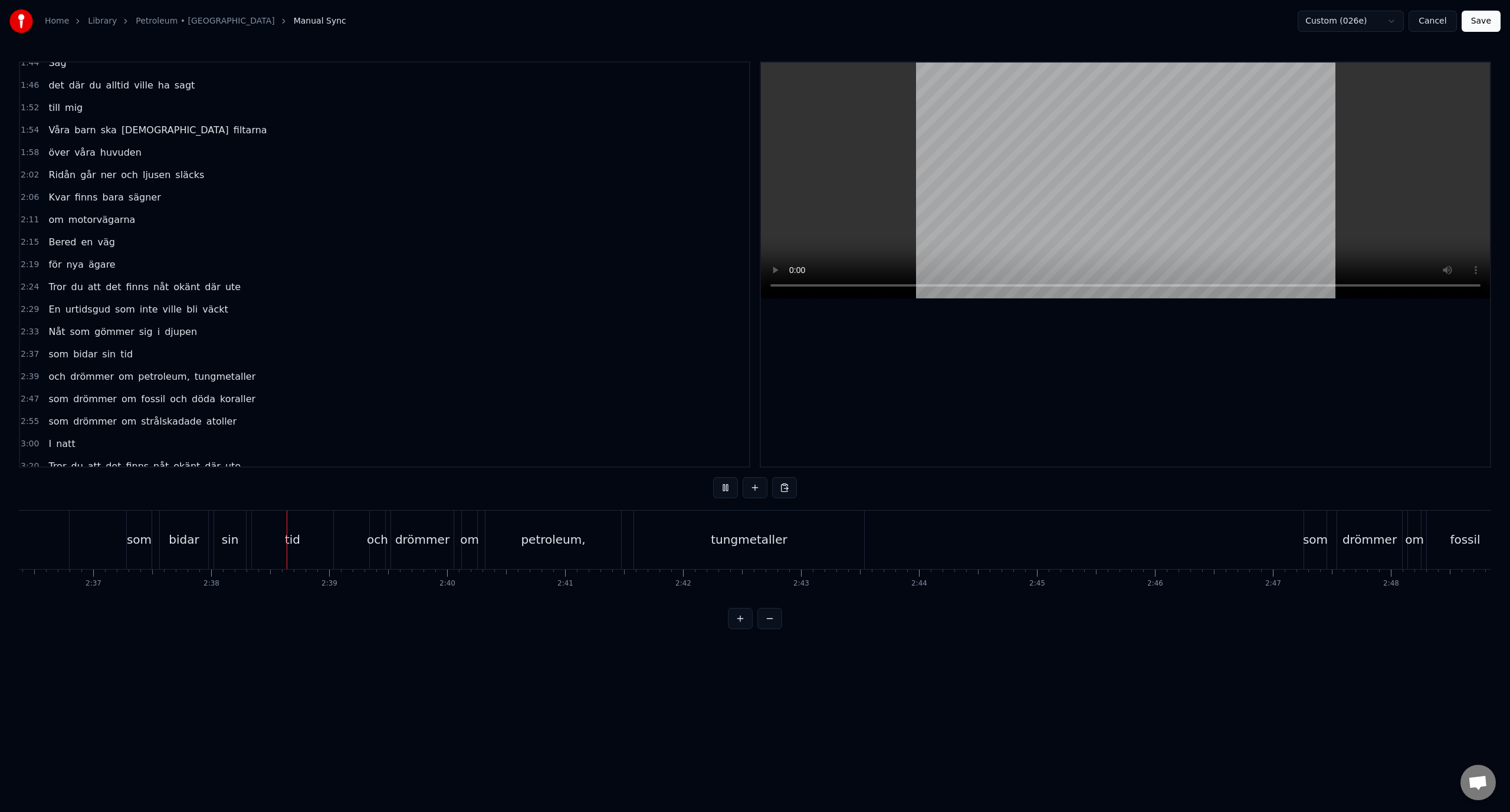
scroll to position [0, 18581]
click at [50, 378] on span "och" at bounding box center [57, 377] width 20 height 13
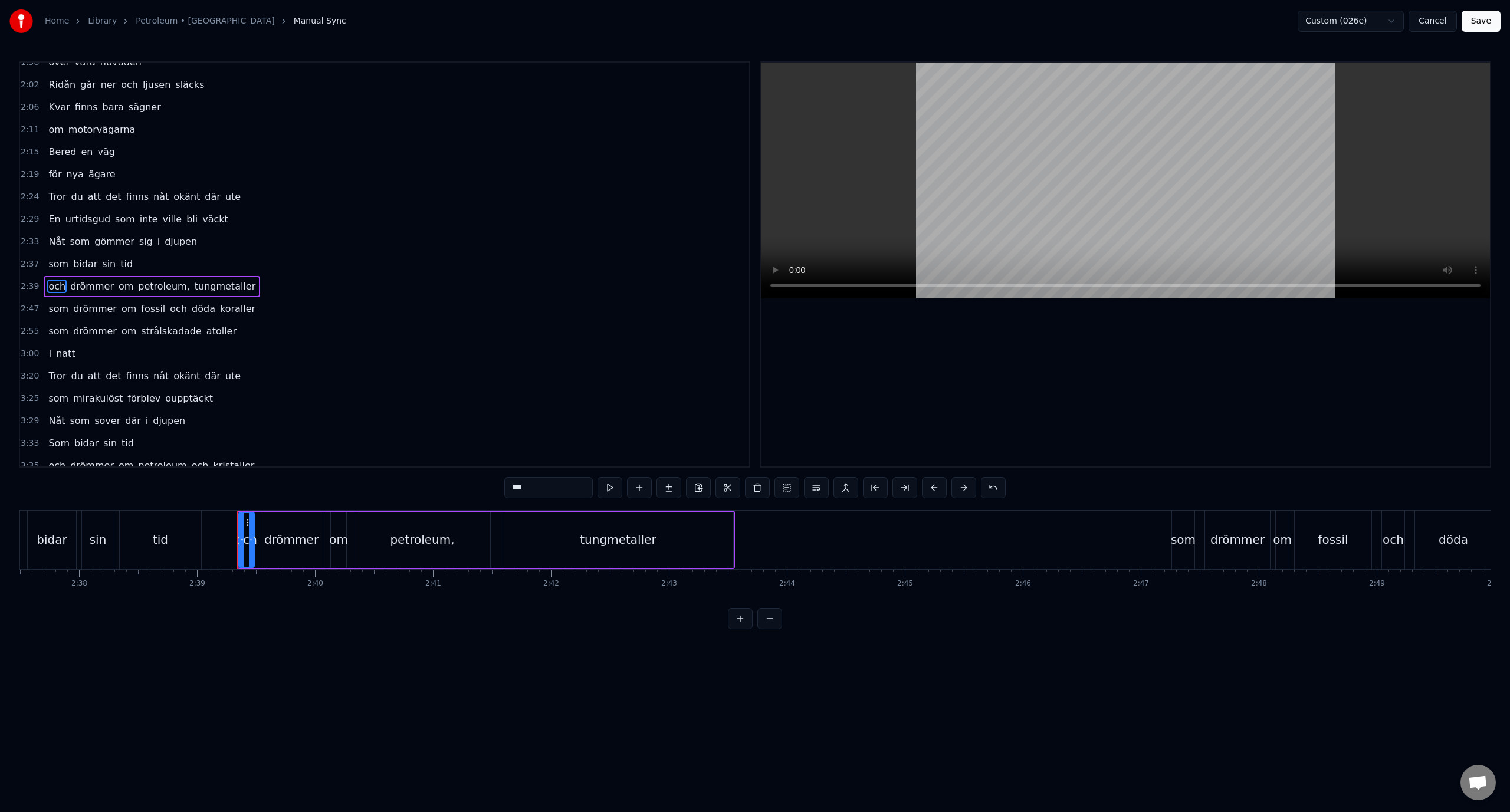
scroll to position [481, 0]
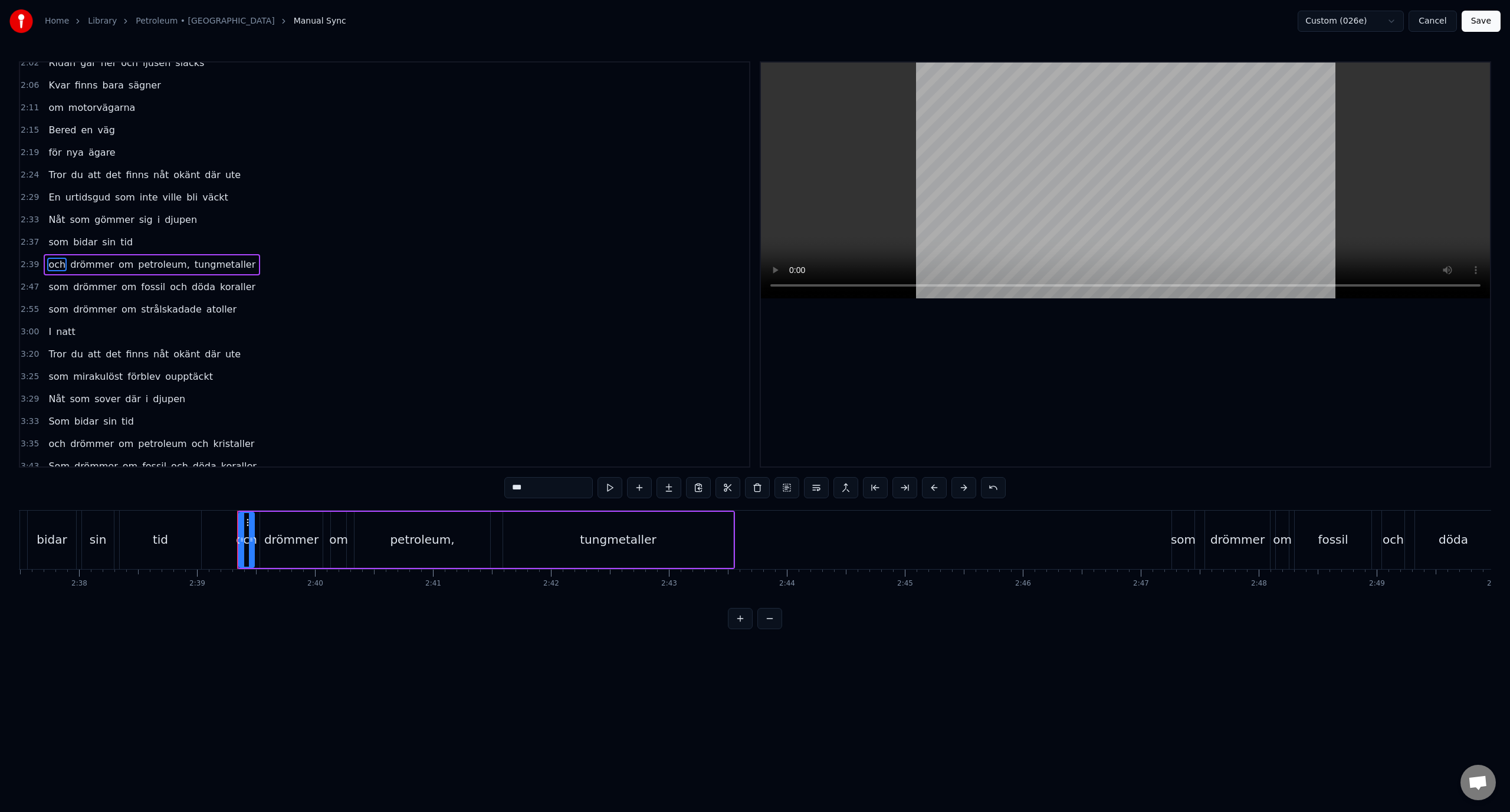
click at [52, 291] on span "som" at bounding box center [58, 287] width 23 height 13
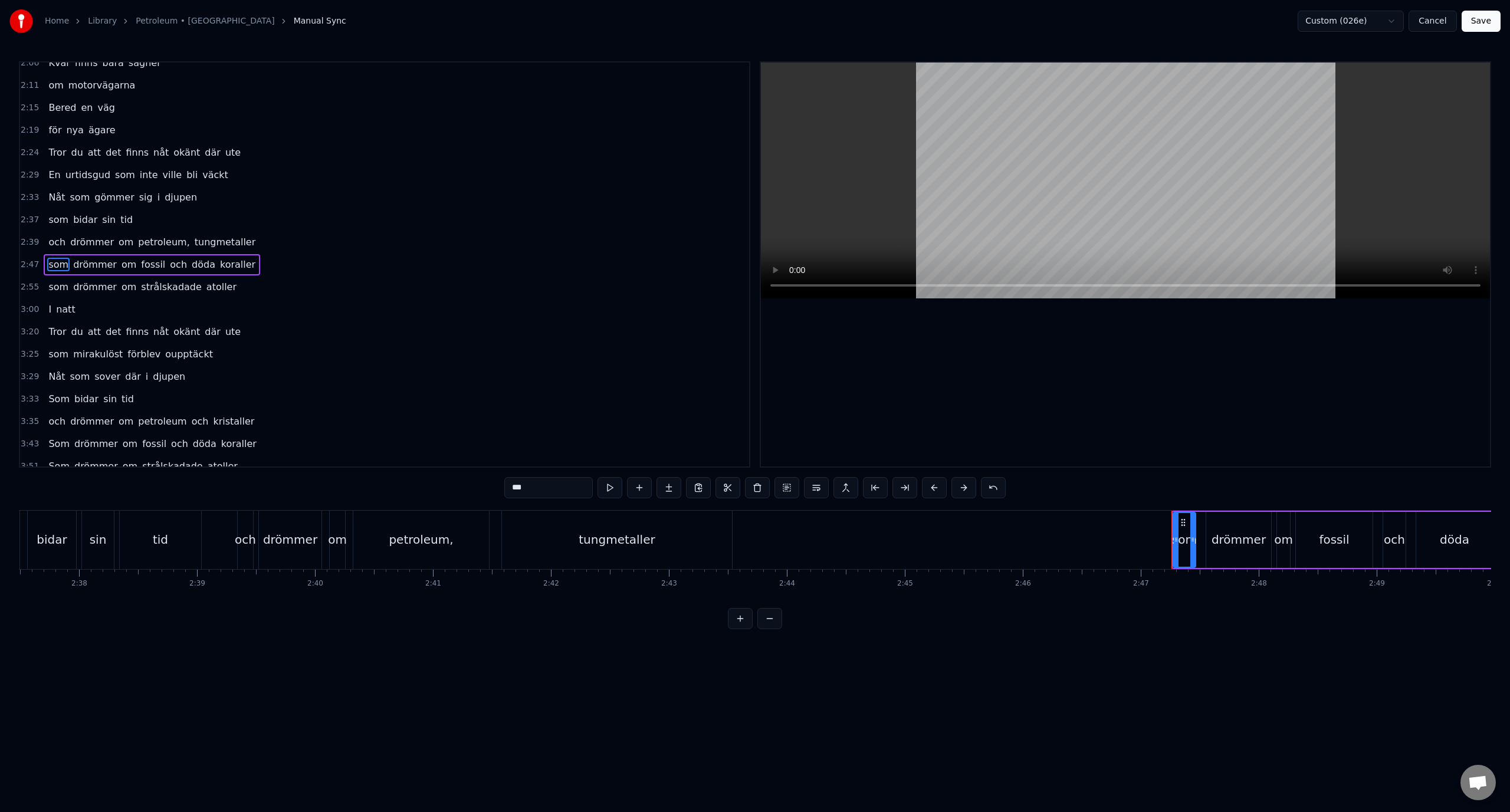
drag, startPoint x: 516, startPoint y: 489, endPoint x: 502, endPoint y: 486, distance: 14.3
click at [504, 488] on input "***" at bounding box center [549, 488] width 88 height 21
click at [63, 282] on span "som" at bounding box center [58, 287] width 23 height 13
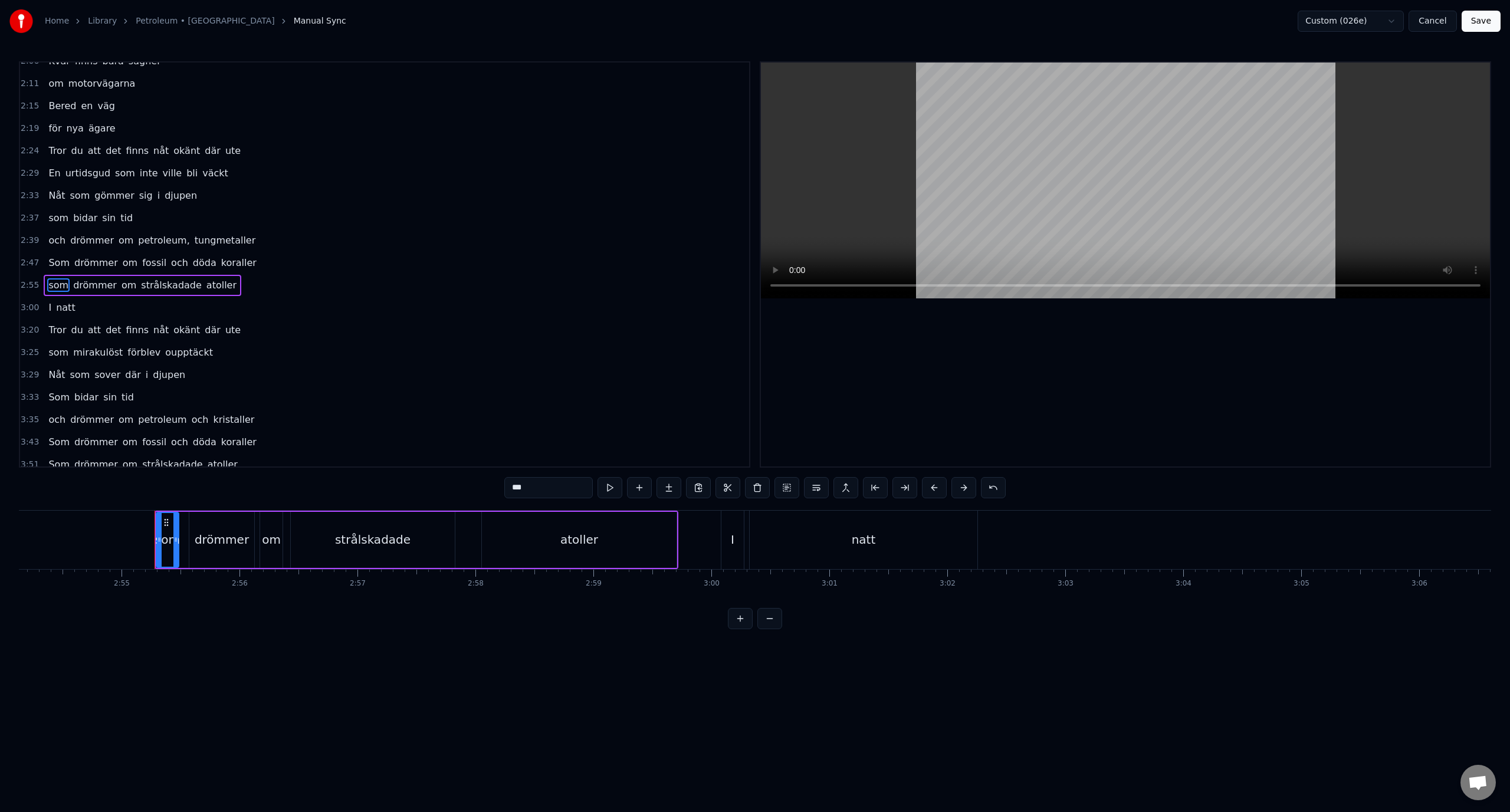
scroll to position [0, 20621]
drag, startPoint x: 517, startPoint y: 490, endPoint x: 501, endPoint y: 490, distance: 16.0
click at [502, 490] on div "0:24 Regn 0:26 smyger ner och viskar nya språk 0:32 mot fönstren 0:34 är årstid…" at bounding box center [755, 345] width 1473 height 568
type input "***"
click at [296, 227] on div "2:37 som bidar sin tid" at bounding box center [385, 218] width 729 height 23
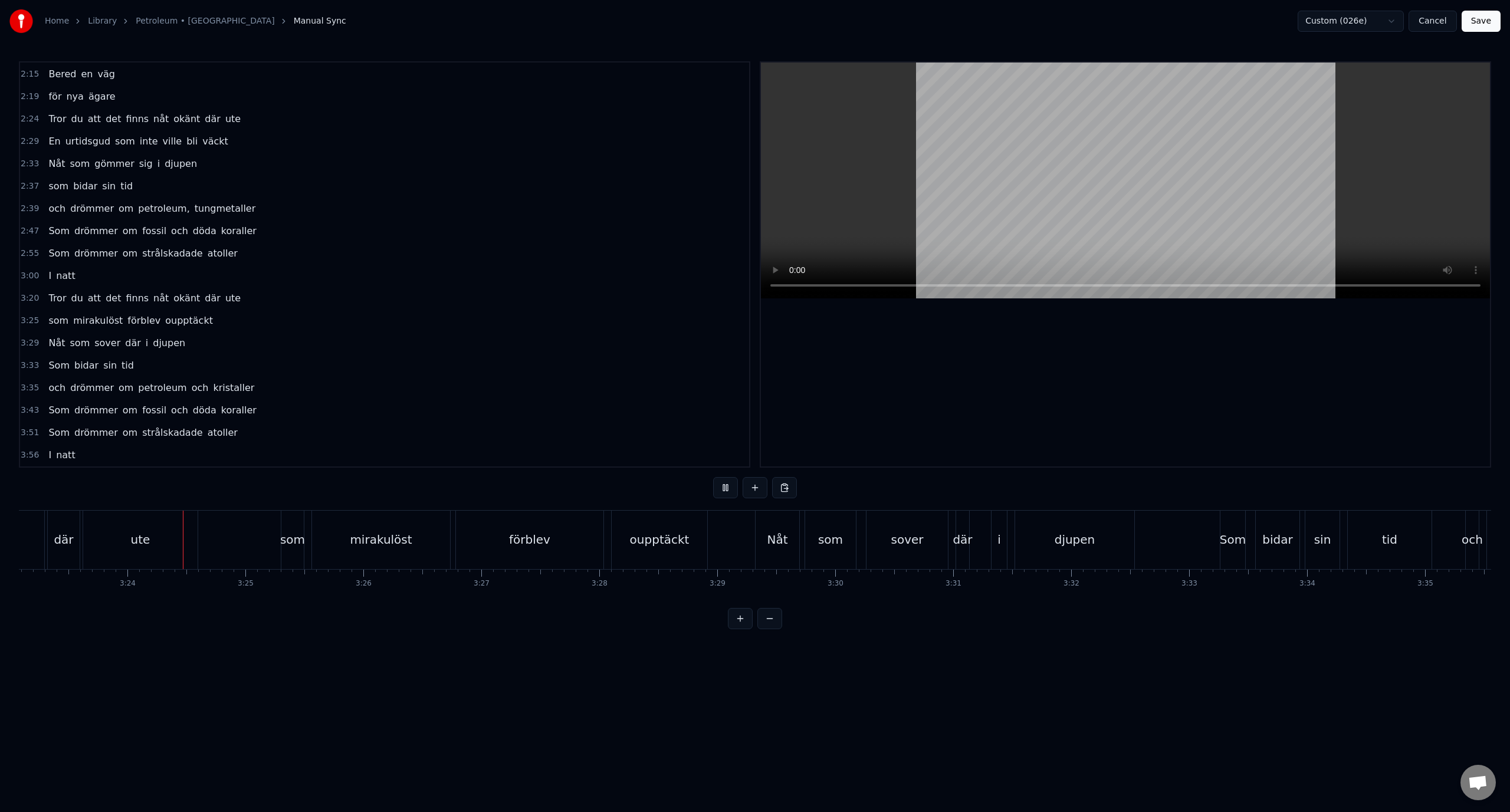
scroll to position [0, 23981]
click at [503, 544] on div "förblev" at bounding box center [509, 539] width 41 height 18
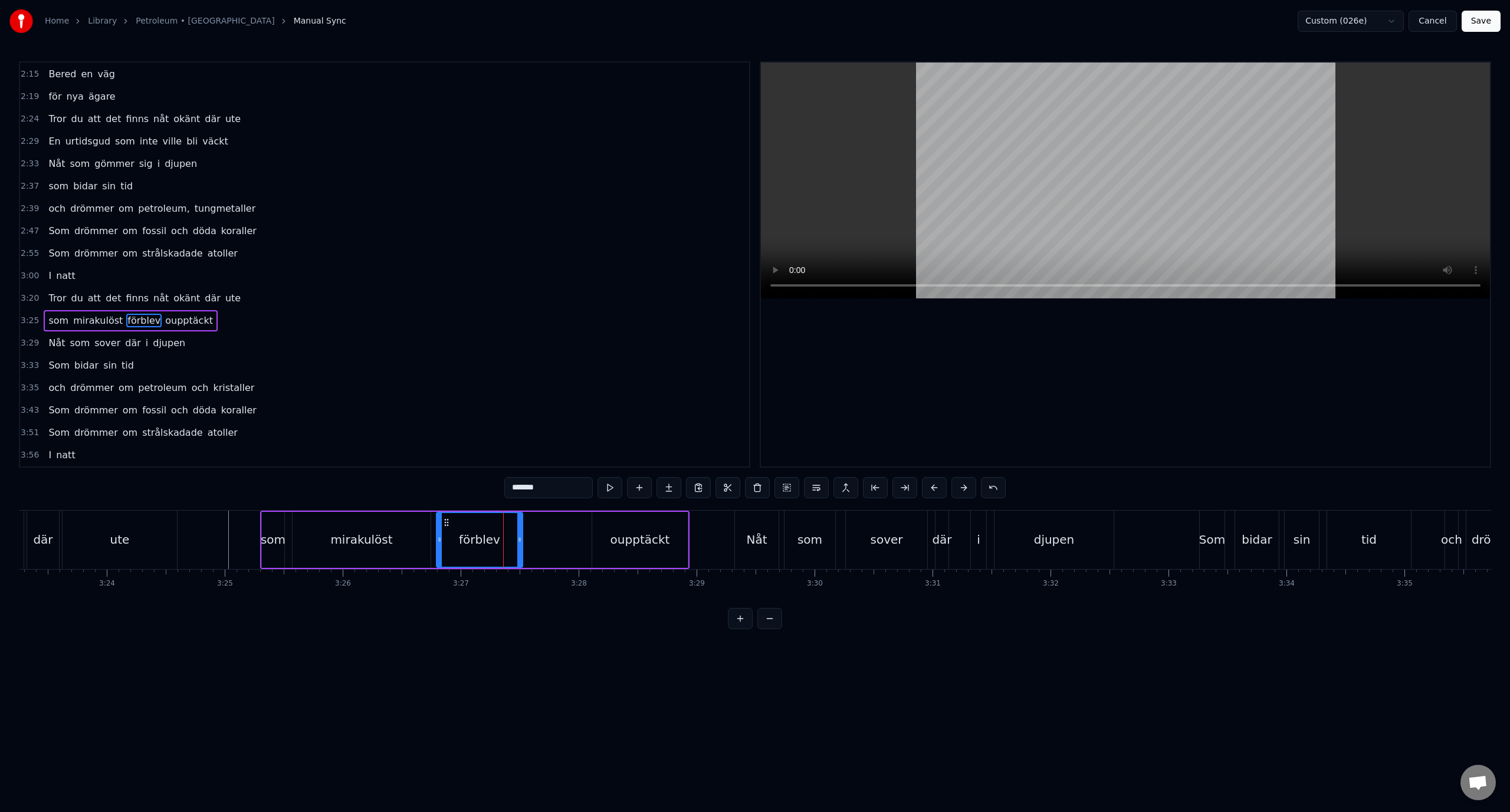
drag, startPoint x: 581, startPoint y: 541, endPoint x: 520, endPoint y: 548, distance: 61.4
click at [520, 548] on div at bounding box center [520, 539] width 5 height 53
click at [621, 543] on div "oupptäckt" at bounding box center [640, 539] width 60 height 18
type input "*********"
drag, startPoint x: 596, startPoint y: 542, endPoint x: 527, endPoint y: 546, distance: 69.1
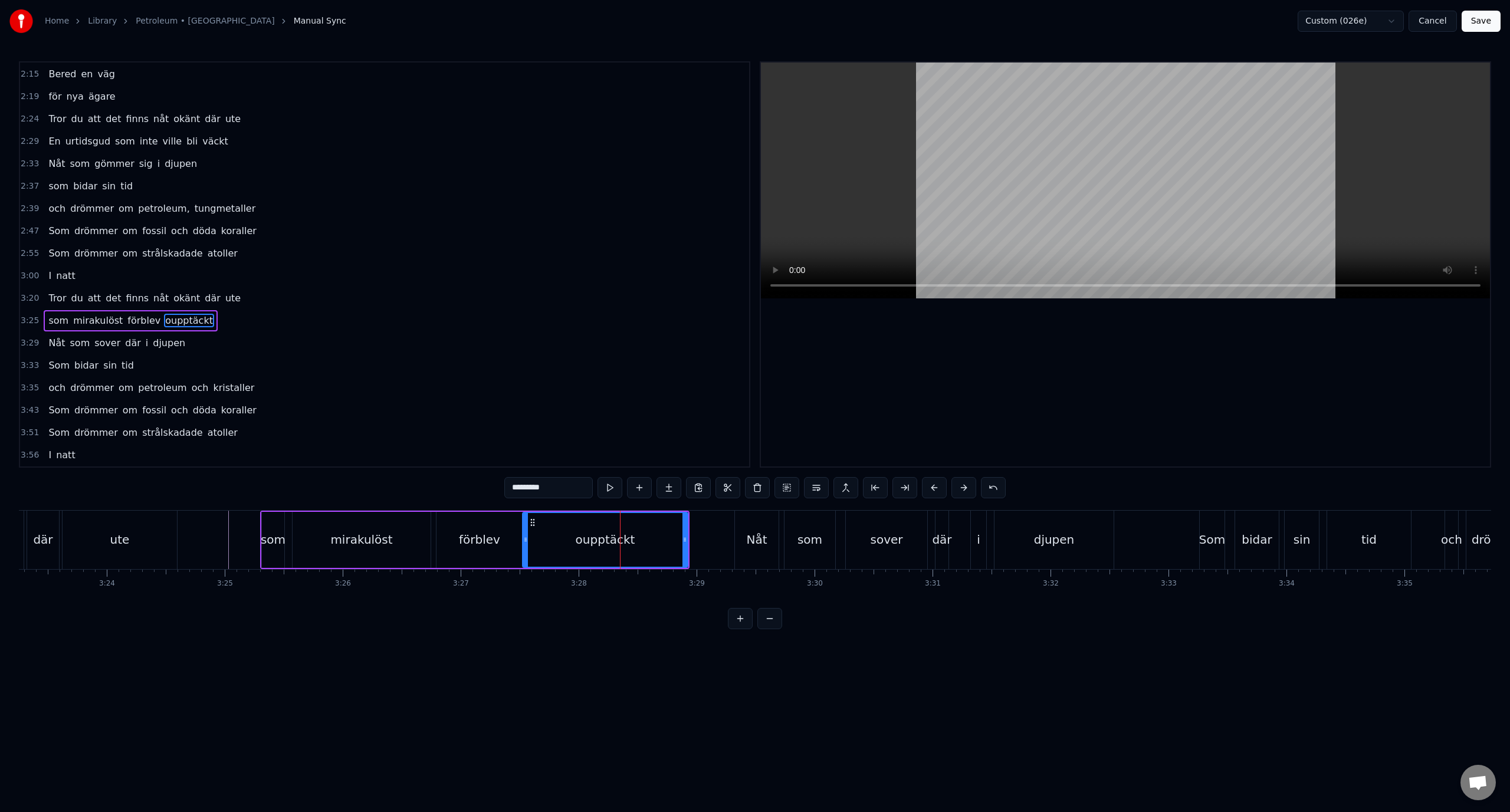
click at [527, 546] on div at bounding box center [526, 539] width 5 height 53
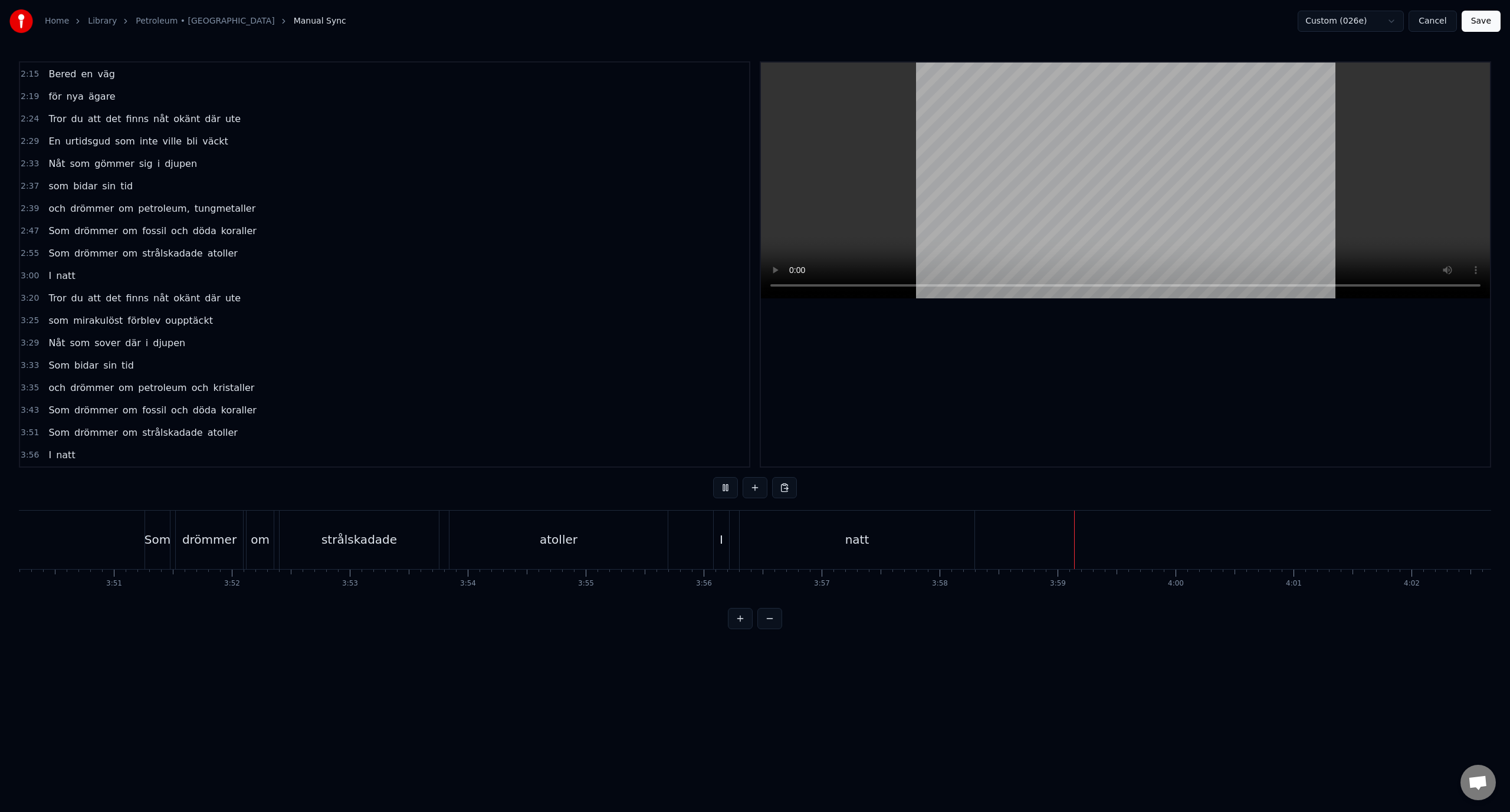
scroll to position [0, 27181]
click at [1485, 21] on button "Save" at bounding box center [1481, 21] width 39 height 21
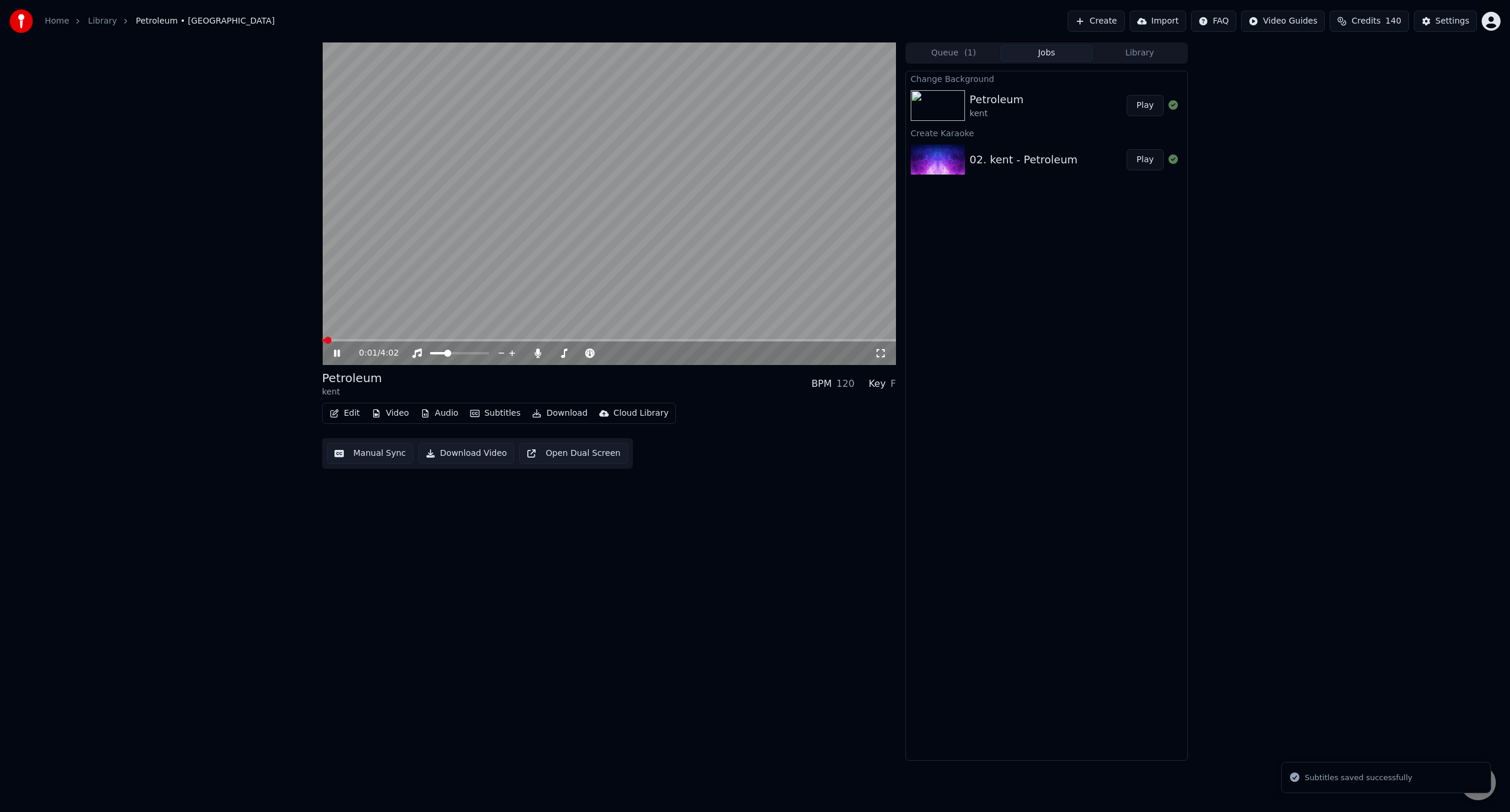
click at [677, 180] on video at bounding box center [609, 204] width 574 height 323
click at [545, 419] on button "Download" at bounding box center [560, 413] width 65 height 17
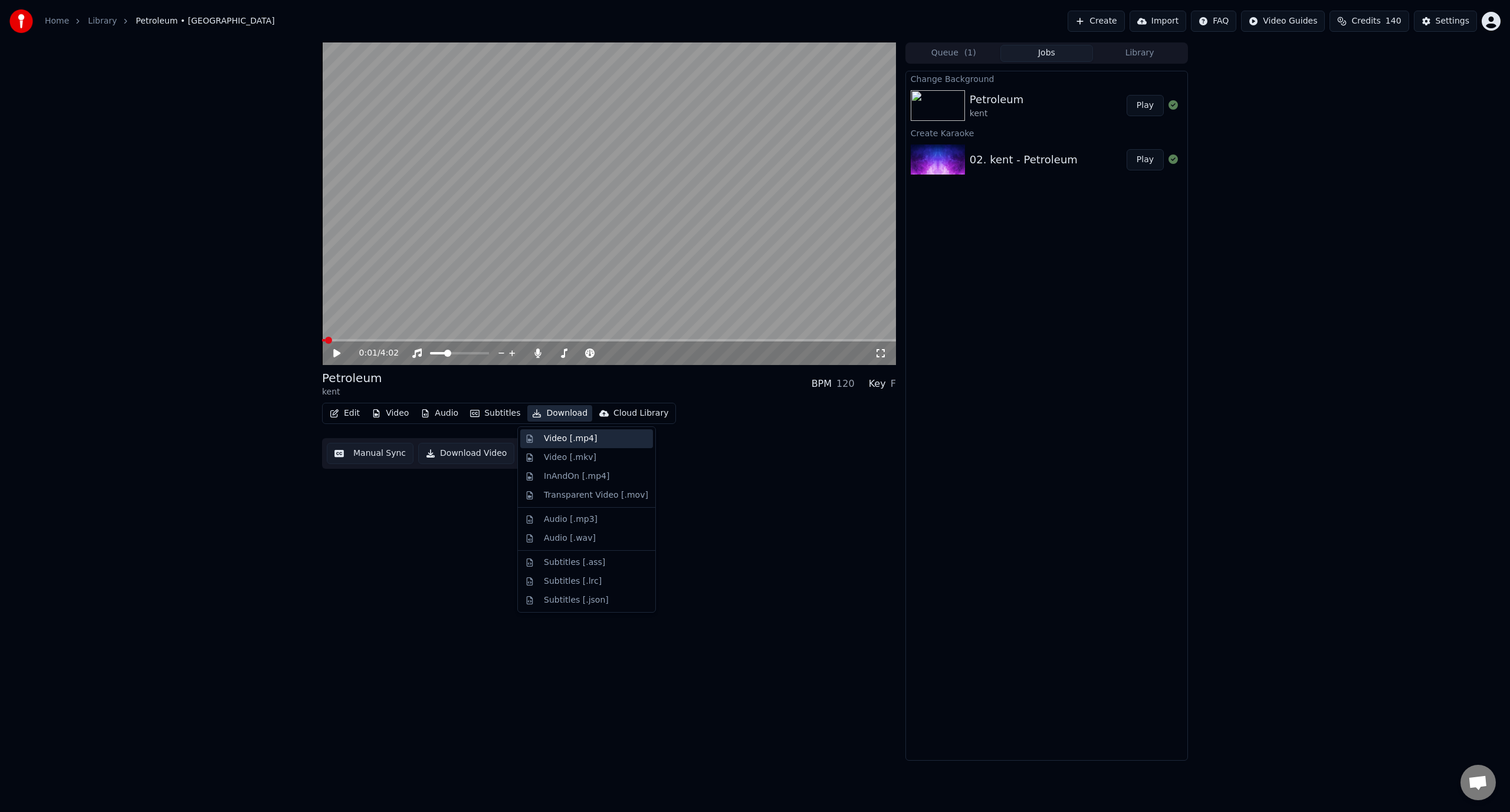
click at [582, 442] on div "Video [.mp4]" at bounding box center [570, 439] width 53 height 12
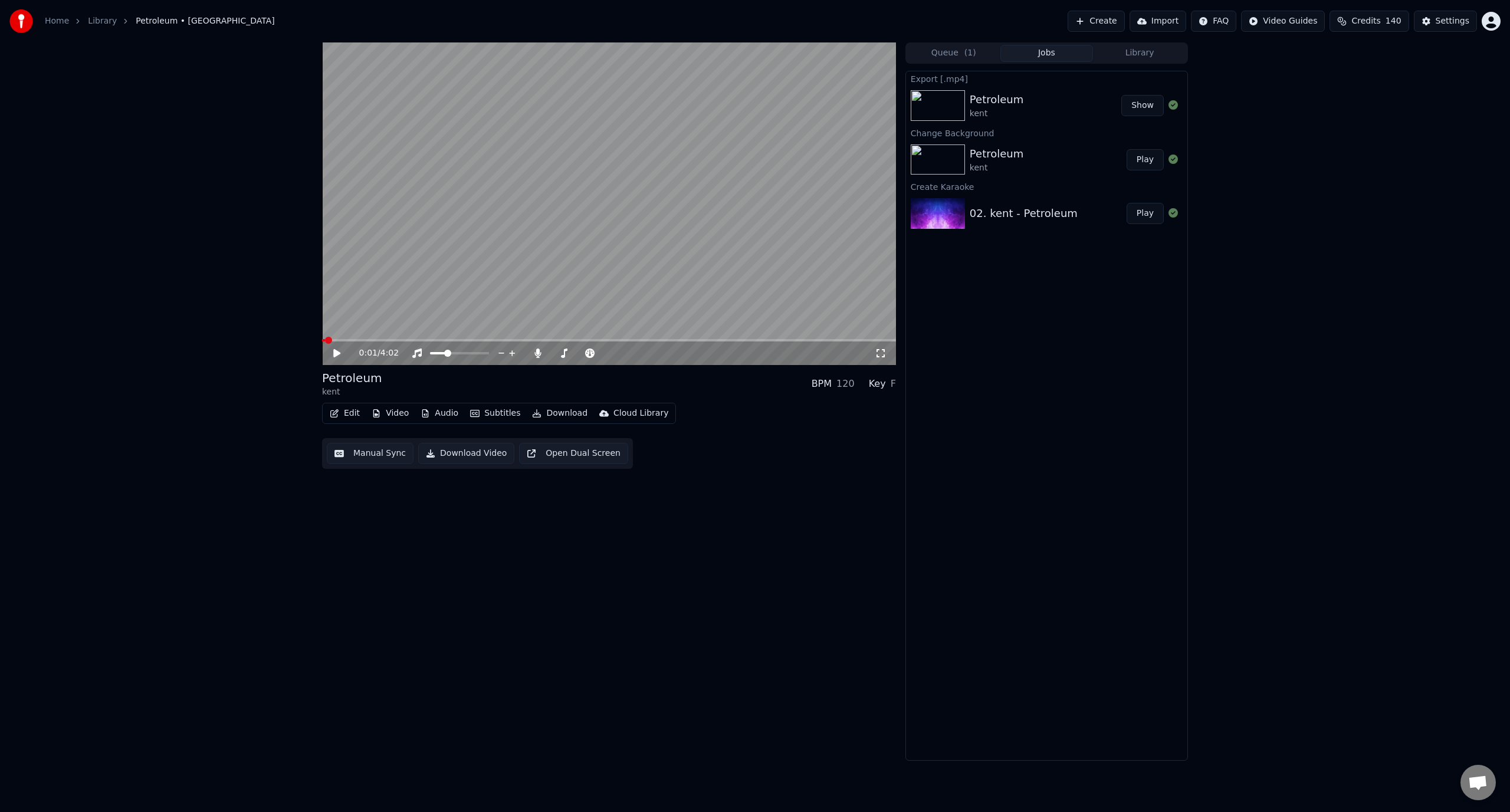
click at [1137, 110] on button "Show" at bounding box center [1142, 105] width 42 height 21
